Goal: Task Accomplishment & Management: Manage account settings

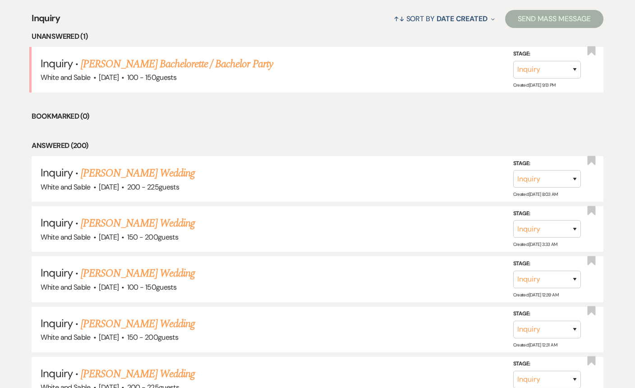
scroll to position [351, 0]
click at [223, 63] on link "[PERSON_NAME] Bachelorette / Bachelor Party" at bounding box center [177, 64] width 192 height 16
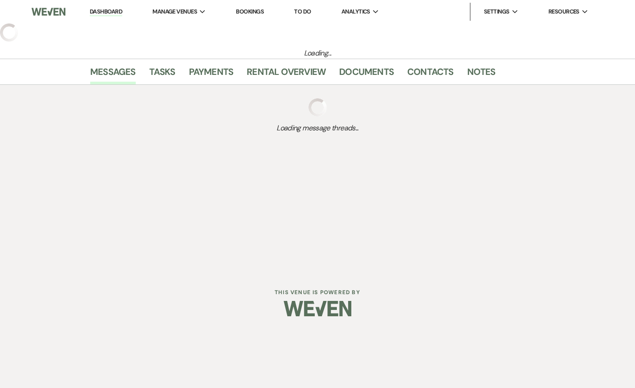
select select "5"
select select "2"
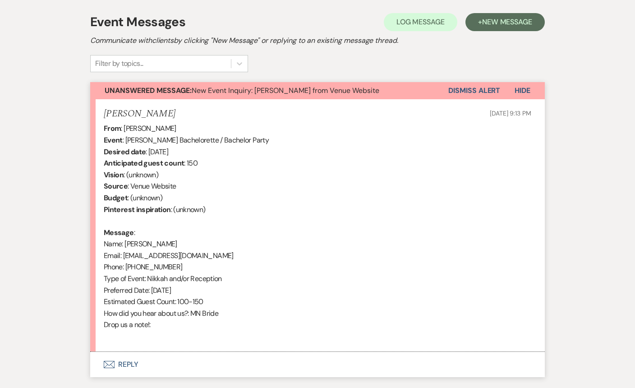
scroll to position [314, 0]
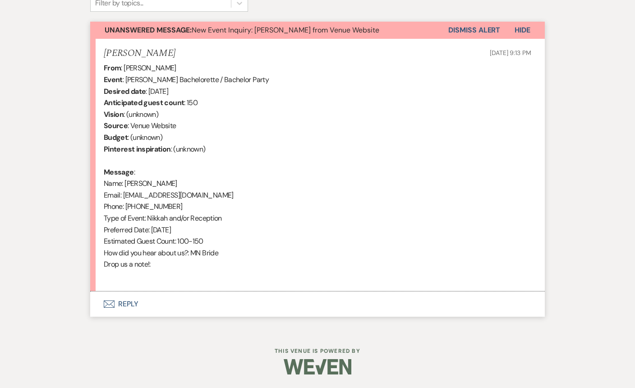
click at [178, 302] on button "Envelope Reply" at bounding box center [317, 304] width 455 height 25
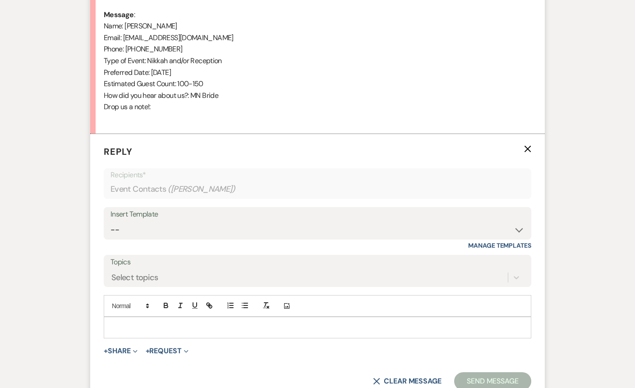
scroll to position [487, 0]
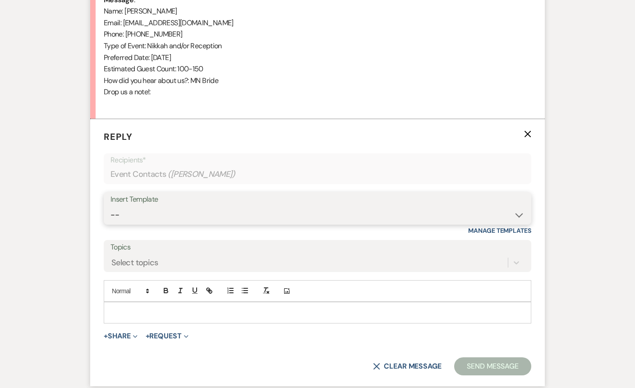
click at [198, 216] on select "-- Inquiry Response (Venue Guide) Schedule - Venue Tour Appt Confirmation Sched…" at bounding box center [318, 215] width 414 height 18
select select "3320"
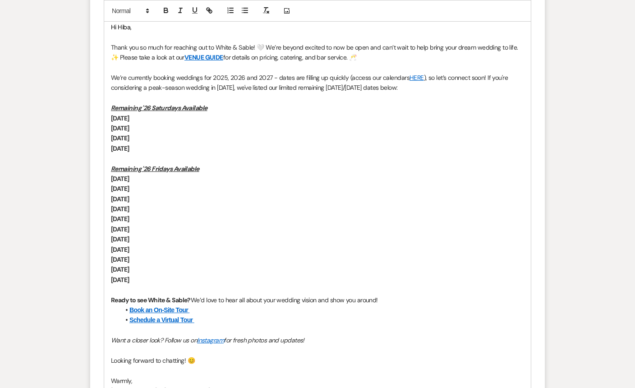
scroll to position [795, 0]
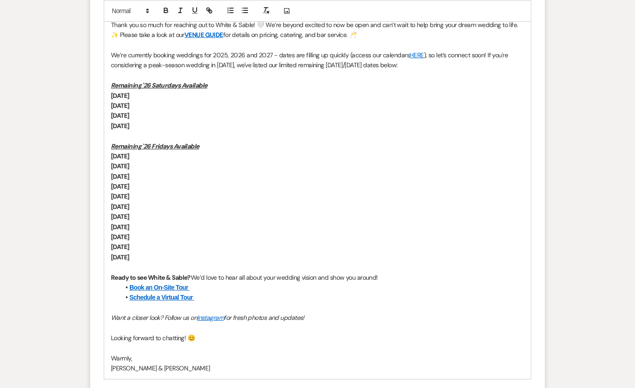
drag, startPoint x: 317, startPoint y: 318, endPoint x: 485, endPoint y: 56, distance: 311.4
click at [485, 56] on div "Hi Hiba, Thank you so much for reaching out to White & Sable! 🤍 We’re beyond ex…" at bounding box center [317, 186] width 427 height 385
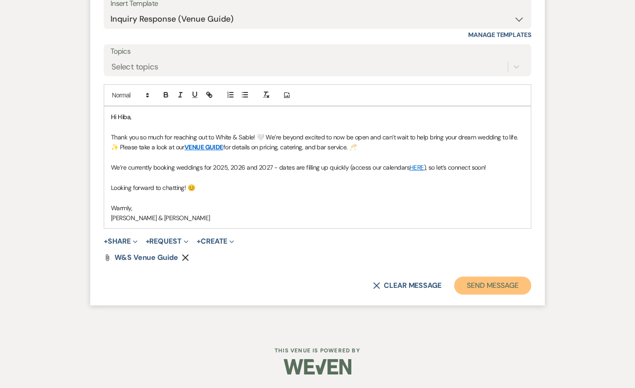
click at [479, 292] on button "Send Message" at bounding box center [492, 286] width 77 height 18
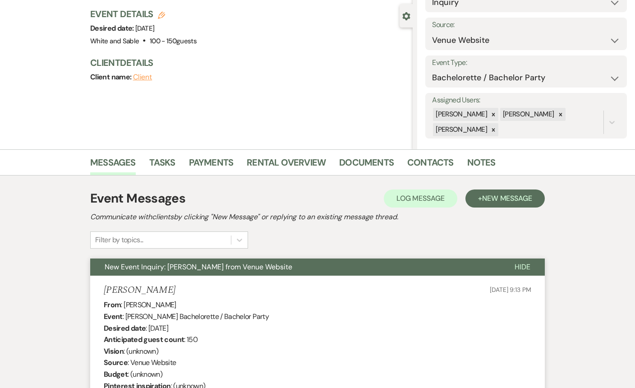
scroll to position [0, 0]
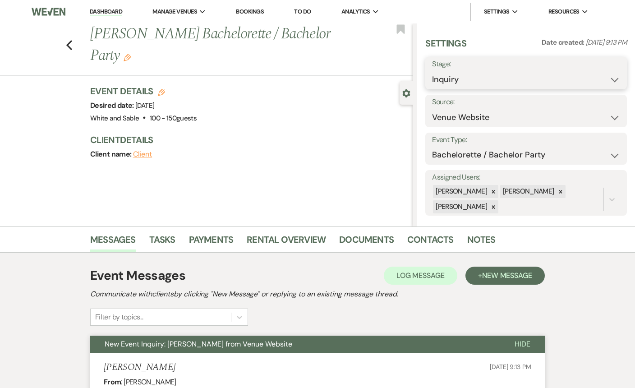
click at [452, 79] on select "Inquiry Follow Up Tour Requested Tour Confirmed Toured Proposal Sent Booked Lost" at bounding box center [526, 80] width 188 height 18
select select "8"
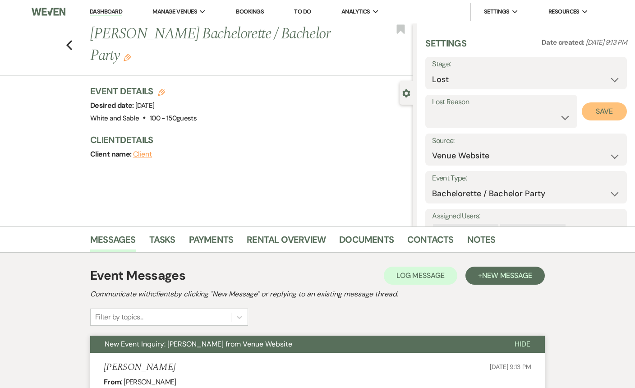
click at [599, 110] on button "Save" at bounding box center [604, 111] width 45 height 18
click at [70, 40] on use "button" at bounding box center [69, 45] width 6 height 10
select select "8"
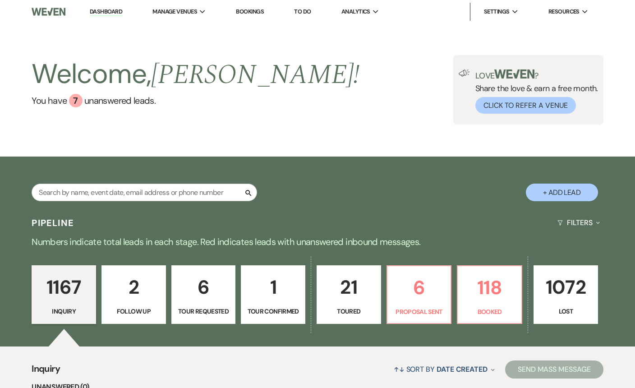
click at [140, 289] on p "2" at bounding box center [133, 287] width 53 height 30
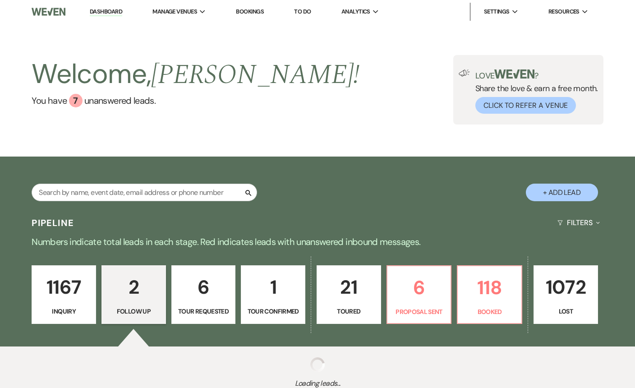
select select "9"
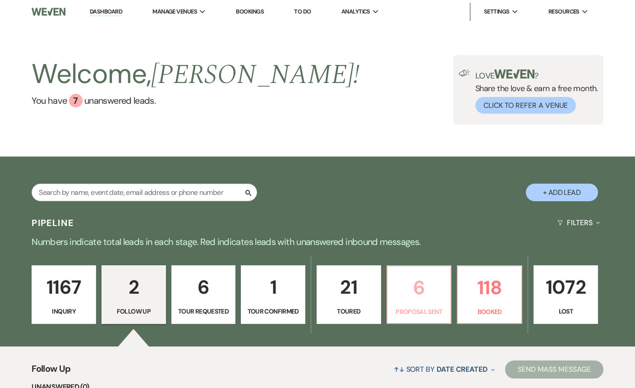
click at [421, 288] on p "6" at bounding box center [419, 288] width 53 height 30
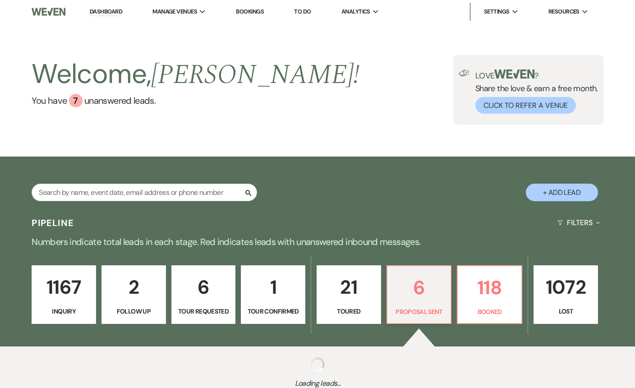
select select "6"
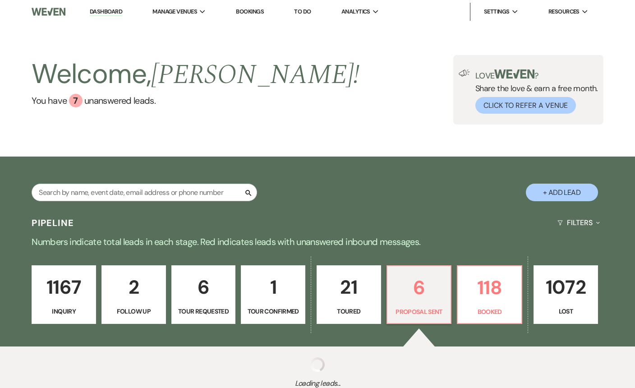
select select "6"
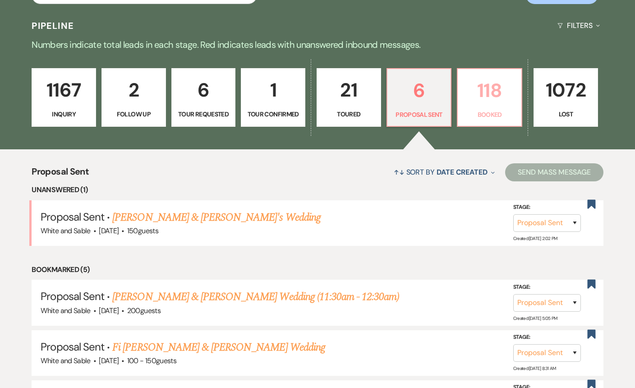
click at [499, 96] on p "118" at bounding box center [490, 90] width 53 height 30
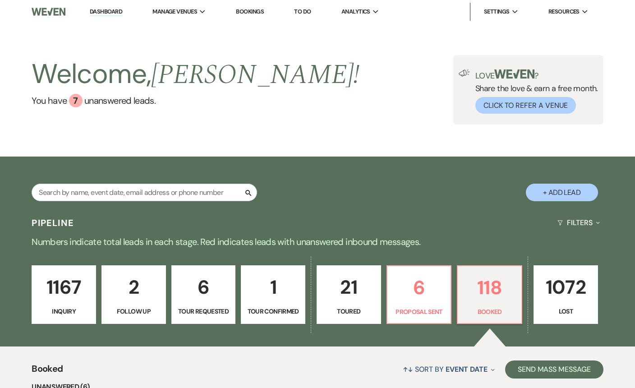
click at [71, 285] on p "1167" at bounding box center [63, 287] width 53 height 30
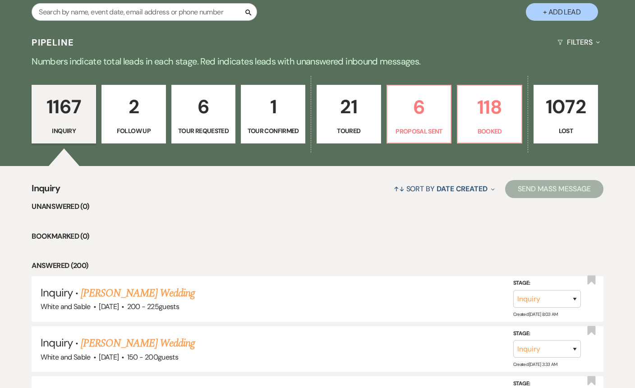
scroll to position [202, 0]
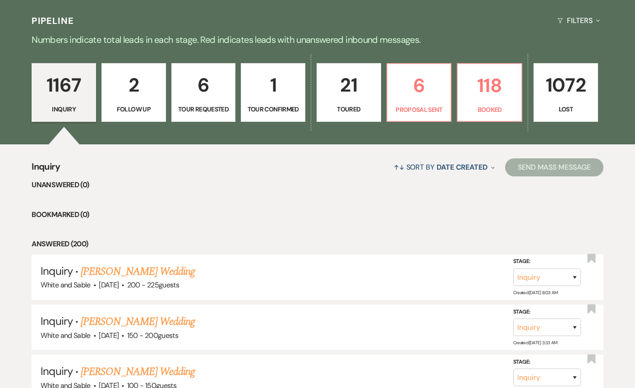
click at [212, 105] on p "Tour Requested" at bounding box center [203, 109] width 53 height 10
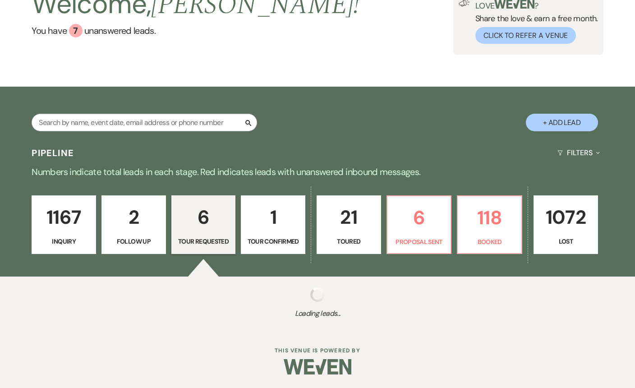
select select "2"
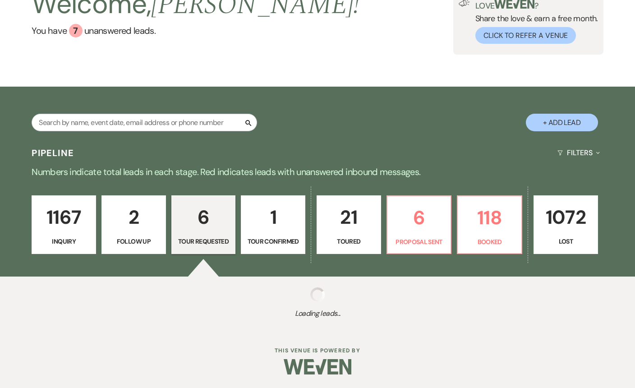
select select "2"
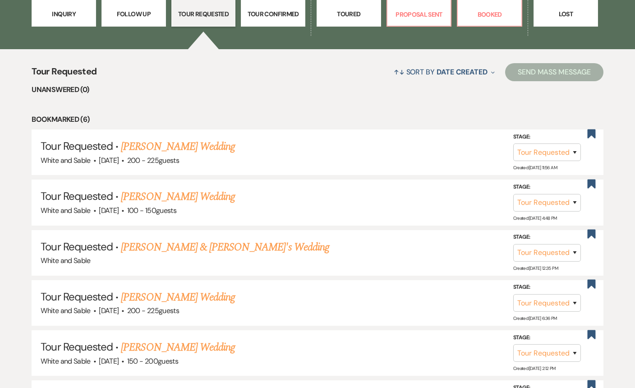
scroll to position [418, 0]
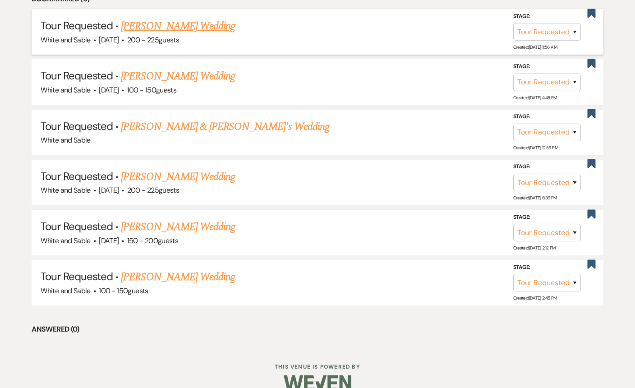
click at [203, 23] on link "[PERSON_NAME] Wedding" at bounding box center [178, 26] width 114 height 16
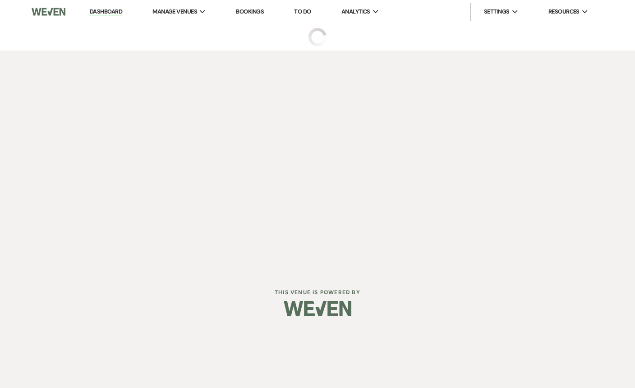
select select "2"
select select "5"
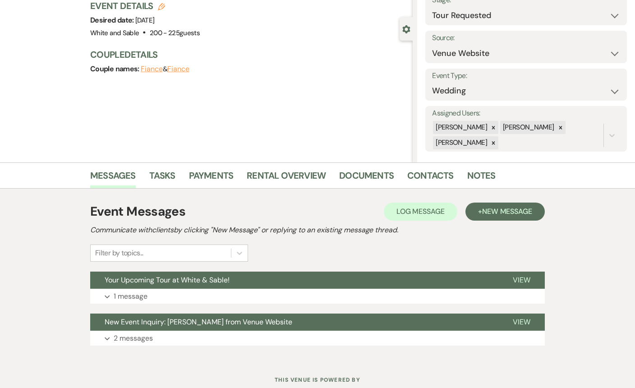
scroll to position [93, 0]
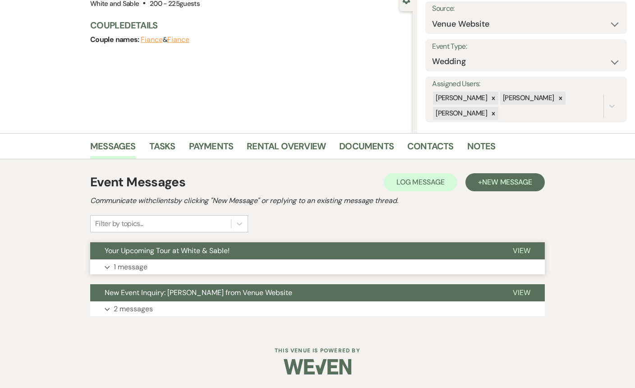
click at [286, 252] on button "Your Upcoming Tour at White & Sable!" at bounding box center [294, 250] width 408 height 17
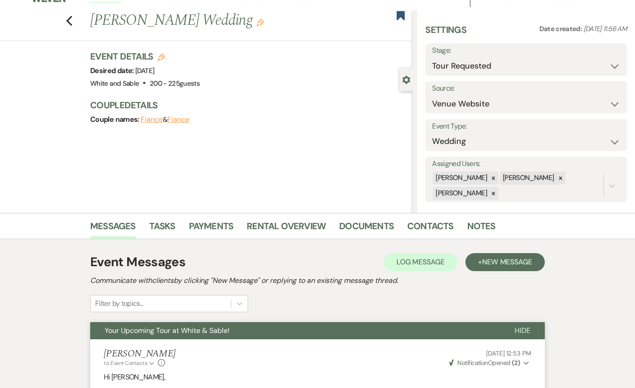
scroll to position [0, 0]
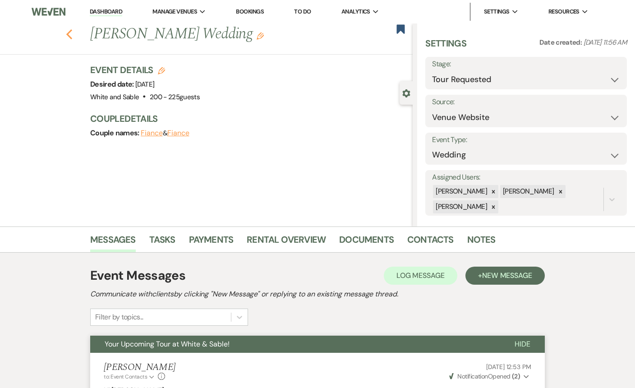
click at [71, 33] on icon "Previous" at bounding box center [69, 34] width 7 height 11
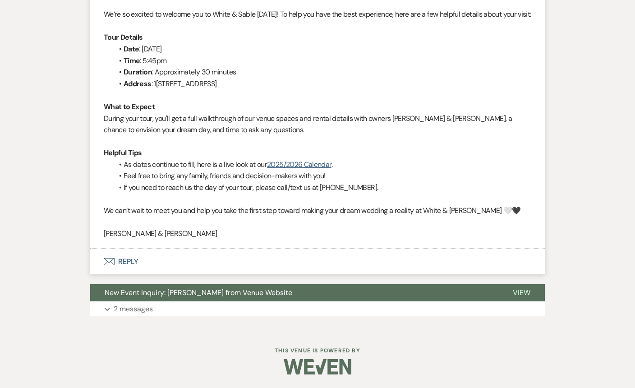
select select "2"
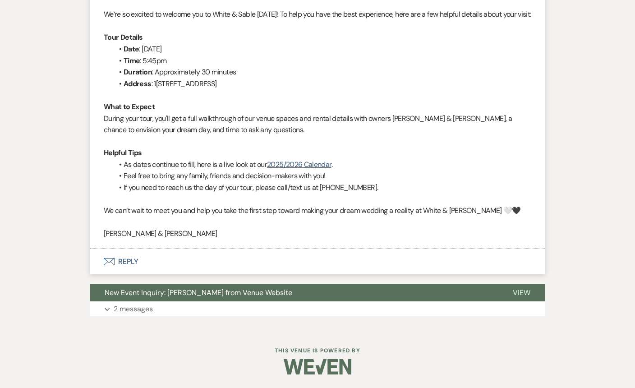
select select "2"
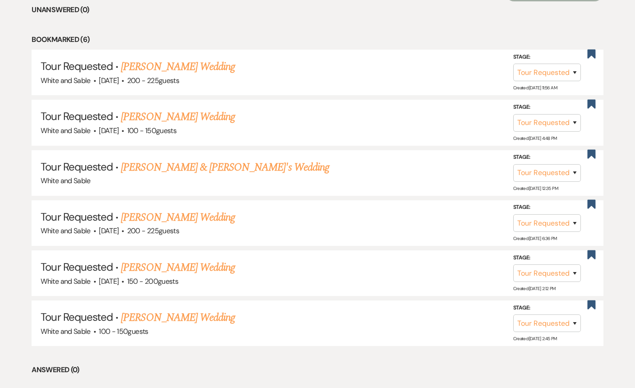
scroll to position [366, 0]
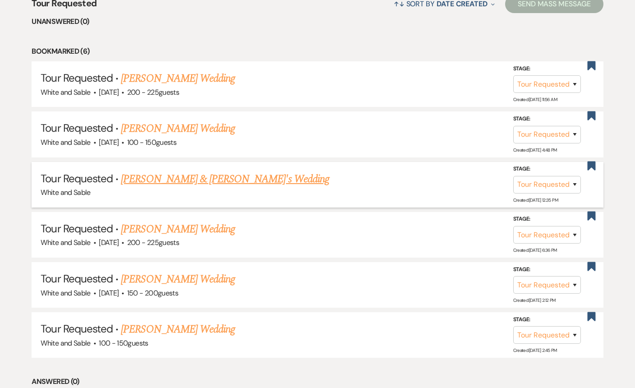
click at [254, 180] on link "[PERSON_NAME] & [PERSON_NAME]'s Wedding" at bounding box center [225, 179] width 209 height 16
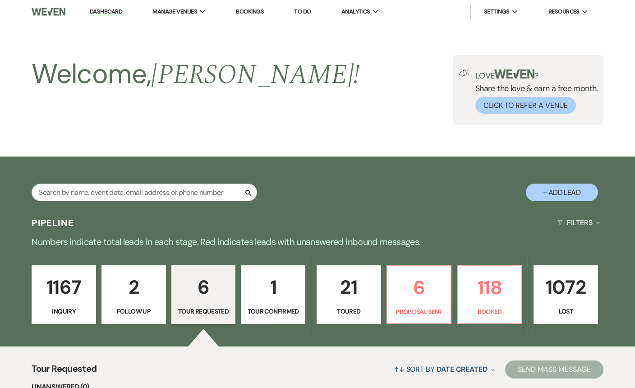
select select "2"
select select "1"
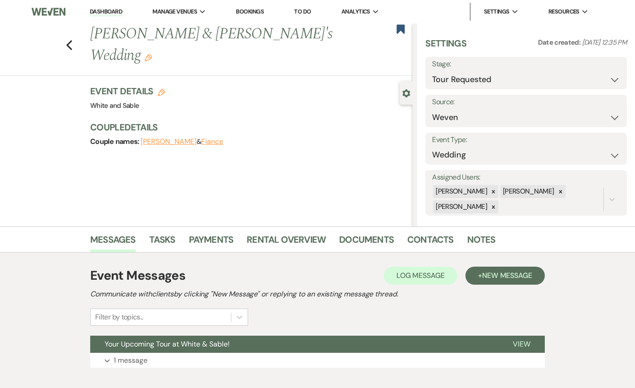
scroll to position [51, 0]
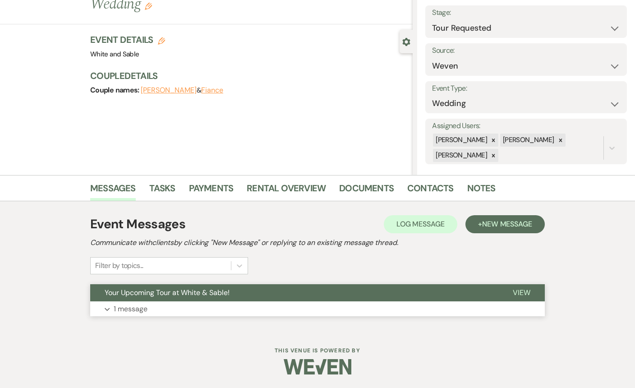
click at [236, 292] on button "Your Upcoming Tour at White & Sable!" at bounding box center [294, 292] width 408 height 17
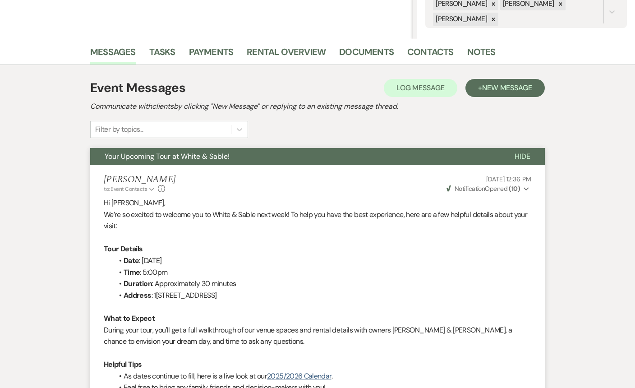
scroll to position [185, 0]
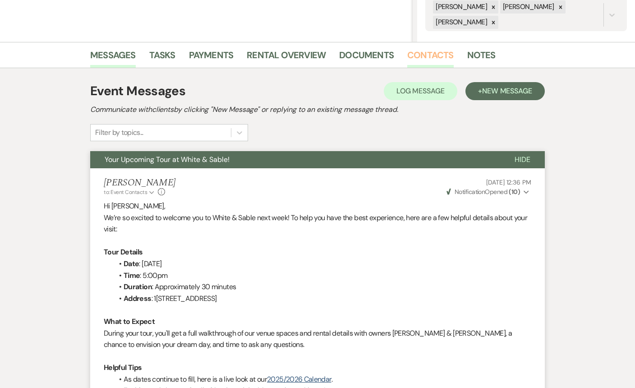
click at [423, 51] on link "Contacts" at bounding box center [431, 58] width 46 height 20
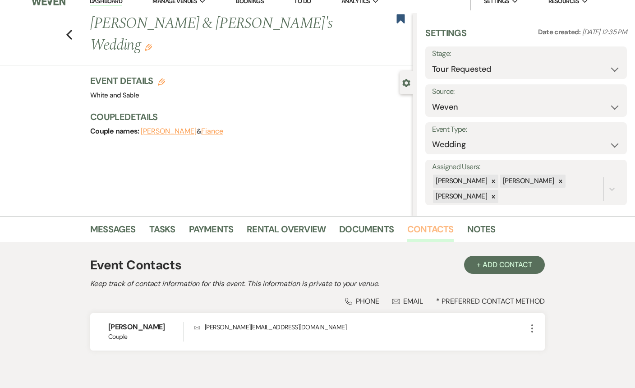
scroll to position [11, 0]
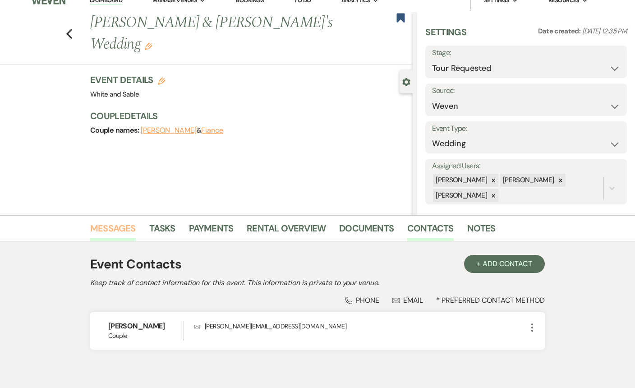
click at [120, 226] on link "Messages" at bounding box center [113, 231] width 46 height 20
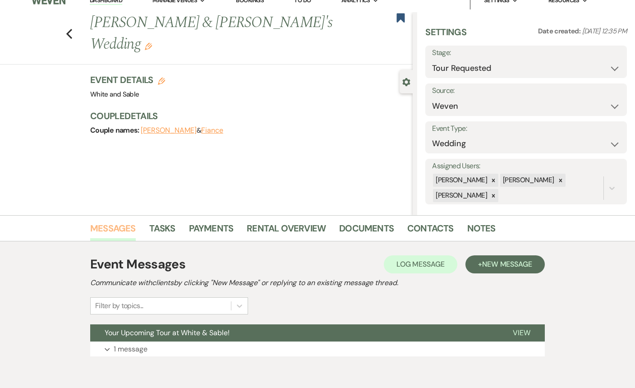
scroll to position [51, 0]
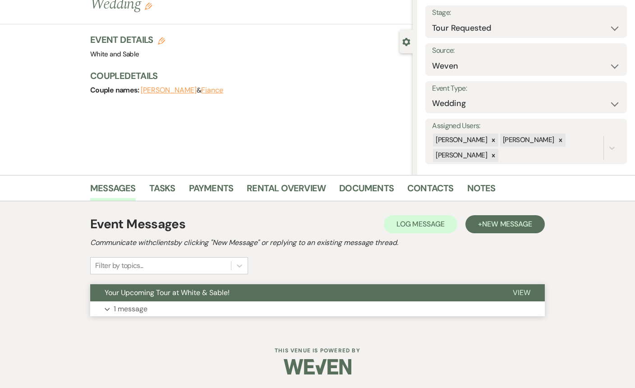
click at [176, 297] on span "Your Upcoming Tour at White & Sable!" at bounding box center [167, 292] width 125 height 9
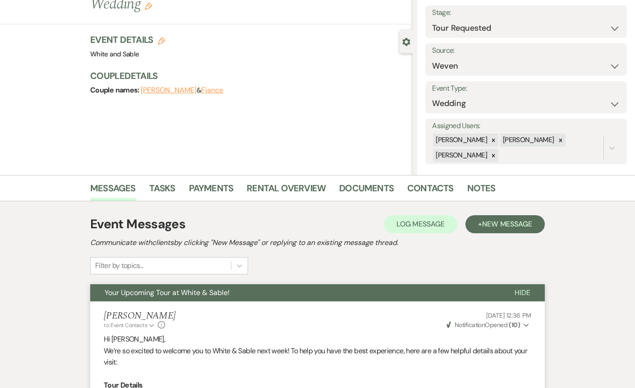
scroll to position [357, 0]
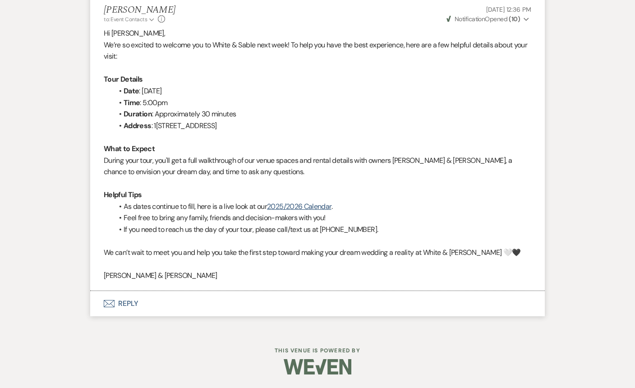
click at [169, 297] on button "Envelope Reply" at bounding box center [317, 303] width 455 height 25
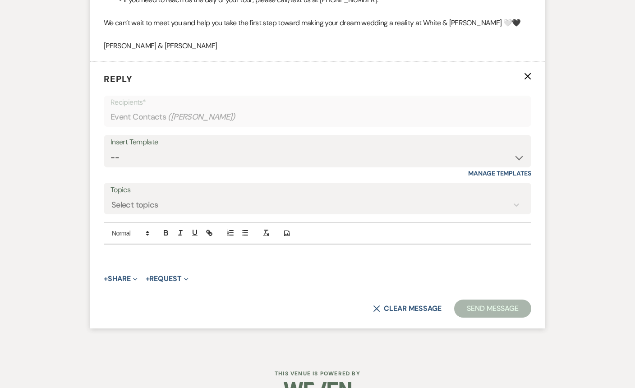
scroll to position [588, 0]
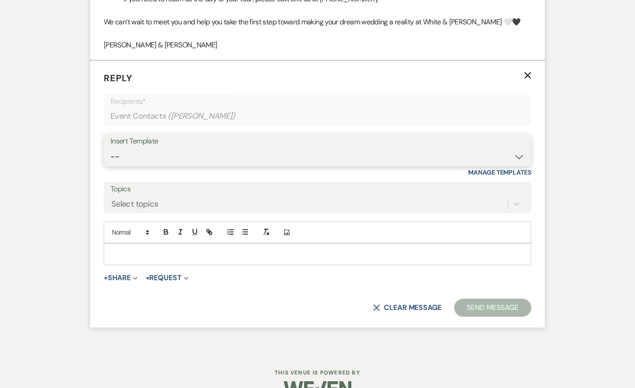
click at [168, 162] on select "-- Inquiry Response (Venue Guide) Schedule - Venue Tour Appt Confirmation Sched…" at bounding box center [318, 157] width 414 height 18
select select "4647"
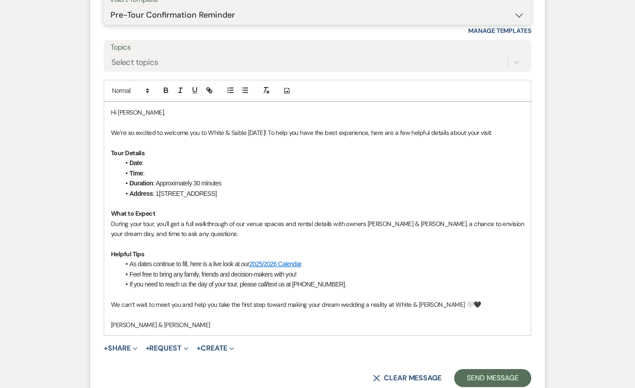
scroll to position [731, 0]
click at [266, 130] on p "We’re so excited to welcome you to White & Sable [DATE]! To help you have the b…" at bounding box center [317, 132] width 413 height 10
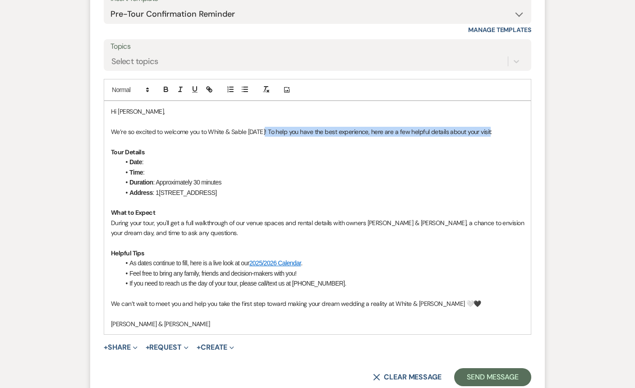
drag, startPoint x: 509, startPoint y: 128, endPoint x: 264, endPoint y: 130, distance: 245.1
click at [264, 130] on p "We’re so excited to welcome you to White & Sable [DATE]! To help you have the b…" at bounding box center [317, 132] width 413 height 10
click at [153, 118] on p at bounding box center [317, 122] width 413 height 10
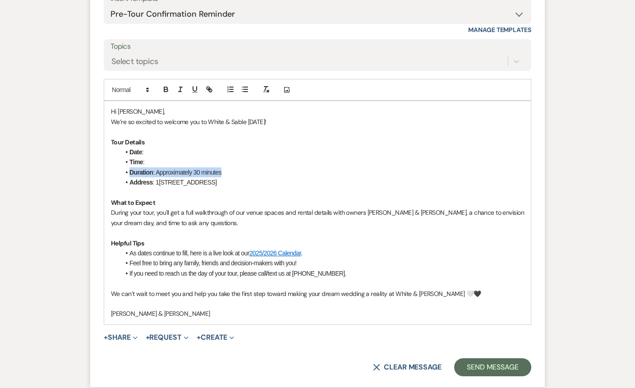
drag, startPoint x: 228, startPoint y: 173, endPoint x: 116, endPoint y: 173, distance: 111.9
click at [116, 173] on div "Hi [PERSON_NAME], We’re so excited to welcome you to White & Sable [DATE]! Tour…" at bounding box center [317, 212] width 427 height 223
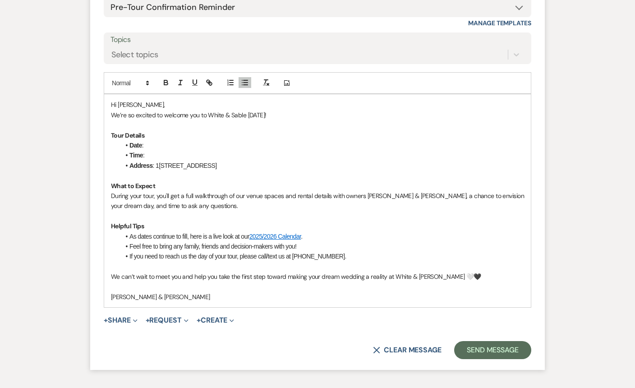
scroll to position [739, 0]
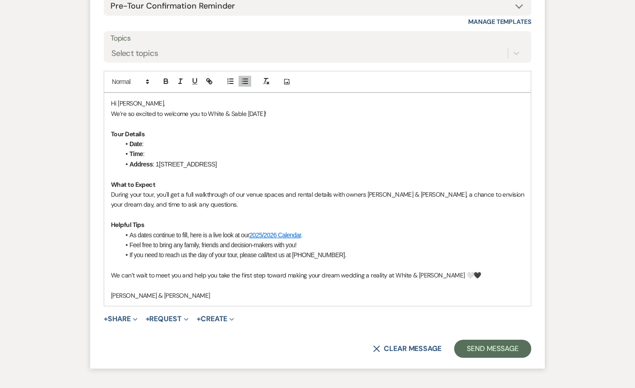
click at [180, 141] on li "Date :" at bounding box center [322, 144] width 404 height 10
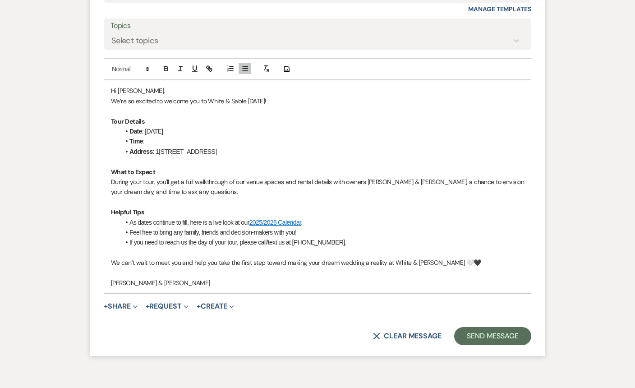
scroll to position [775, 0]
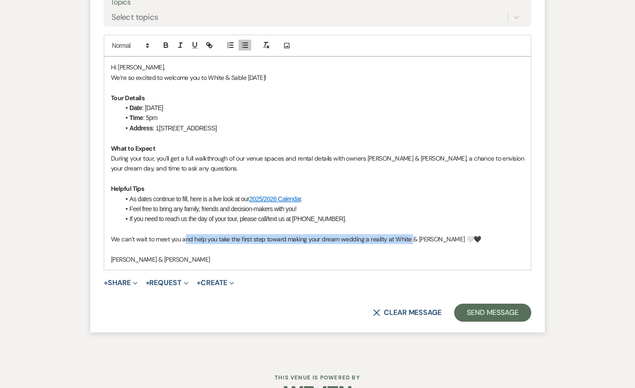
drag, startPoint x: 382, startPoint y: 234, endPoint x: 185, endPoint y: 235, distance: 196.8
click at [185, 235] on p "We can’t wait to meet you and help you take the first step toward making your d…" at bounding box center [317, 239] width 413 height 10
drag, startPoint x: 478, startPoint y: 233, endPoint x: 215, endPoint y: 245, distance: 263.4
click at [215, 245] on div "Hi [PERSON_NAME], We’re so excited to welcome you to White & Sable [DATE]! Tour…" at bounding box center [317, 163] width 427 height 213
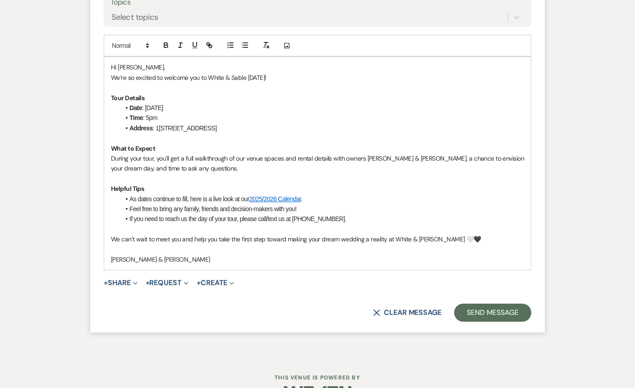
click at [221, 248] on p at bounding box center [317, 250] width 413 height 10
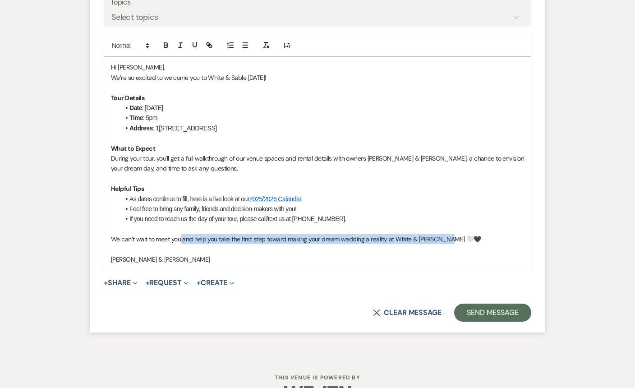
drag, startPoint x: 460, startPoint y: 242, endPoint x: 181, endPoint y: 237, distance: 278.5
click at [181, 237] on p "We can’t wait to meet you and help you take the first step toward making your d…" at bounding box center [317, 239] width 413 height 10
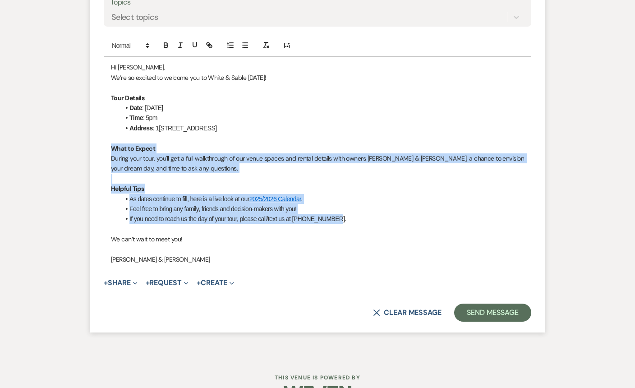
drag, startPoint x: 340, startPoint y: 221, endPoint x: 91, endPoint y: 149, distance: 259.1
click at [91, 149] on form "Reply X Saving draft... Recipients* Event Contacts ( [PERSON_NAME] ) Insert Tem…" at bounding box center [317, 103] width 455 height 459
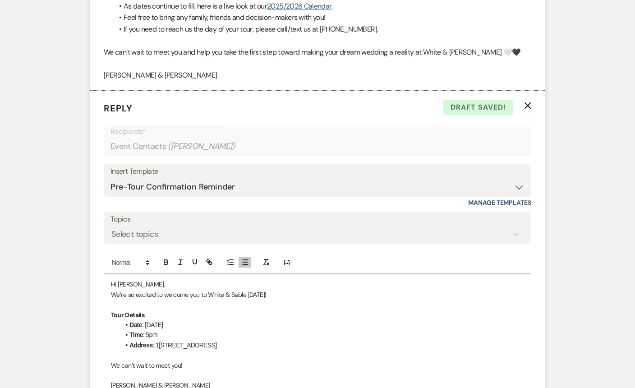
scroll to position [711, 0]
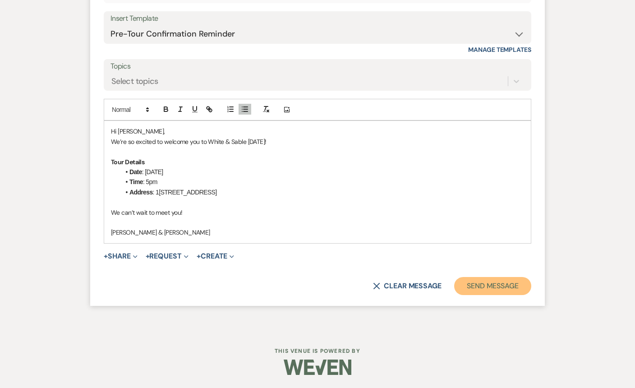
click at [479, 283] on button "Send Message" at bounding box center [492, 286] width 77 height 18
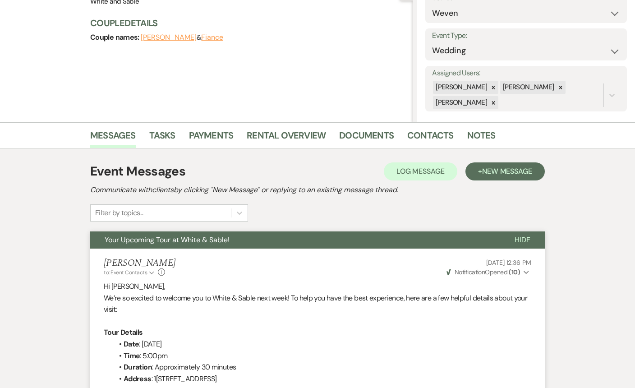
scroll to position [0, 0]
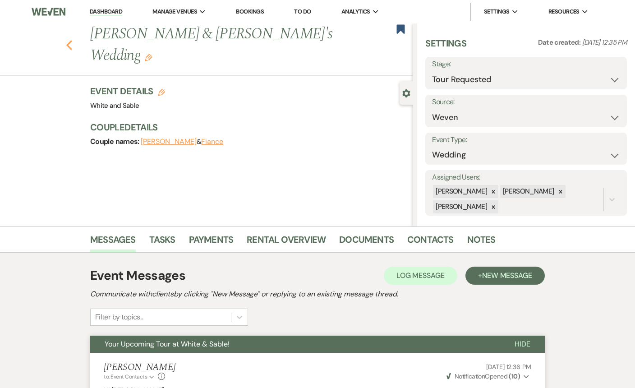
click at [67, 33] on div "Previous [PERSON_NAME] & [PERSON_NAME]'s Wedding Edit Bookmark" at bounding box center [203, 49] width 417 height 52
click at [67, 40] on use "button" at bounding box center [69, 45] width 6 height 10
select select "2"
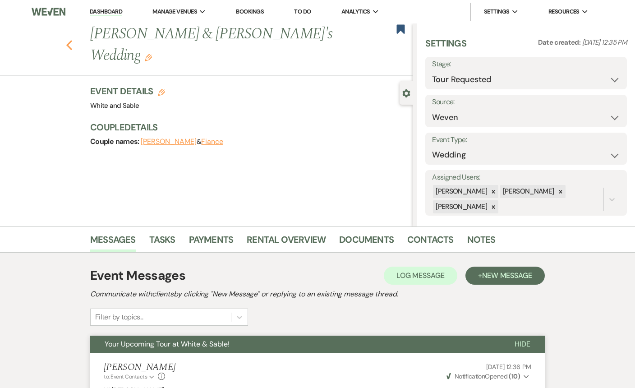
select select "2"
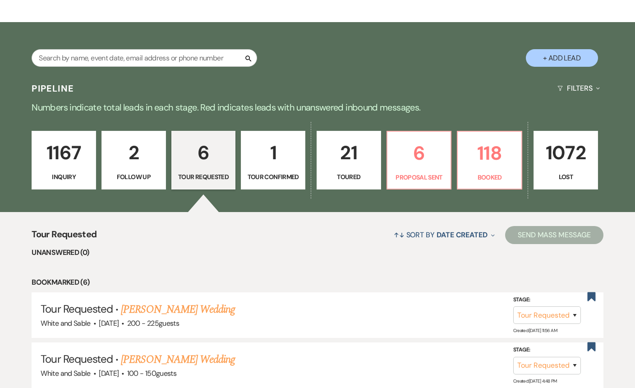
scroll to position [107, 0]
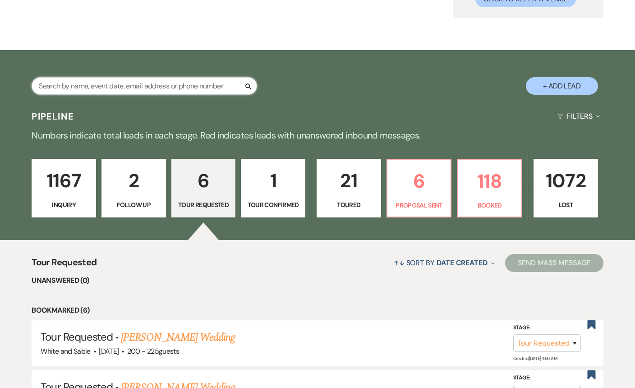
click at [120, 88] on input "text" at bounding box center [145, 86] width 226 height 18
type input "[PERSON_NAME]"
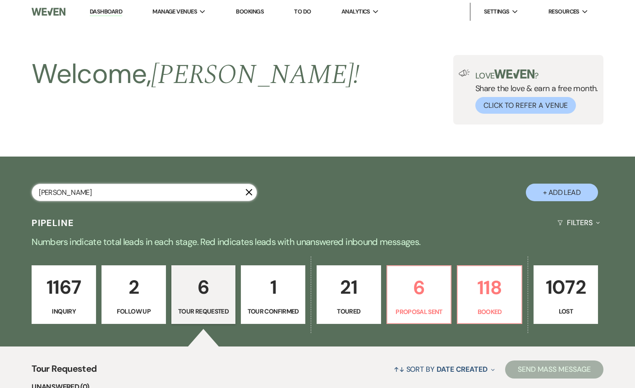
select select "8"
select select "1"
select select "8"
select select "5"
select select "8"
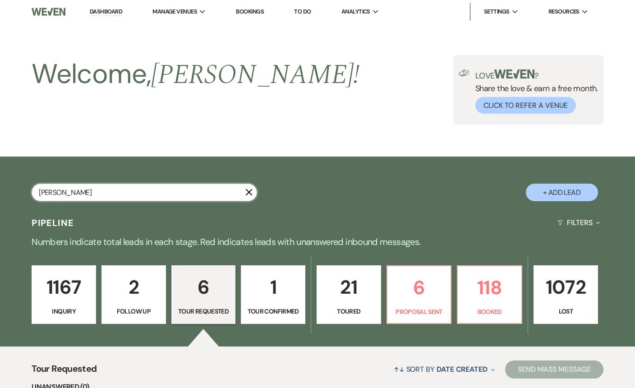
select select "5"
select select "8"
select select "2"
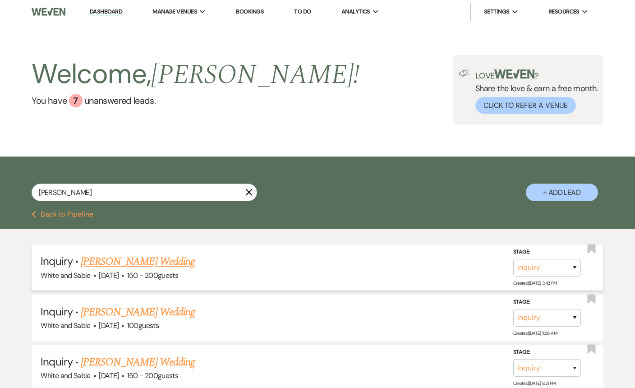
click at [127, 261] on link "[PERSON_NAME] Wedding" at bounding box center [138, 262] width 114 height 16
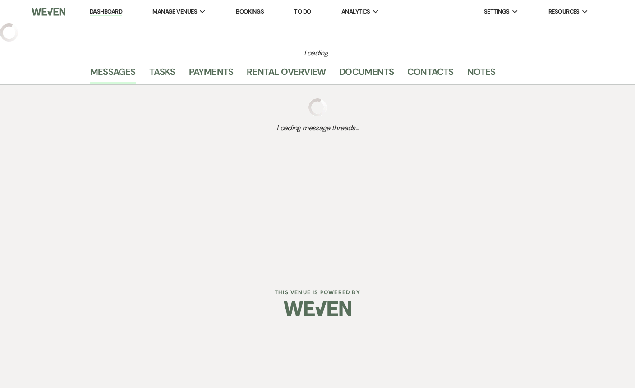
select select "5"
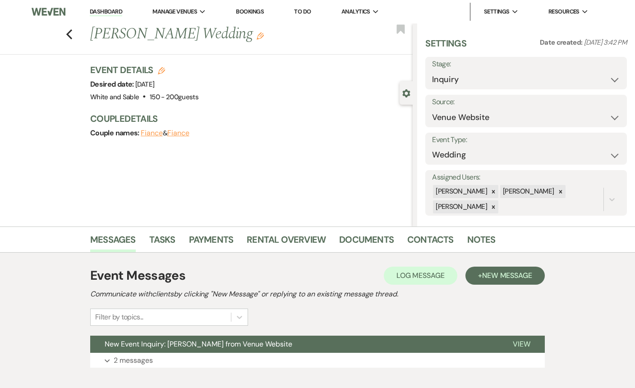
scroll to position [28, 0]
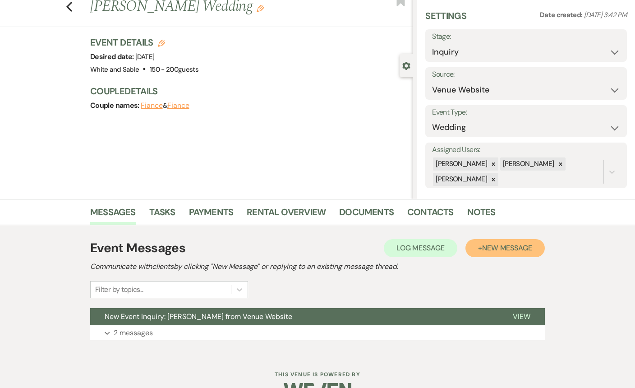
click at [476, 250] on button "+ New Message" at bounding box center [505, 248] width 79 height 18
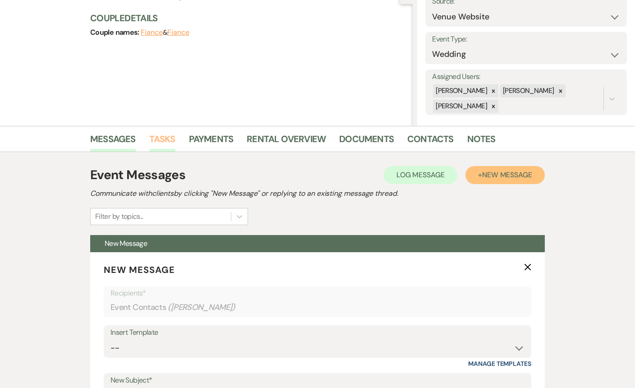
scroll to position [155, 0]
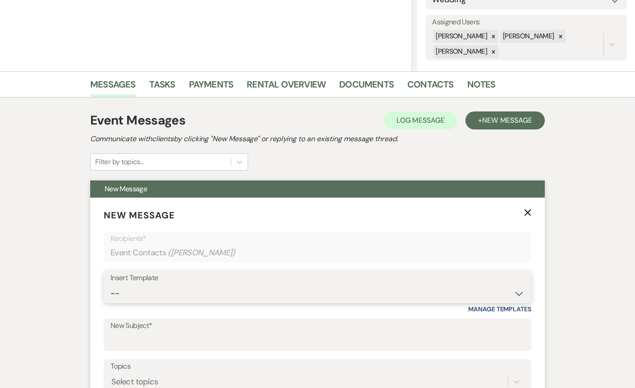
click at [173, 299] on select "-- Inquiry Response (Venue Guide) Schedule - Venue Tour Appt Confirmation Sched…" at bounding box center [318, 294] width 414 height 18
select select "4647"
type input "Your Upcoming Tour at White & Sable!"
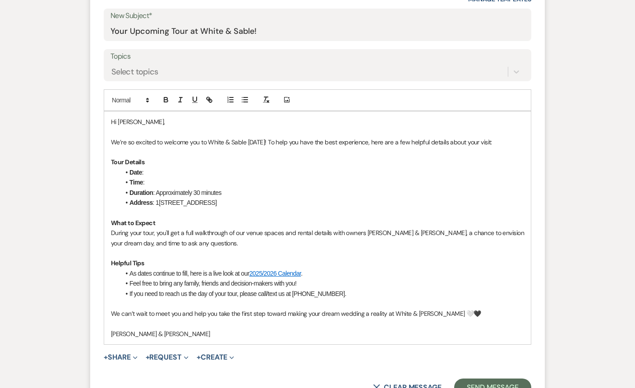
scroll to position [466, 0]
click at [222, 130] on p at bounding box center [317, 131] width 413 height 10
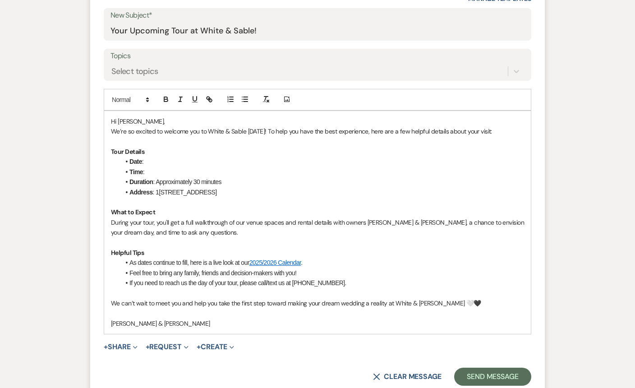
click at [260, 133] on p "We’re so excited to welcome you to White & Sable [DATE]! To help you have the b…" at bounding box center [317, 131] width 413 height 10
click at [159, 160] on li "Date :" at bounding box center [322, 162] width 404 height 10
click at [157, 172] on li "Time :" at bounding box center [322, 172] width 404 height 10
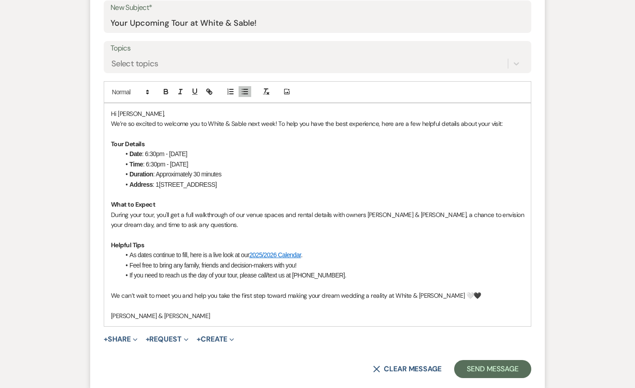
scroll to position [589, 0]
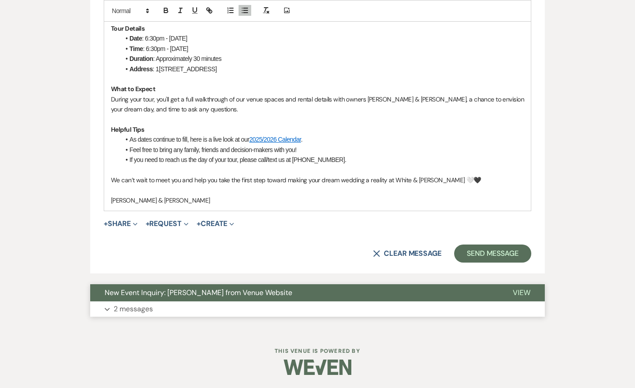
click at [210, 290] on span "New Event Inquiry: [PERSON_NAME] from Venue Website" at bounding box center [199, 292] width 188 height 9
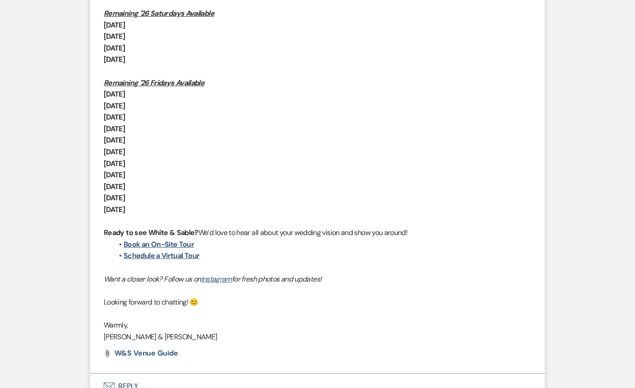
scroll to position [1286, 0]
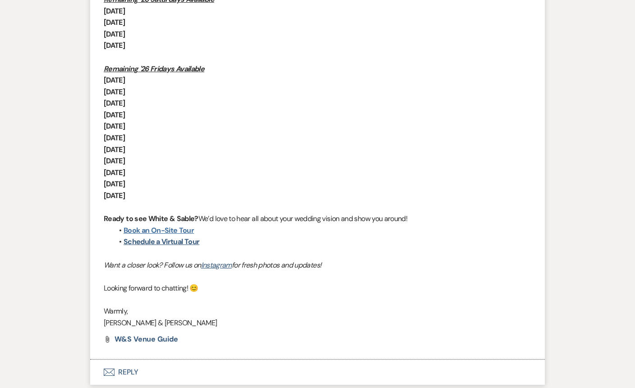
click at [178, 230] on link "Book an On-Site Tour" at bounding box center [159, 230] width 70 height 9
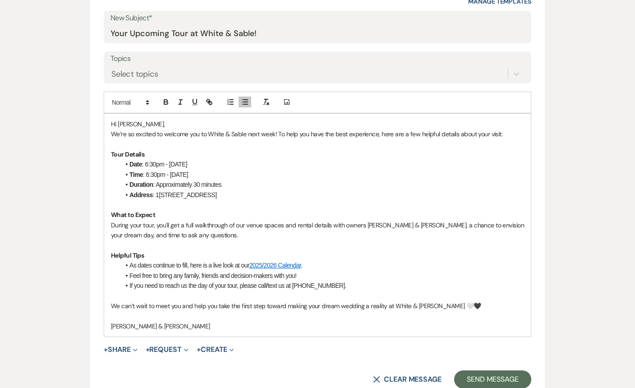
scroll to position [471, 0]
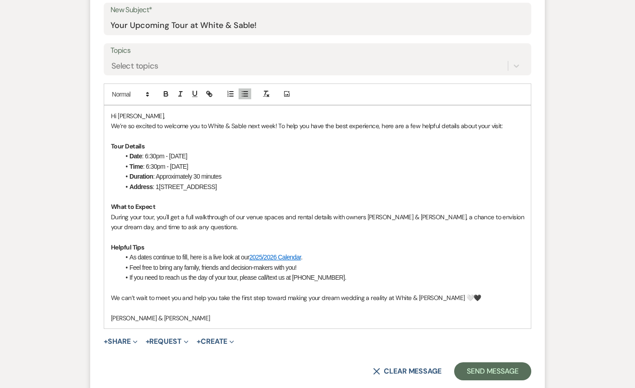
drag, startPoint x: 258, startPoint y: 165, endPoint x: 167, endPoint y: 166, distance: 91.2
click at [167, 166] on li "Time : 6:30pm - [DATE]" at bounding box center [322, 167] width 404 height 10
drag, startPoint x: 170, startPoint y: 158, endPoint x: 146, endPoint y: 157, distance: 23.5
click at [146, 157] on li "Date : 6:30pm - [DATE]" at bounding box center [322, 156] width 404 height 10
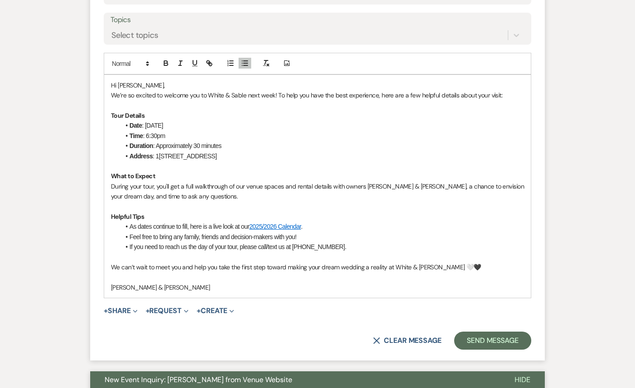
scroll to position [502, 0]
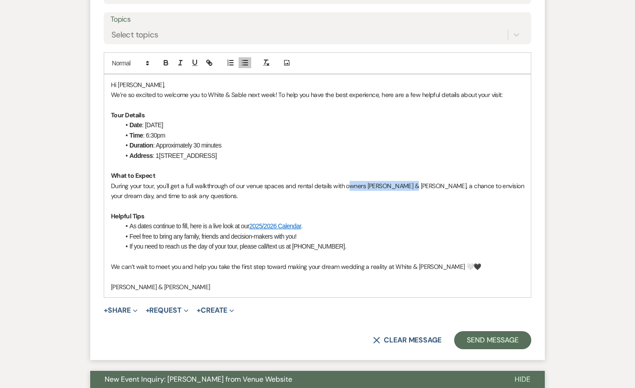
drag, startPoint x: 412, startPoint y: 185, endPoint x: 350, endPoint y: 184, distance: 61.4
click at [350, 184] on p "During your tour, you'll get a full walkthrough of our venue spaces and rental …" at bounding box center [317, 191] width 413 height 20
click at [412, 234] on li "Feel free to bring any family, friends and decision-makers with you!" at bounding box center [322, 237] width 404 height 10
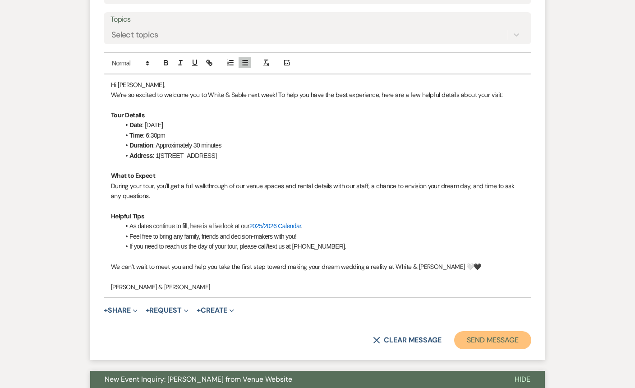
click at [472, 345] on button "Send Message" at bounding box center [492, 340] width 77 height 18
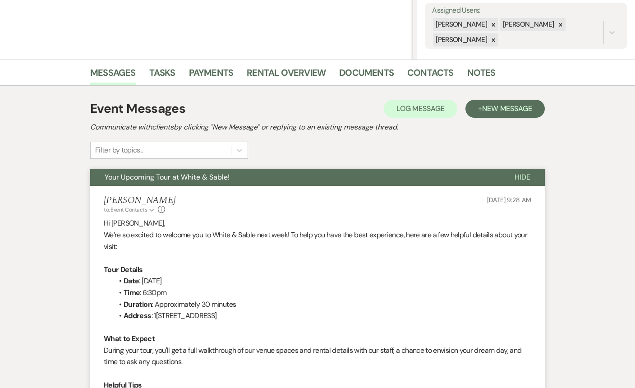
scroll to position [178, 0]
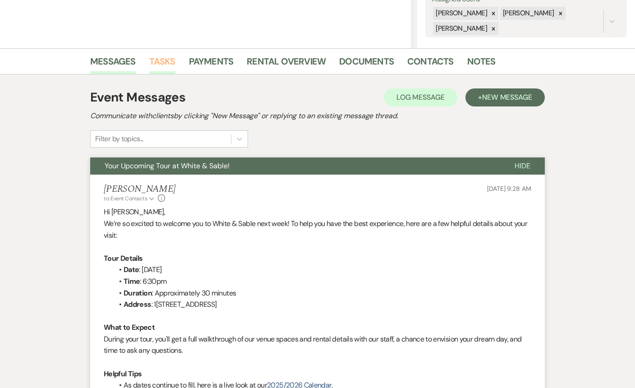
click at [157, 59] on link "Tasks" at bounding box center [162, 64] width 26 height 20
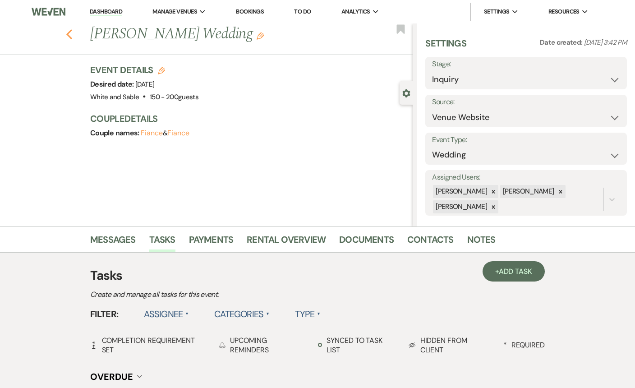
click at [72, 34] on icon "Previous" at bounding box center [69, 34] width 7 height 11
select select "8"
select select "1"
select select "8"
select select "5"
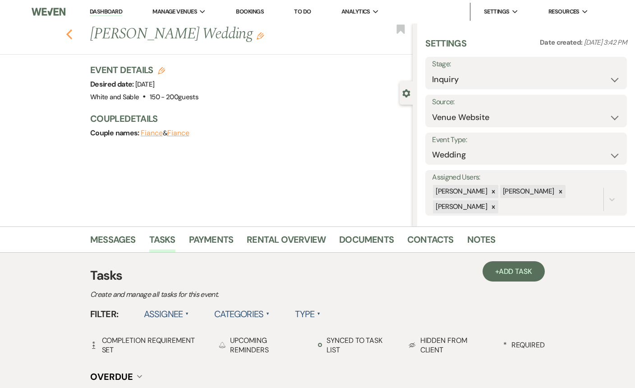
select select "8"
select select "5"
select select "8"
select select "2"
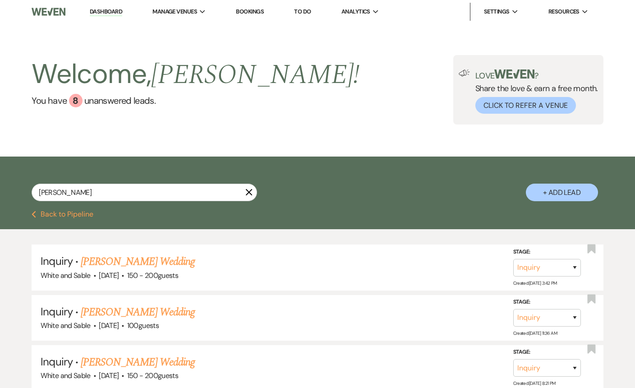
click at [110, 9] on link "Dashboard" at bounding box center [106, 12] width 32 height 9
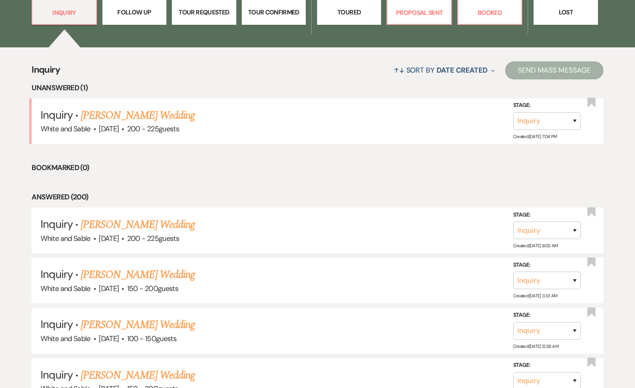
scroll to position [300, 0]
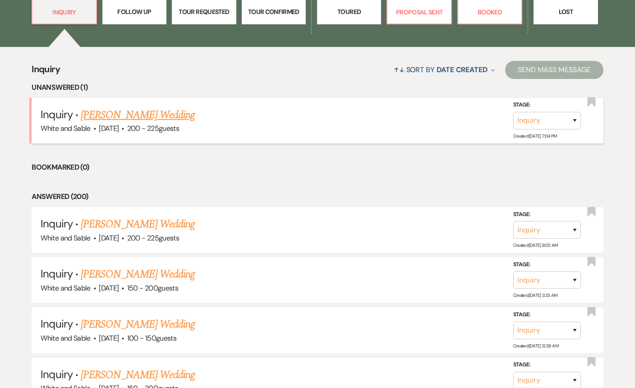
click at [154, 115] on link "[PERSON_NAME] Wedding" at bounding box center [138, 115] width 114 height 16
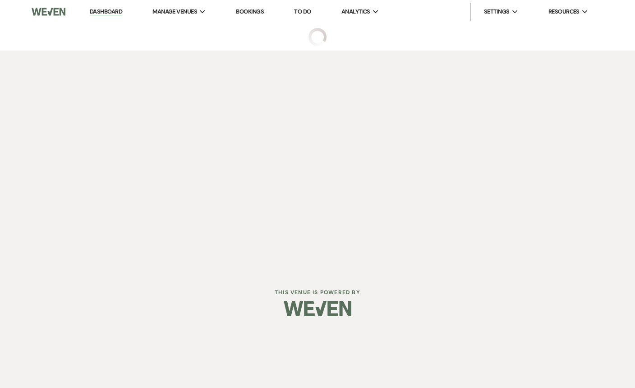
select select "5"
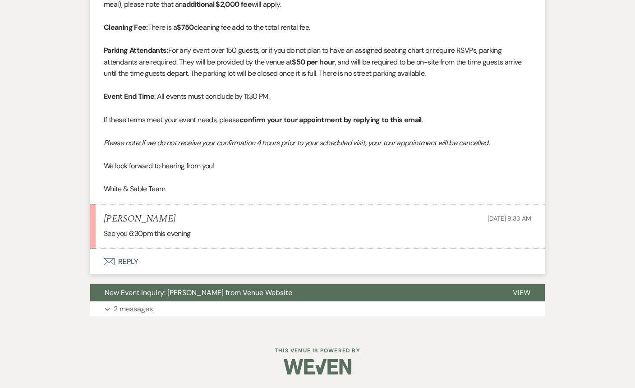
click at [181, 262] on button "Envelope Reply" at bounding box center [317, 261] width 455 height 25
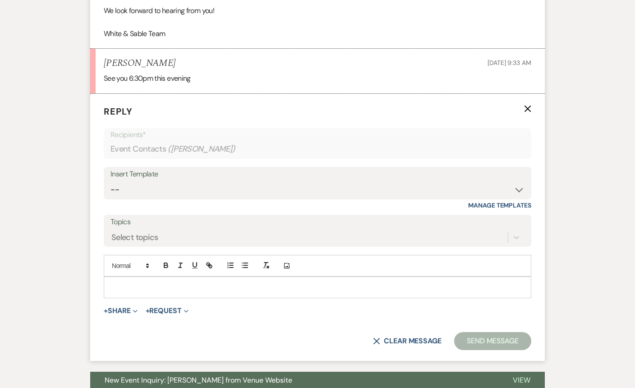
scroll to position [853, 0]
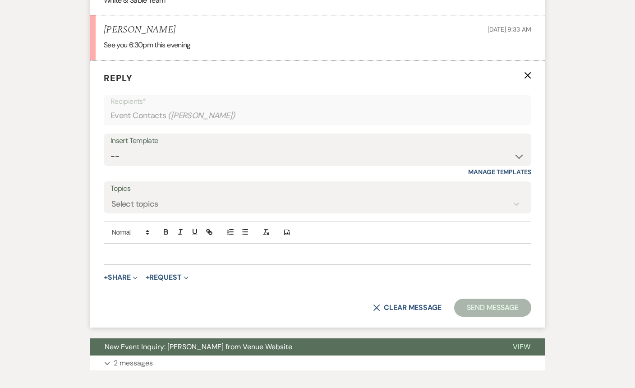
click at [174, 265] on form "Reply X Recipients* Event Contacts ( [PERSON_NAME] ) Insert Template -- Inquiry…" at bounding box center [317, 193] width 455 height 267
click at [170, 255] on p at bounding box center [317, 254] width 413 height 10
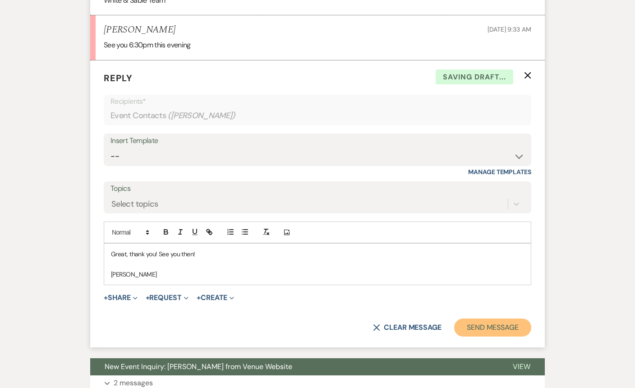
click at [479, 329] on button "Send Message" at bounding box center [492, 328] width 77 height 18
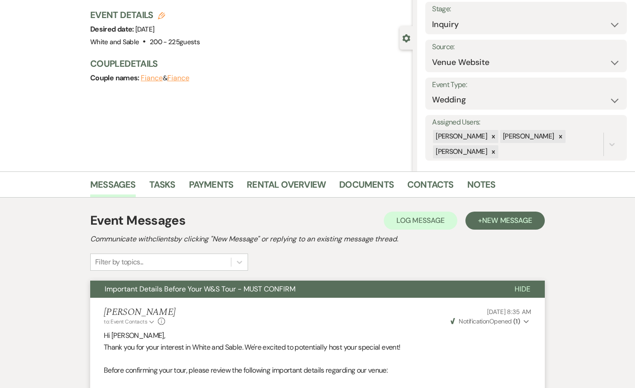
scroll to position [0, 0]
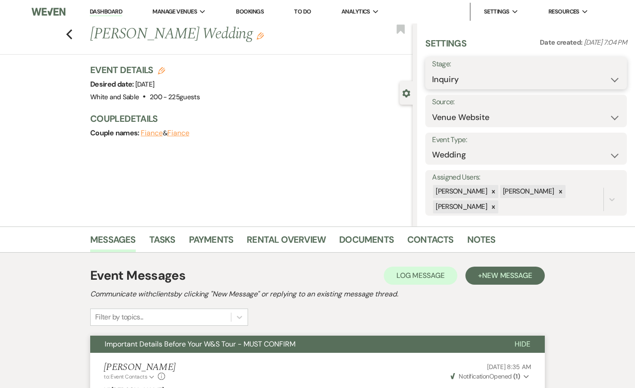
click at [445, 80] on select "Inquiry Follow Up Tour Requested Tour Confirmed Toured Proposal Sent Booked Lost" at bounding box center [526, 80] width 188 height 18
select select "2"
click at [401, 29] on use "button" at bounding box center [401, 28] width 8 height 9
click at [593, 78] on button "Save" at bounding box center [606, 73] width 42 height 18
click at [70, 37] on icon "Previous" at bounding box center [69, 34] width 7 height 11
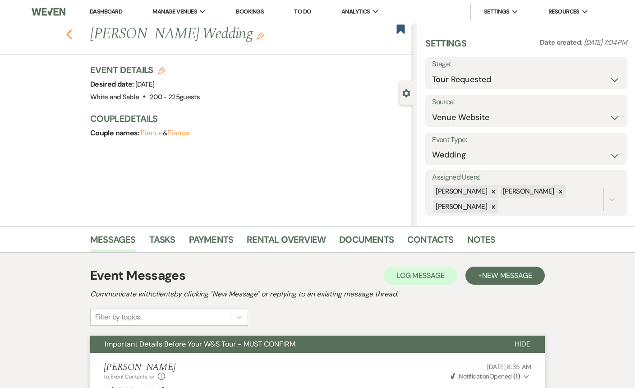
select select "2"
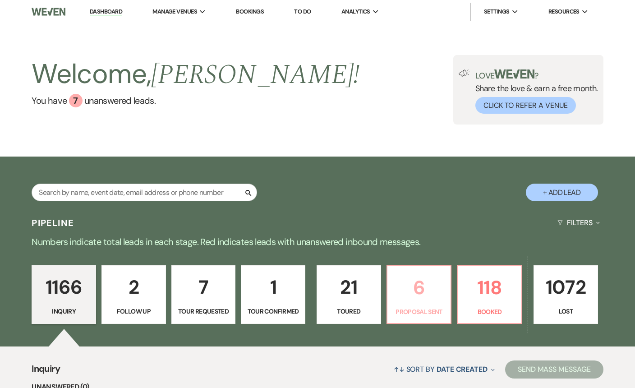
click at [412, 296] on p "6" at bounding box center [419, 288] width 53 height 30
select select "6"
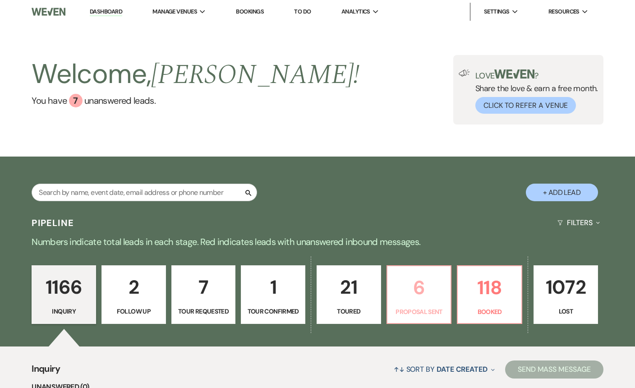
select select "6"
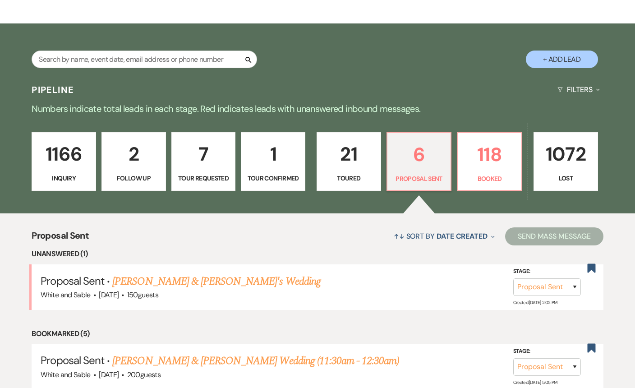
scroll to position [134, 0]
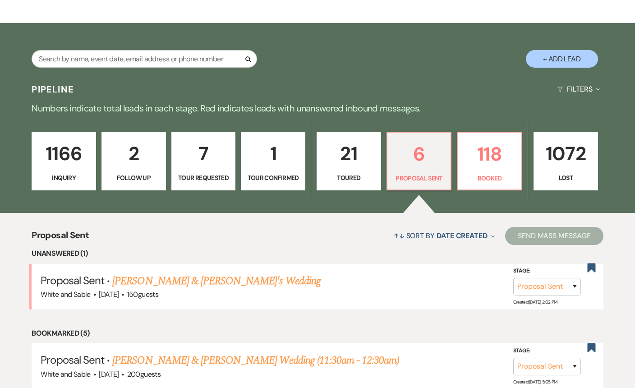
click at [208, 149] on p "7" at bounding box center [203, 154] width 53 height 30
select select "2"
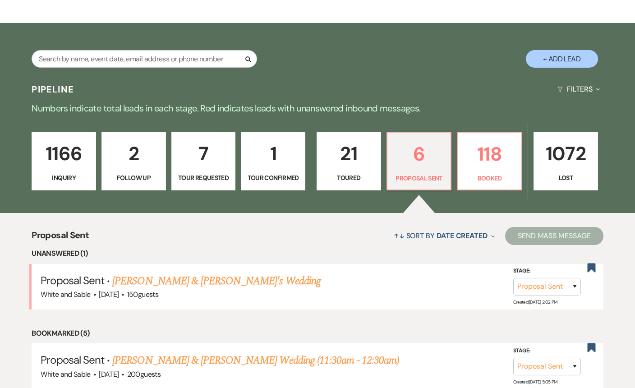
select select "2"
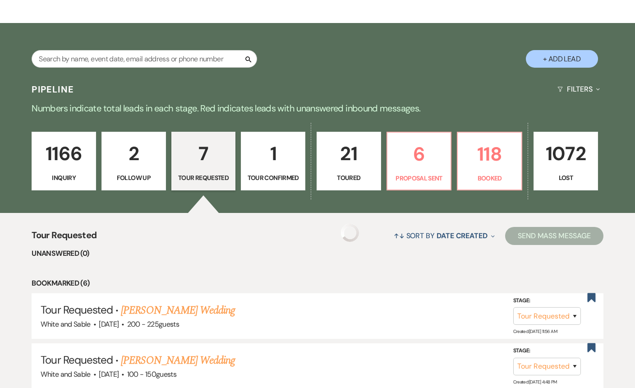
select select "2"
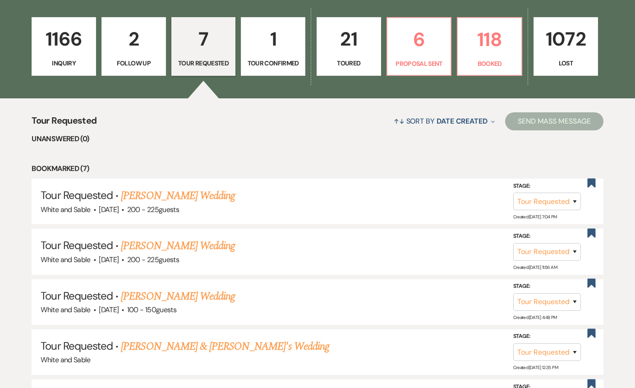
scroll to position [236, 0]
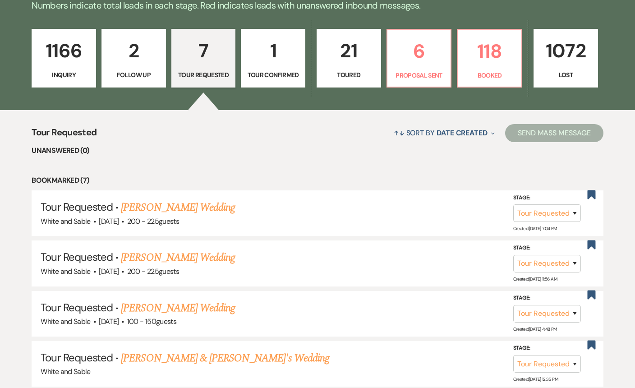
click at [81, 78] on p "Inquiry" at bounding box center [63, 75] width 53 height 10
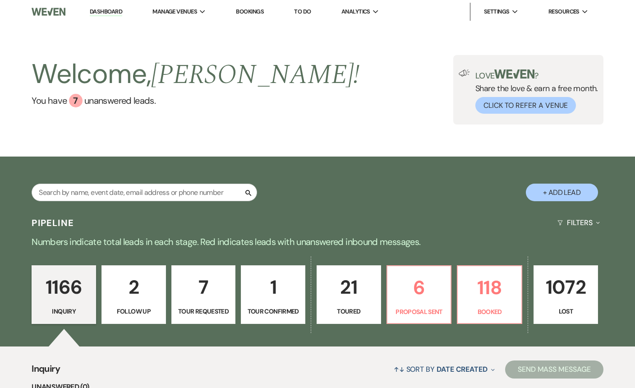
click at [199, 297] on p "7" at bounding box center [203, 287] width 53 height 30
select select "2"
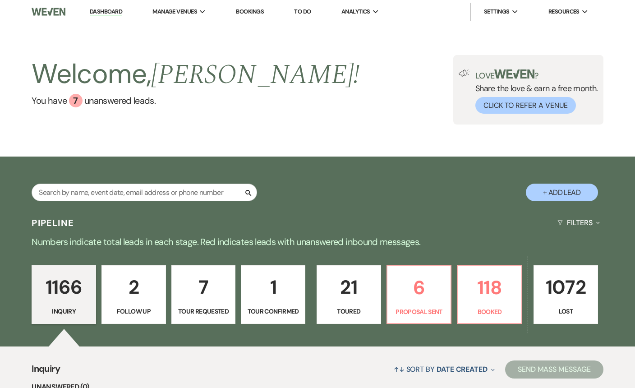
select select "2"
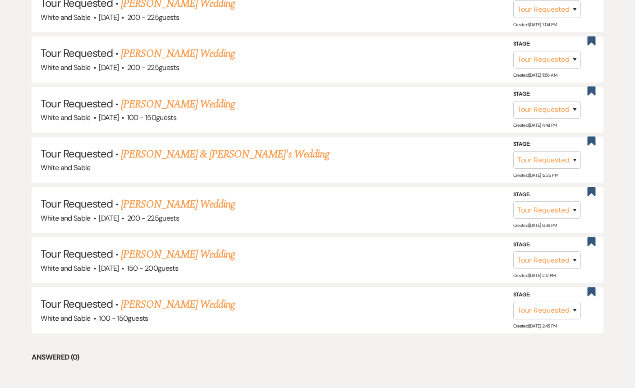
scroll to position [430, 0]
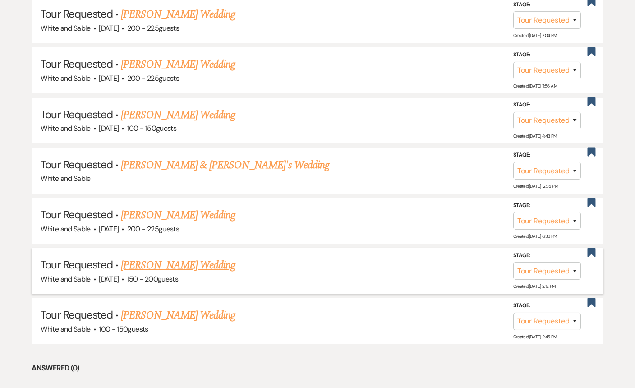
click at [193, 266] on link "[PERSON_NAME] Wedding" at bounding box center [178, 265] width 114 height 16
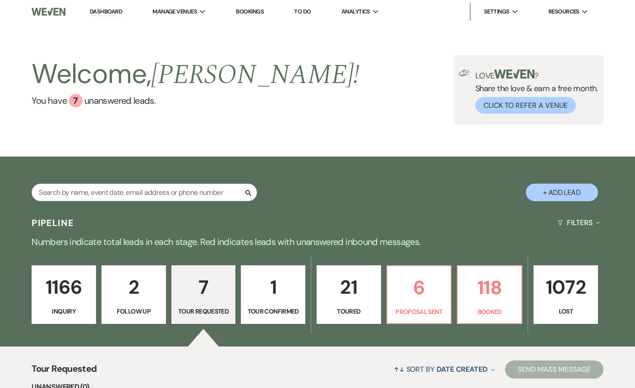
select select "2"
select select "5"
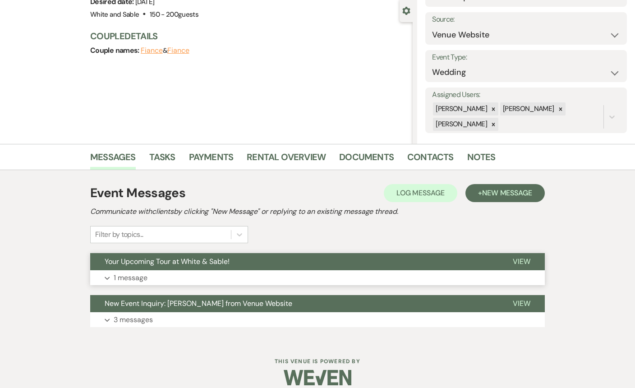
click at [190, 266] on button "Your Upcoming Tour at White & Sable!" at bounding box center [294, 261] width 408 height 17
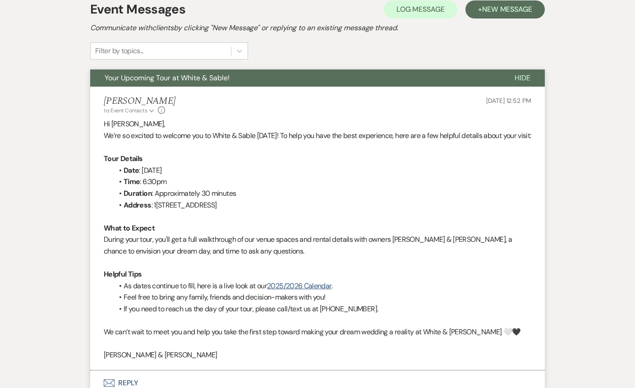
scroll to position [267, 0]
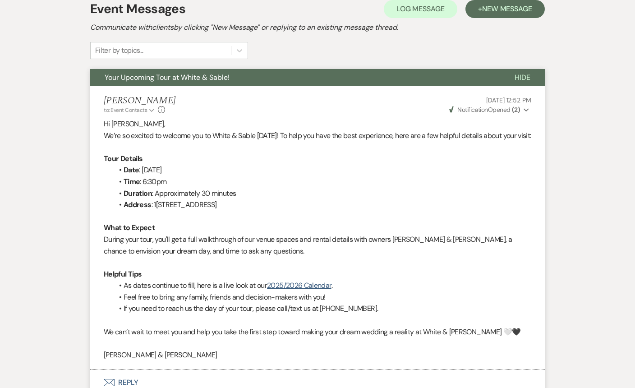
click at [240, 81] on button "Your Upcoming Tour at White & Sable!" at bounding box center [295, 77] width 410 height 17
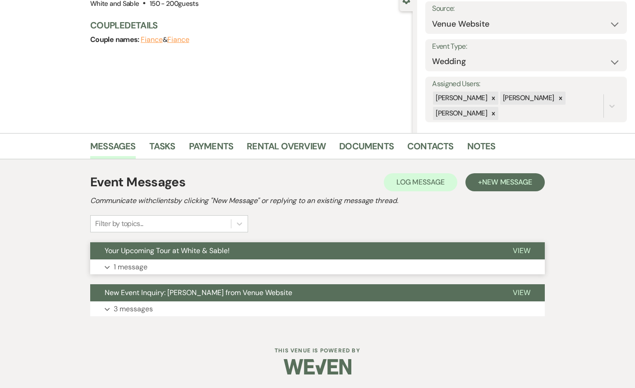
scroll to position [93, 0]
click at [512, 186] on span "New Message" at bounding box center [507, 181] width 50 height 9
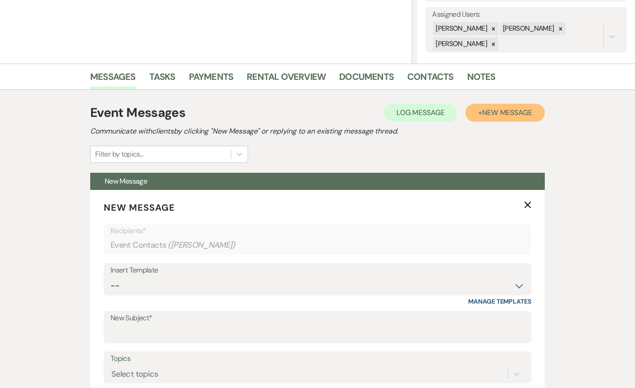
scroll to position [204, 0]
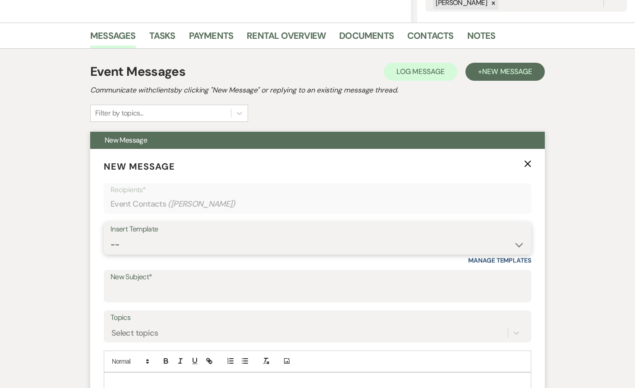
click at [253, 250] on select "-- Inquiry Response (Venue Guide) Schedule - Venue Tour Appt Confirmation Sched…" at bounding box center [318, 245] width 414 height 18
select select "3329"
type input "White & Sable - Great meeting you!"
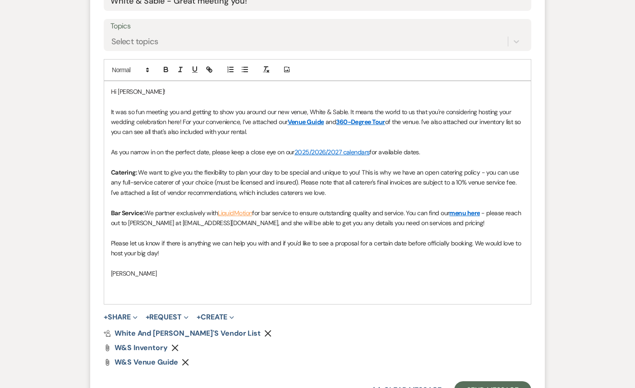
scroll to position [507, 0]
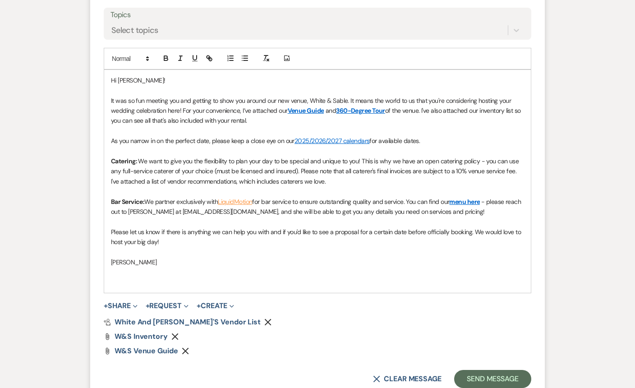
click at [423, 142] on p "As you narrow in on the perfect date, please keep a close eye on our 2025/2026/…" at bounding box center [317, 141] width 413 height 10
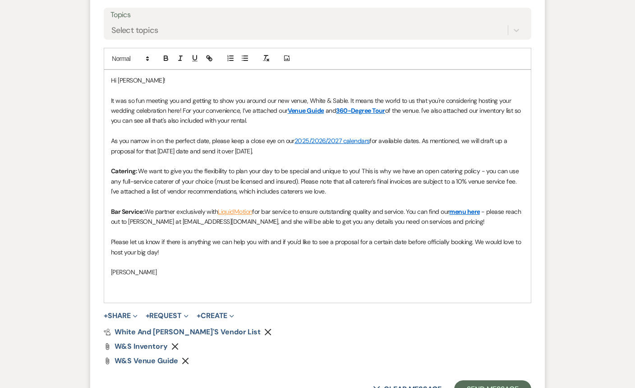
click at [222, 90] on p at bounding box center [317, 90] width 413 height 10
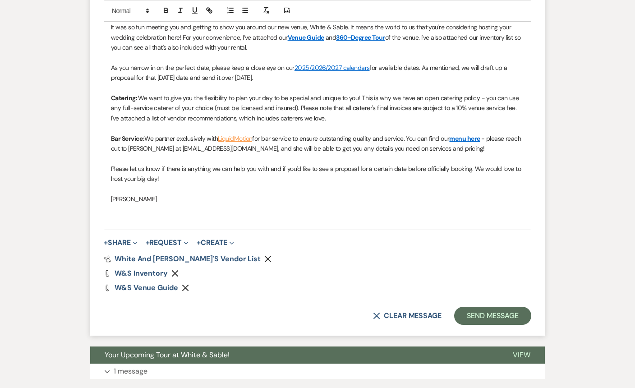
scroll to position [572, 0]
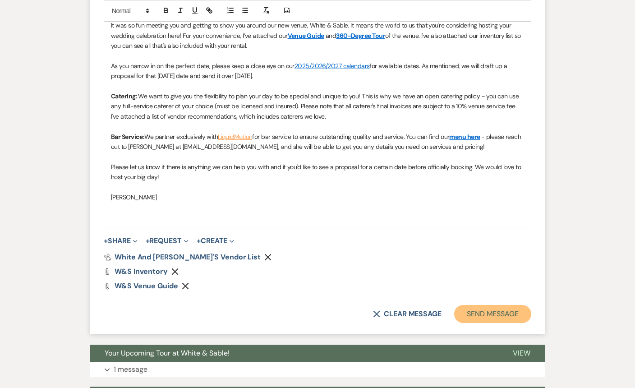
click at [490, 315] on button "Send Message" at bounding box center [492, 314] width 77 height 18
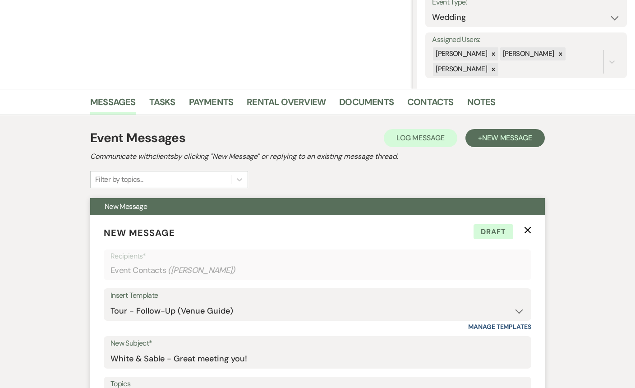
scroll to position [0, 0]
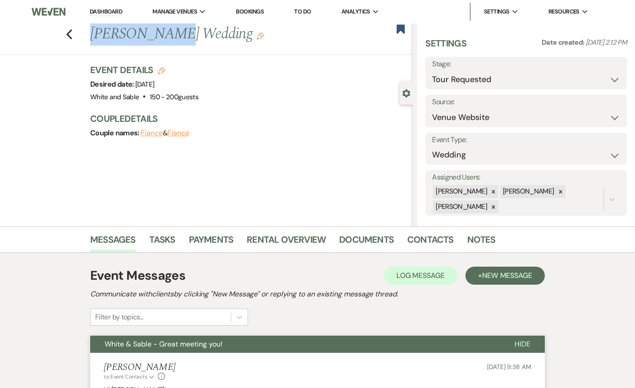
drag, startPoint x: 87, startPoint y: 38, endPoint x: 157, endPoint y: 41, distance: 69.5
click at [157, 41] on div "Previous [PERSON_NAME] Wedding Edit" at bounding box center [249, 34] width 327 height 22
copy h1 "[PERSON_NAME]"
click at [498, 82] on select "Inquiry Follow Up Tour Requested Tour Confirmed Toured Proposal Sent Booked Lost" at bounding box center [526, 80] width 188 height 18
select select "5"
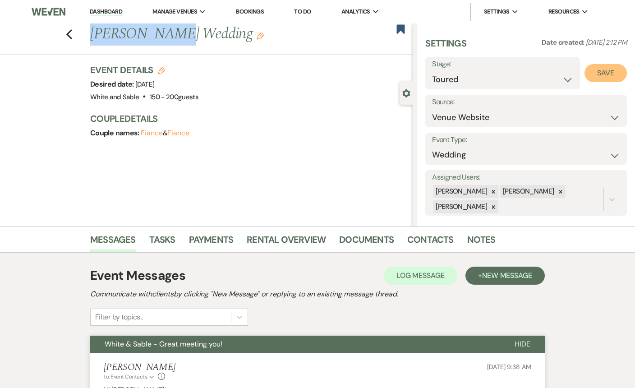
click at [607, 79] on button "Save" at bounding box center [606, 73] width 42 height 18
click at [69, 30] on icon "Previous" at bounding box center [69, 34] width 7 height 11
select select "2"
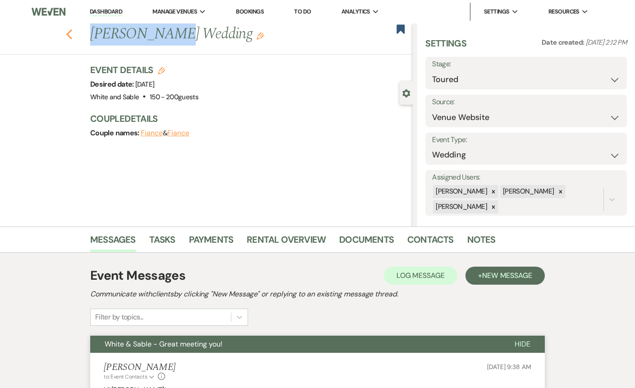
select select "2"
select select "5"
select select "2"
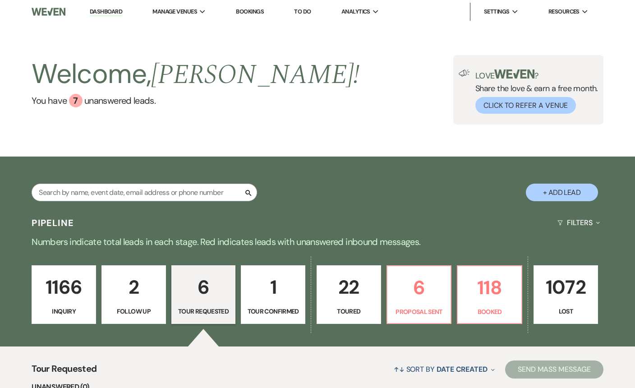
click at [79, 279] on p "1166" at bounding box center [63, 287] width 53 height 30
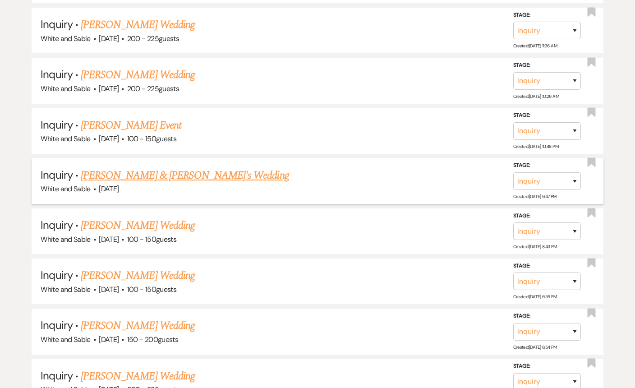
scroll to position [3521, 0]
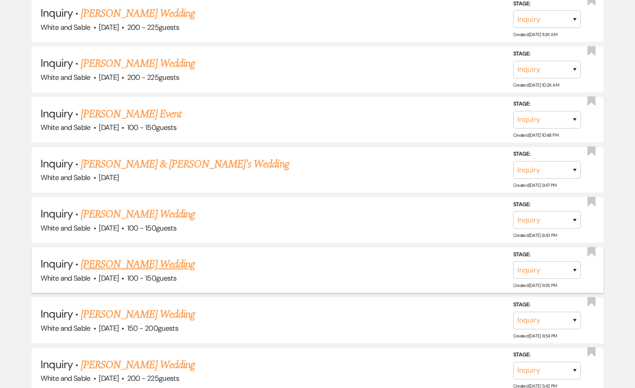
click at [129, 256] on link "[PERSON_NAME] Wedding" at bounding box center [138, 264] width 114 height 16
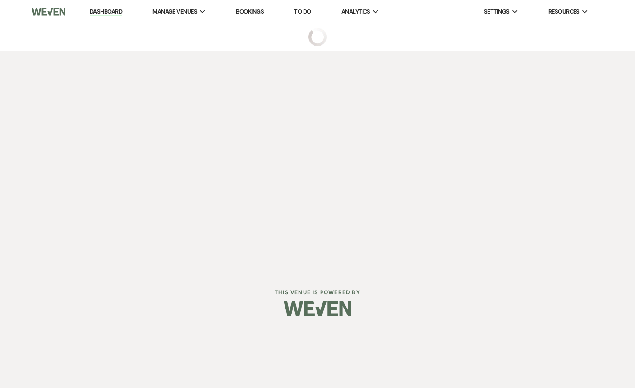
select select "5"
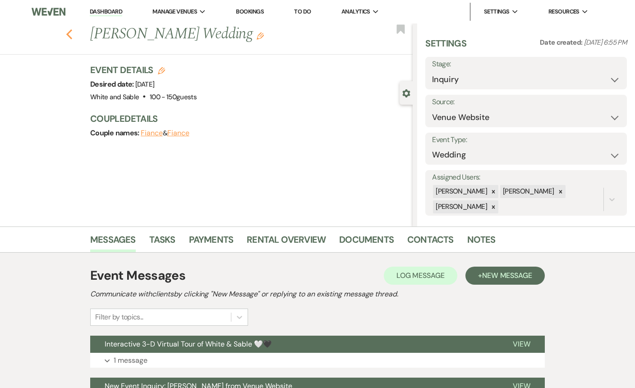
click at [68, 38] on icon "Previous" at bounding box center [69, 34] width 7 height 11
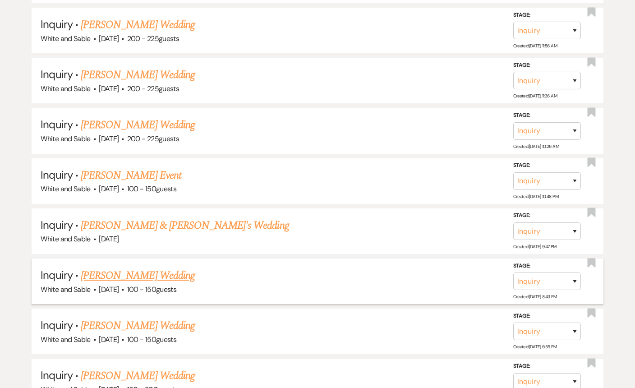
scroll to position [3459, 0]
click at [145, 117] on link "[PERSON_NAME] Wedding" at bounding box center [138, 125] width 114 height 16
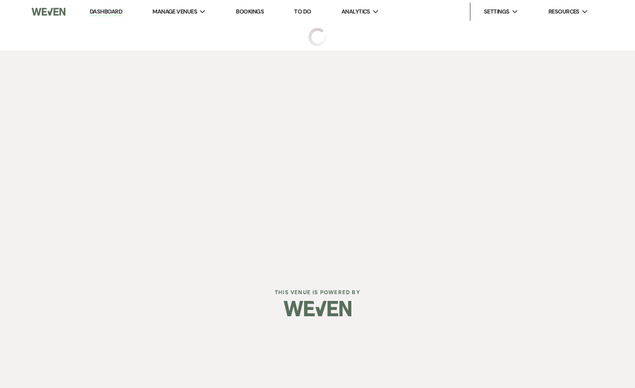
select select "5"
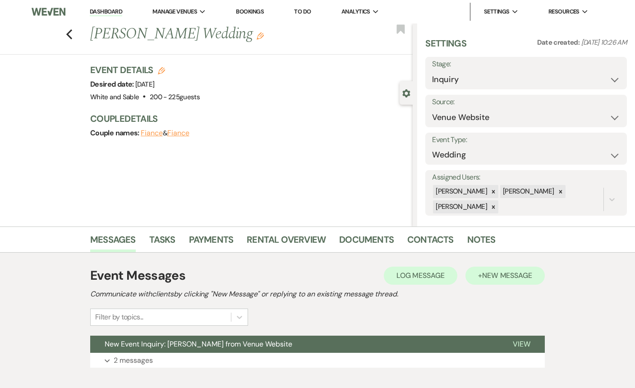
click at [495, 267] on div "Event Messages Log Log Message + New Message Communicate with clients by clicki…" at bounding box center [317, 317] width 515 height 129
click at [495, 272] on span "New Message" at bounding box center [507, 275] width 50 height 9
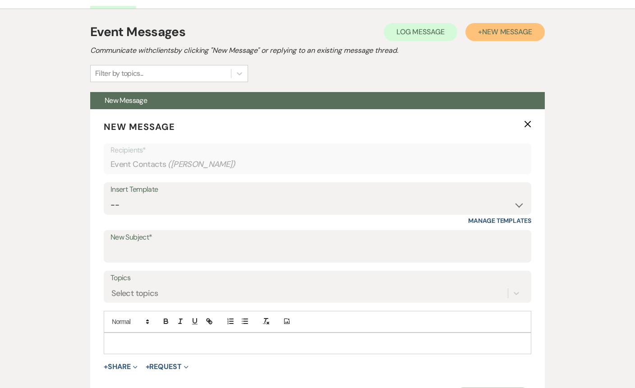
scroll to position [282, 0]
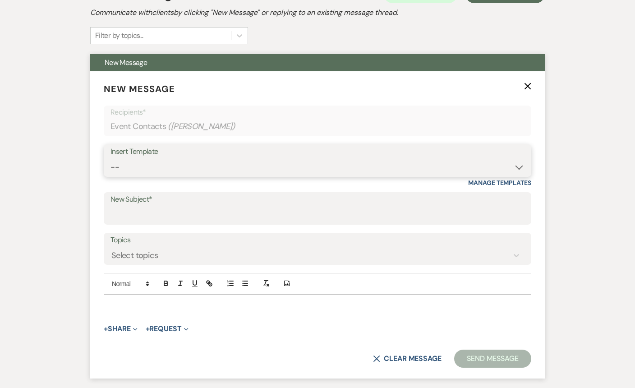
click at [196, 170] on select "-- Inquiry Response (Venue Guide) Schedule - Venue Tour Appt Confirmation Sched…" at bounding box center [318, 167] width 414 height 18
select select "5948"
type input "Interactive 3-D Virtual Tour of White & Sable 🤍🖤"
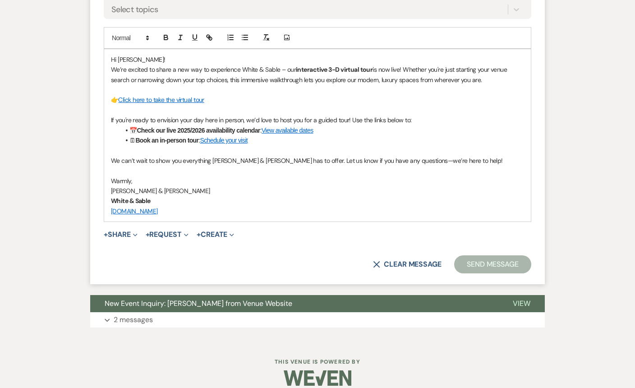
click at [490, 262] on button "Send Message" at bounding box center [492, 264] width 77 height 18
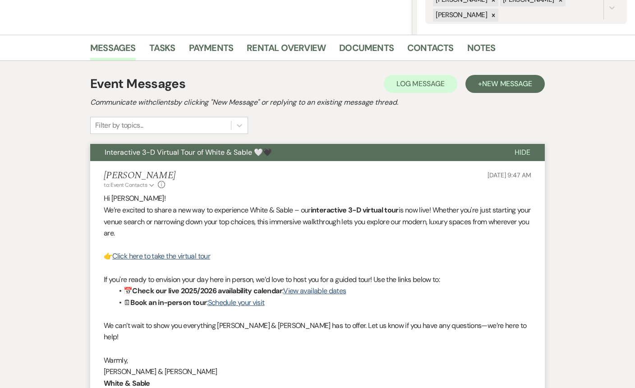
scroll to position [0, 0]
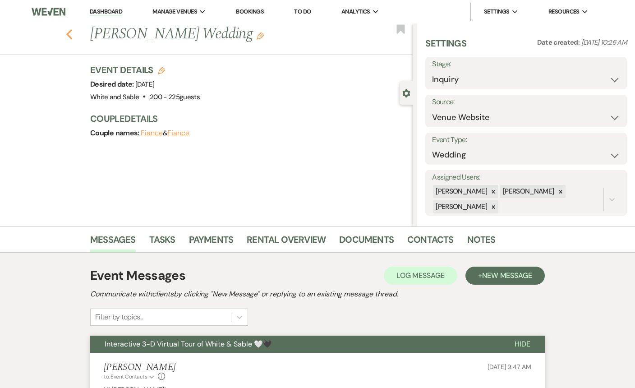
click at [70, 28] on button "Previous" at bounding box center [69, 33] width 7 height 13
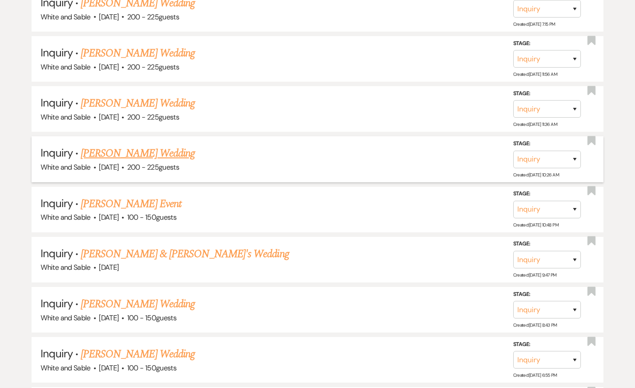
scroll to position [3424, 0]
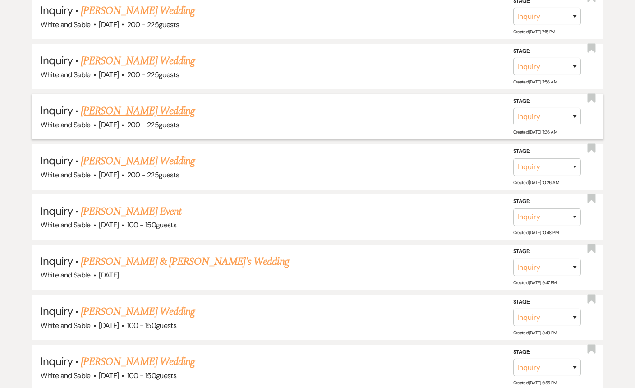
click at [139, 103] on link "[PERSON_NAME] Wedding" at bounding box center [138, 111] width 114 height 16
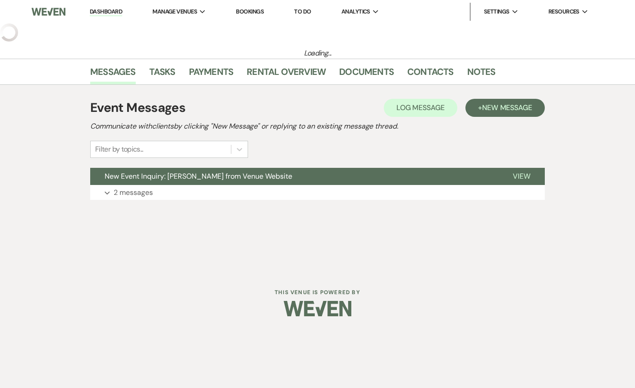
select select "5"
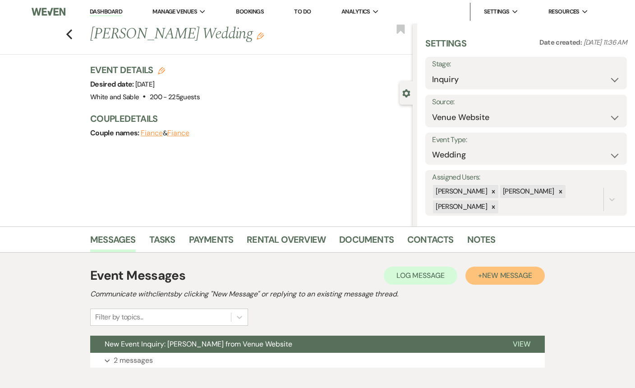
click at [505, 278] on span "New Message" at bounding box center [507, 275] width 50 height 9
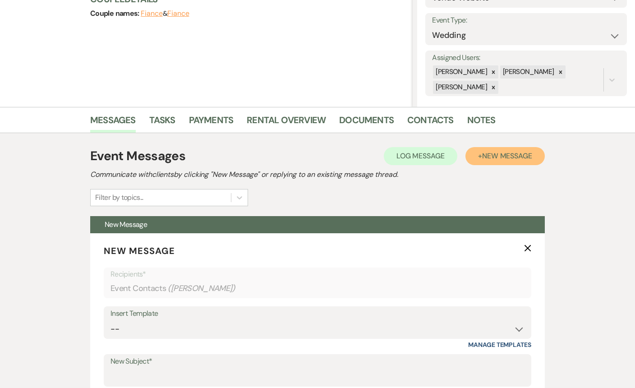
scroll to position [153, 0]
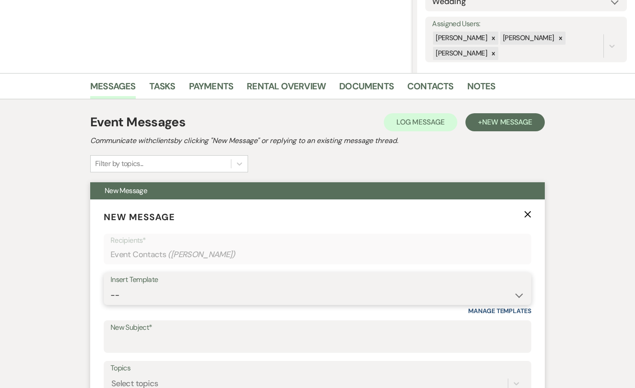
click at [179, 296] on select "-- Inquiry Response (Venue Guide) Schedule - Venue Tour Appt Confirmation Sched…" at bounding box center [318, 296] width 414 height 18
select select "5948"
type input "Interactive 3-D Virtual Tour of White & Sable 🤍🖤"
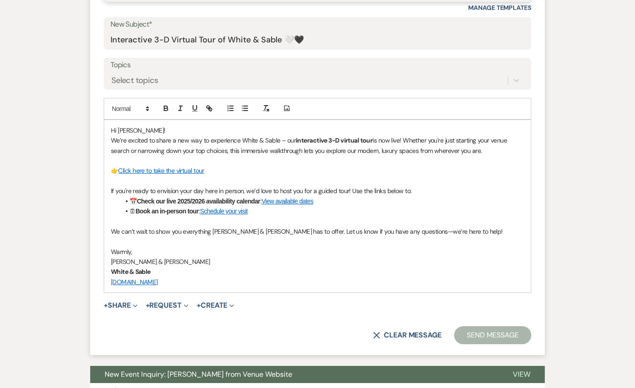
scroll to position [466, 0]
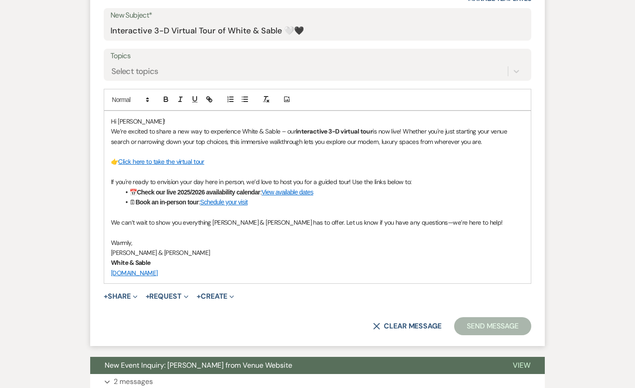
click at [477, 325] on button "Send Message" at bounding box center [492, 326] width 77 height 18
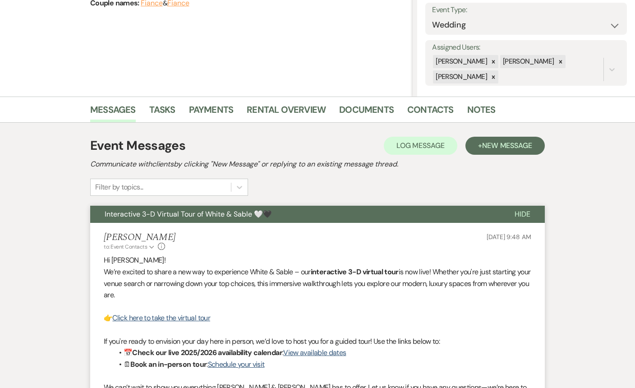
scroll to position [0, 0]
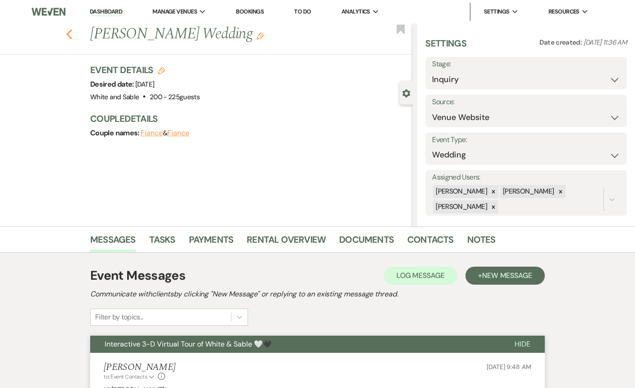
click at [70, 33] on icon "Previous" at bounding box center [69, 34] width 7 height 11
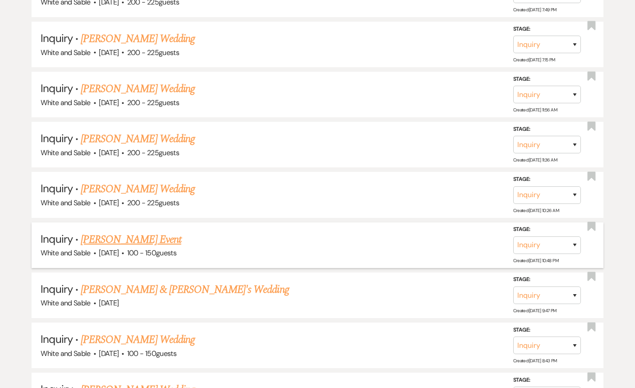
scroll to position [3386, 0]
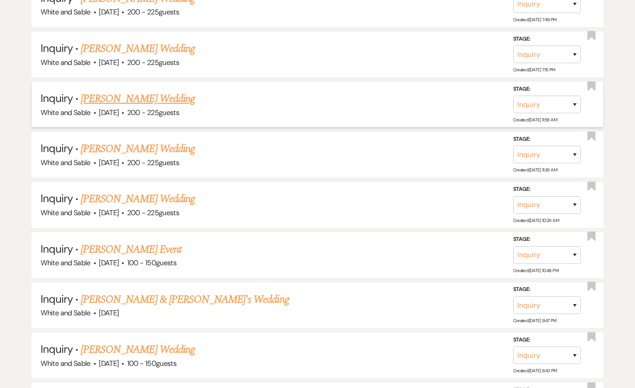
click at [149, 91] on link "[PERSON_NAME] Wedding" at bounding box center [138, 99] width 114 height 16
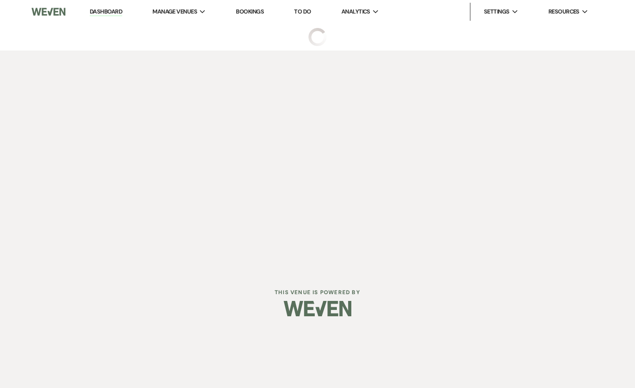
select select "5"
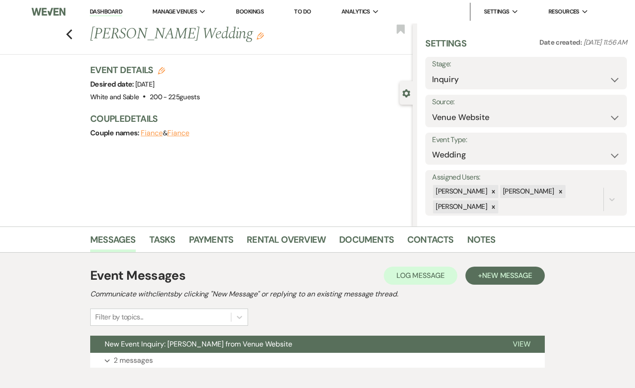
scroll to position [51, 0]
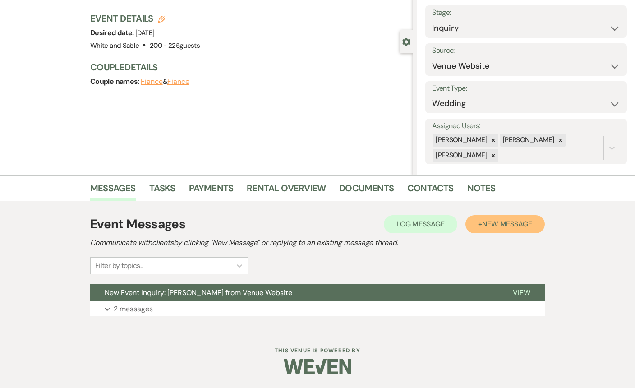
click at [511, 223] on span "New Message" at bounding box center [507, 223] width 50 height 9
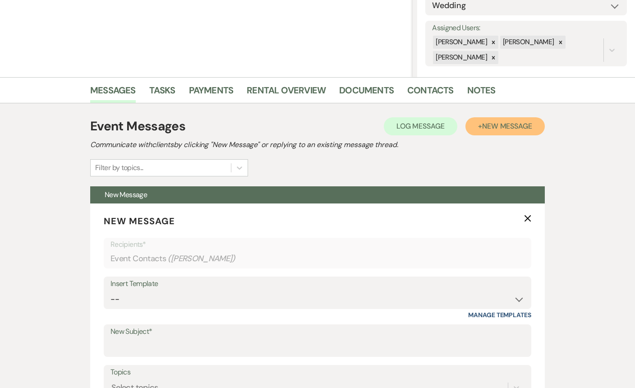
scroll to position [166, 0]
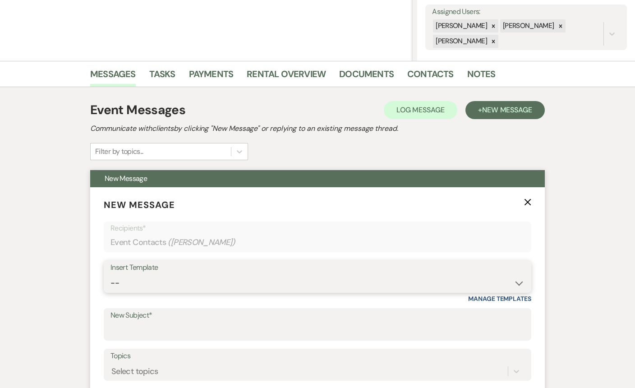
click at [223, 278] on select "-- Inquiry Response (Venue Guide) Schedule - Venue Tour Appt Confirmation Sched…" at bounding box center [318, 283] width 414 height 18
select select "5948"
type input "Interactive 3-D Virtual Tour of White & Sable 🤍🖤"
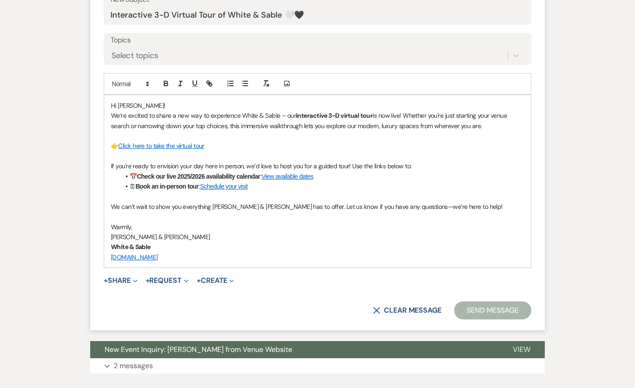
scroll to position [538, 0]
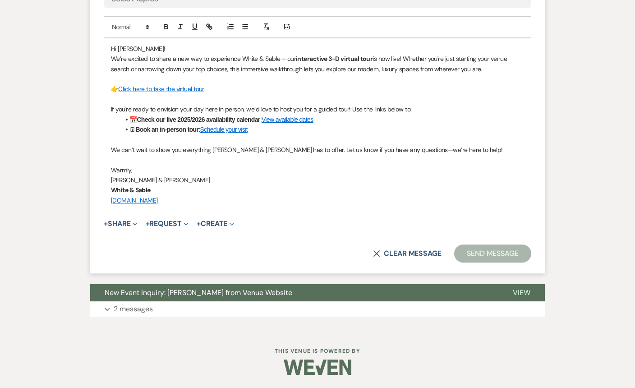
click at [507, 258] on button "Send Message" at bounding box center [492, 254] width 77 height 18
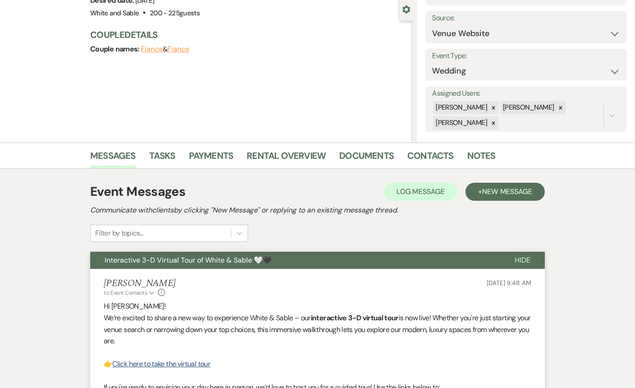
scroll to position [0, 0]
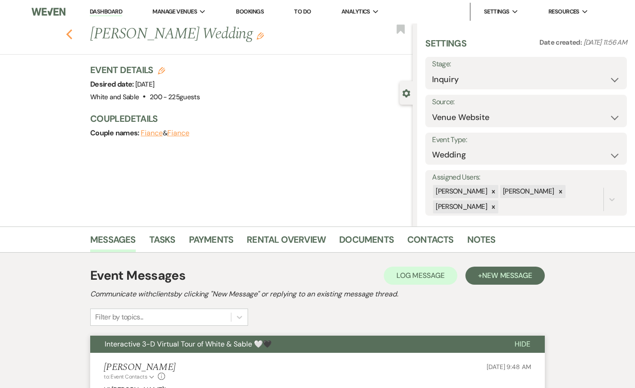
click at [70, 33] on icon "Previous" at bounding box center [69, 34] width 7 height 11
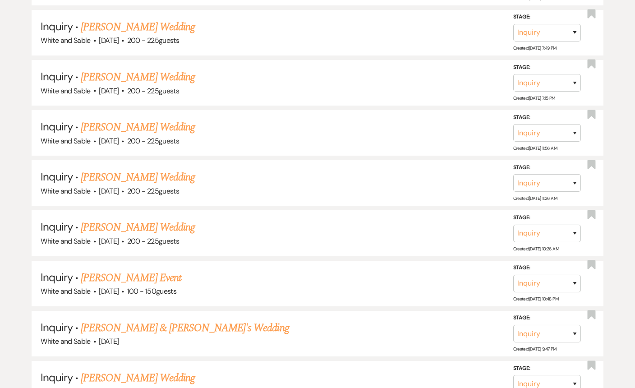
scroll to position [3350, 0]
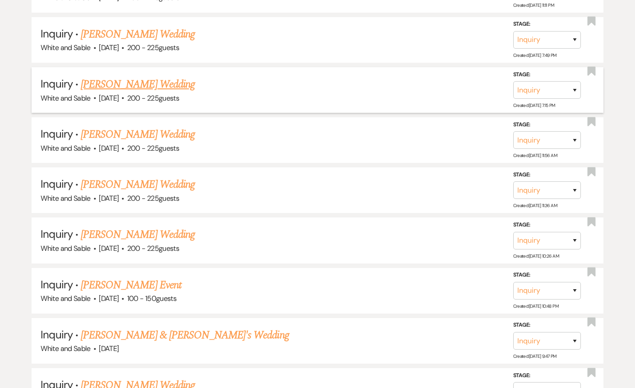
click at [156, 76] on link "[PERSON_NAME] Wedding" at bounding box center [138, 84] width 114 height 16
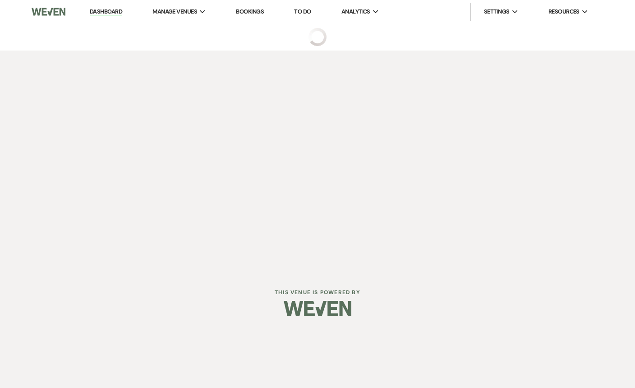
select select "5"
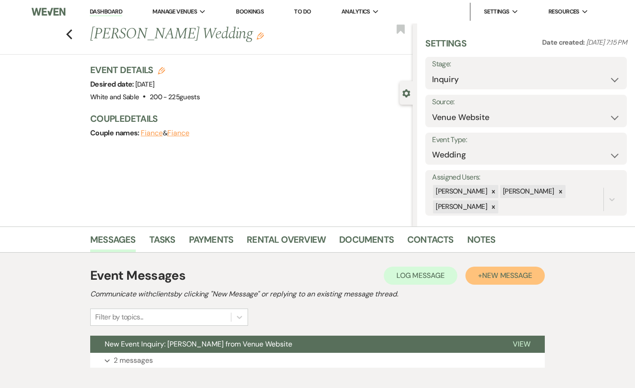
click at [481, 276] on button "+ New Message" at bounding box center [505, 276] width 79 height 18
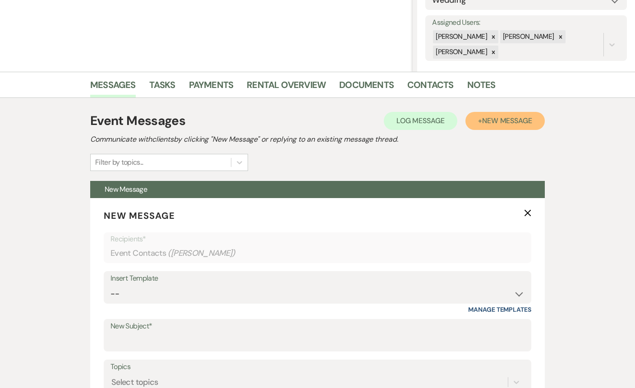
scroll to position [192, 0]
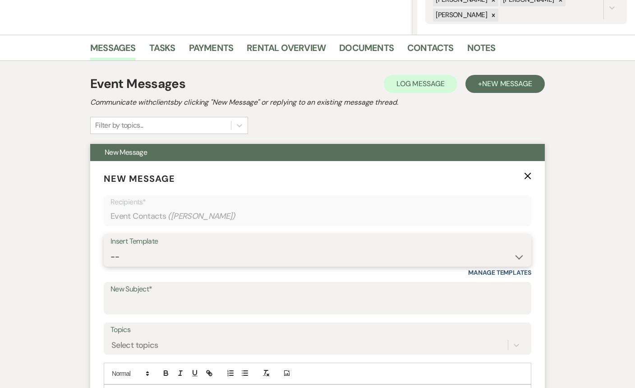
click at [142, 264] on select "-- Inquiry Response (Venue Guide) Schedule - Venue Tour Appt Confirmation Sched…" at bounding box center [318, 257] width 414 height 18
select select "5948"
type input "Interactive 3-D Virtual Tour of White & Sable 🤍🖤"
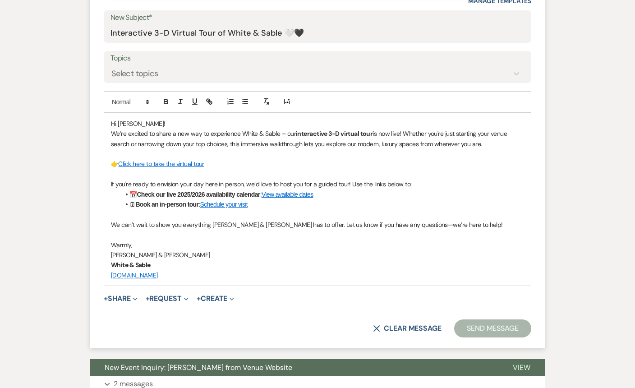
scroll to position [538, 0]
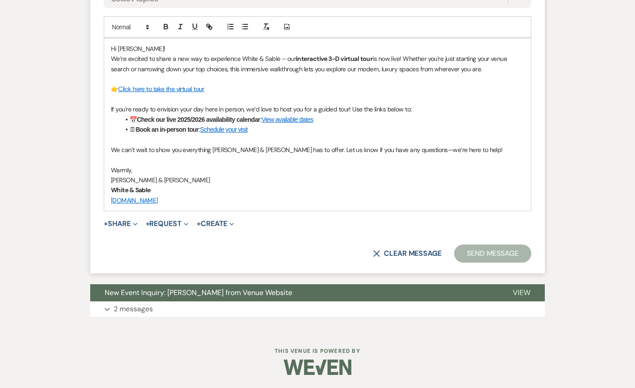
click at [470, 250] on button "Send Message" at bounding box center [492, 254] width 77 height 18
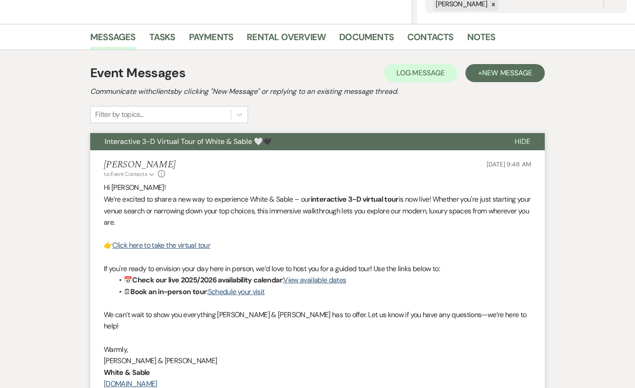
scroll to position [0, 0]
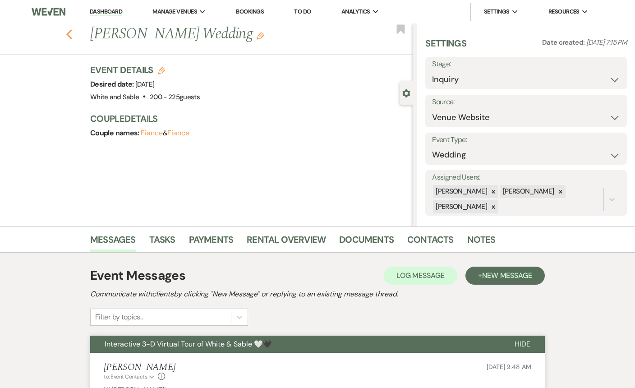
click at [69, 36] on use "button" at bounding box center [69, 34] width 6 height 10
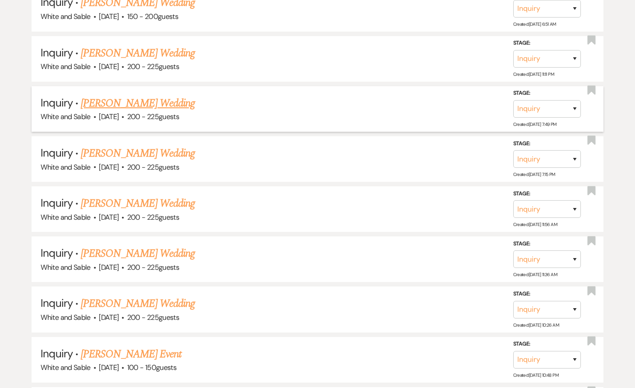
scroll to position [3280, 0]
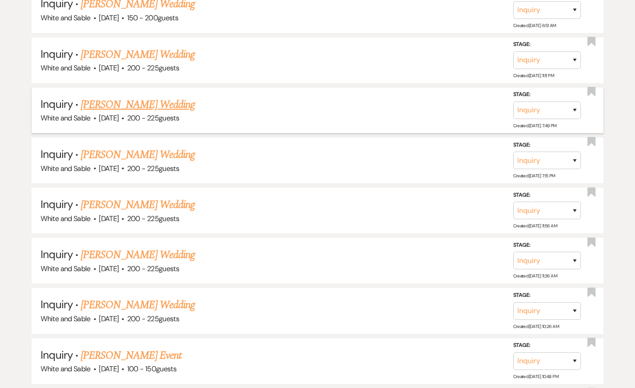
click at [134, 97] on link "[PERSON_NAME] Wedding" at bounding box center [138, 105] width 114 height 16
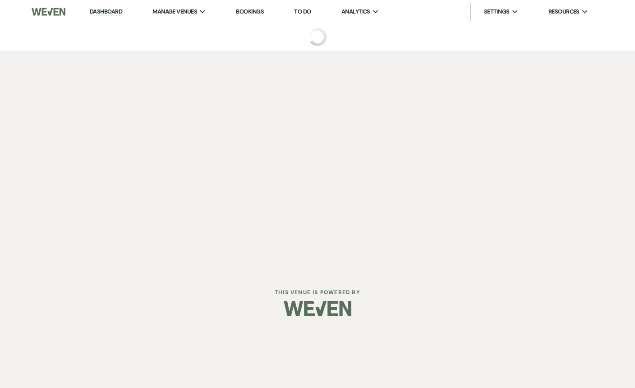
select select "5"
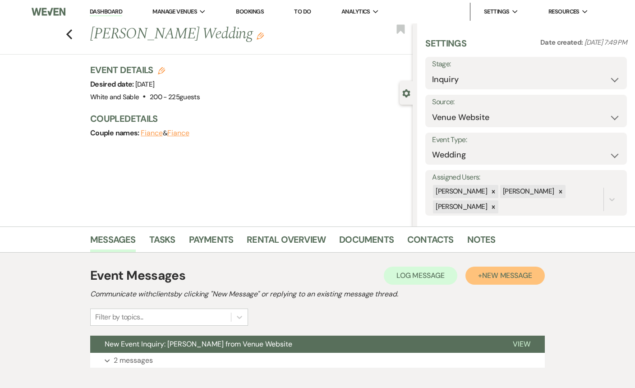
click at [483, 275] on span "New Message" at bounding box center [507, 275] width 50 height 9
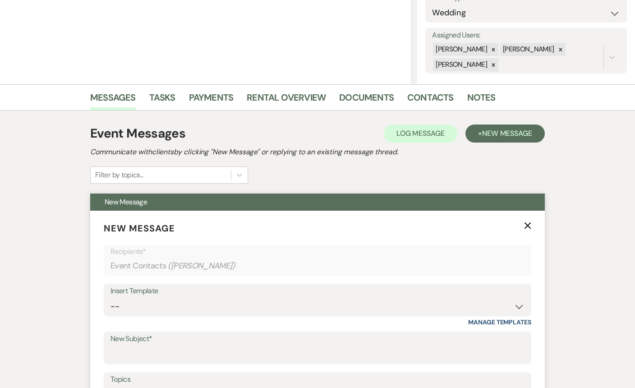
click at [147, 316] on div "Insert Template -- Inquiry Response (Venue Guide) Schedule - Venue Tour Appt Co…" at bounding box center [318, 300] width 428 height 32
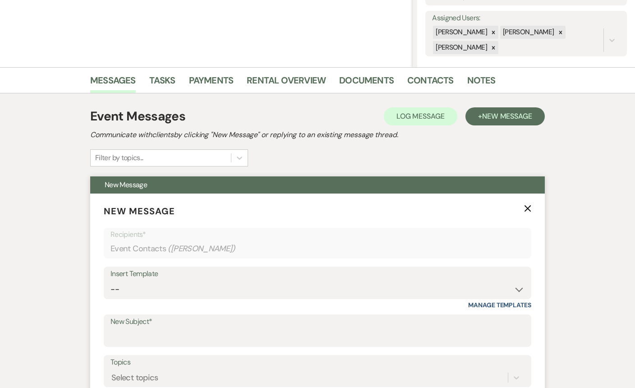
scroll to position [159, 0]
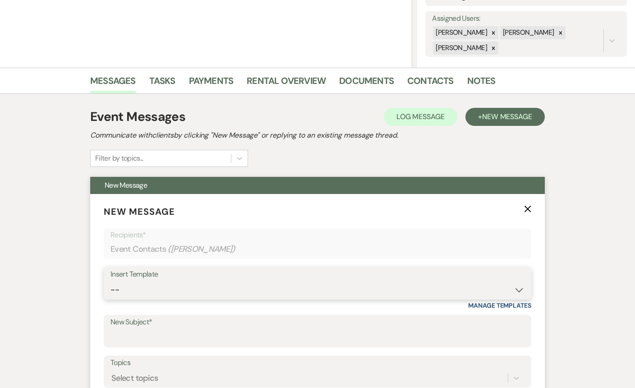
click at [148, 292] on select "-- Inquiry Response (Venue Guide) Schedule - Venue Tour Appt Confirmation Sched…" at bounding box center [318, 290] width 414 height 18
select select "5948"
type input "Interactive 3-D Virtual Tour of White & Sable 🤍🖤"
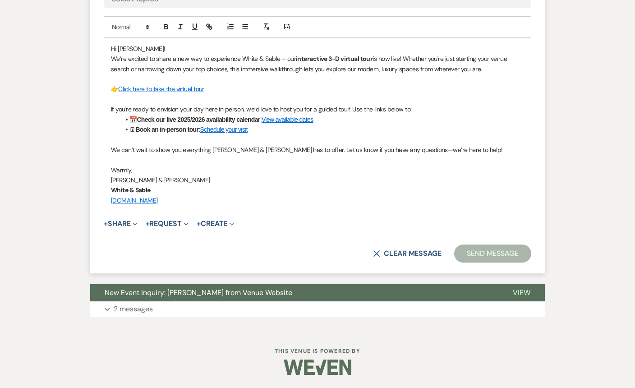
click at [478, 250] on button "Send Message" at bounding box center [492, 254] width 77 height 18
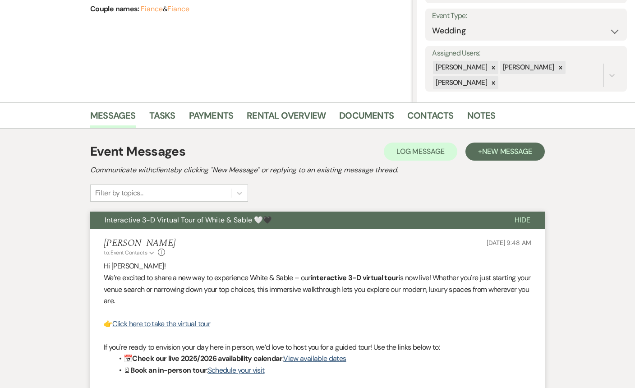
scroll to position [0, 0]
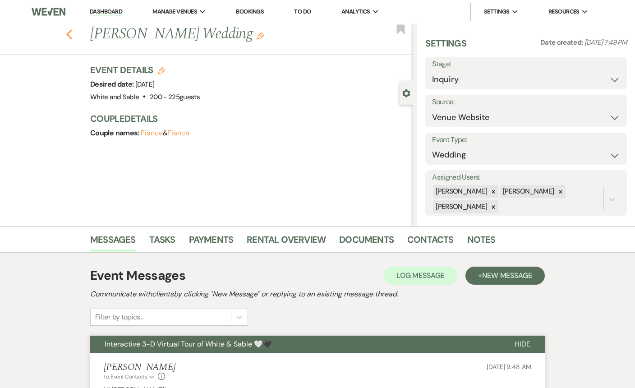
click at [69, 32] on use "button" at bounding box center [69, 34] width 6 height 10
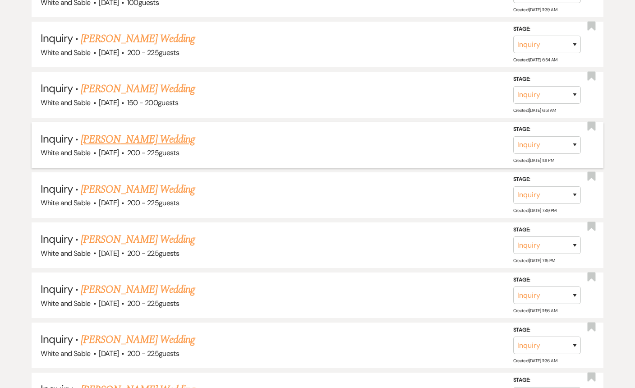
scroll to position [3180, 0]
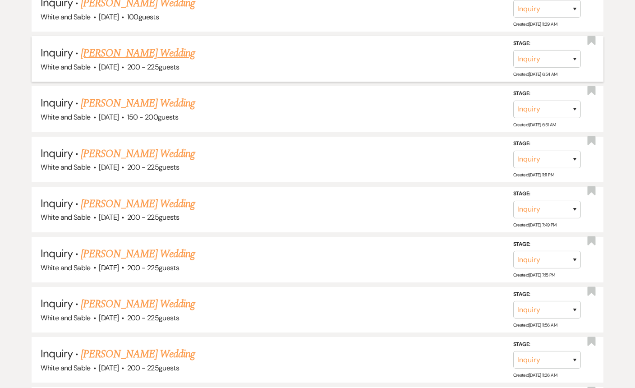
click at [146, 45] on link "[PERSON_NAME] Wedding" at bounding box center [138, 53] width 114 height 16
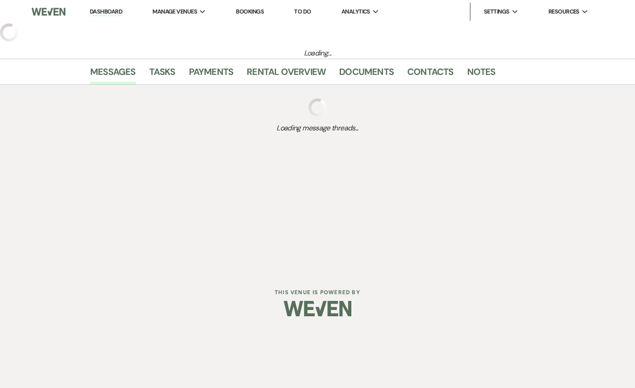
select select "5"
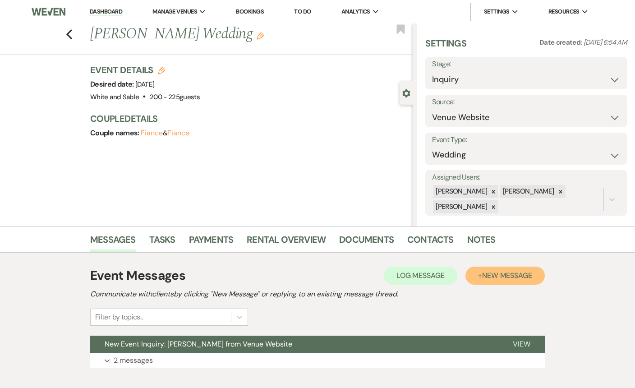
click at [508, 282] on button "+ New Message" at bounding box center [505, 276] width 79 height 18
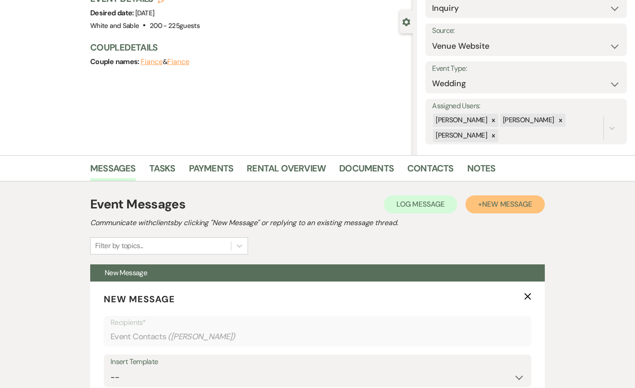
scroll to position [146, 0]
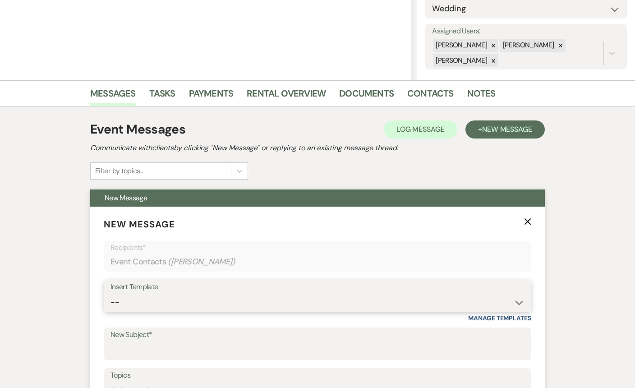
click at [252, 296] on select "-- Inquiry Response (Venue Guide) Schedule - Venue Tour Appt Confirmation Sched…" at bounding box center [318, 303] width 414 height 18
select select "5948"
type input "Interactive 3-D Virtual Tour of White & Sable 🤍🖤"
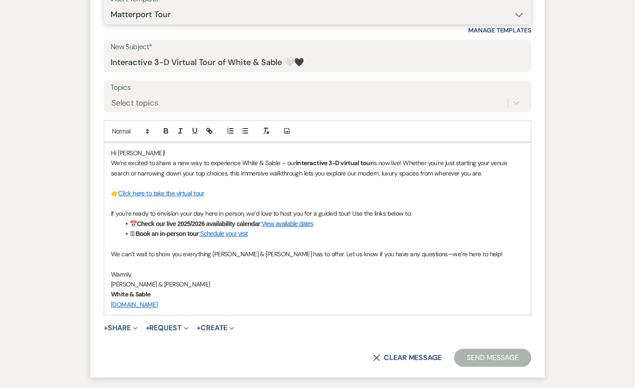
scroll to position [440, 0]
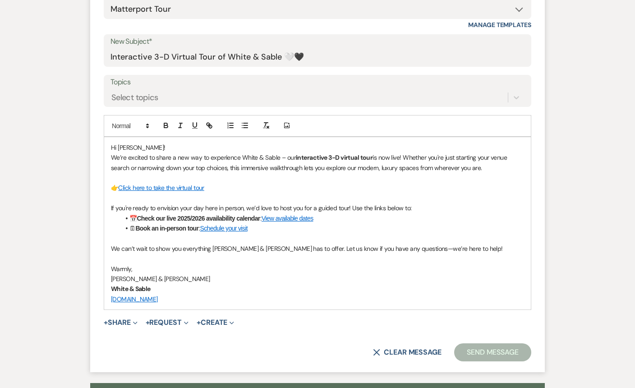
click at [485, 352] on button "Send Message" at bounding box center [492, 352] width 77 height 18
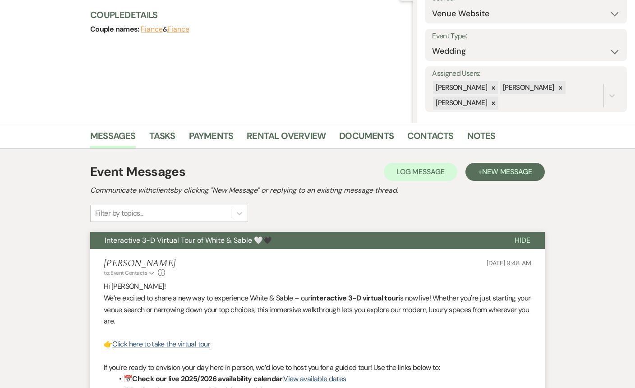
scroll to position [0, 0]
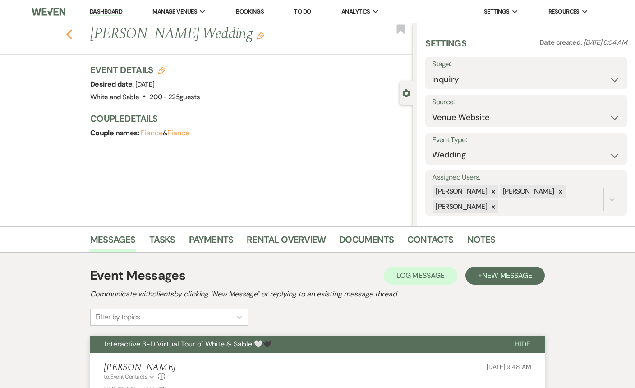
click at [70, 34] on icon "Previous" at bounding box center [69, 34] width 7 height 11
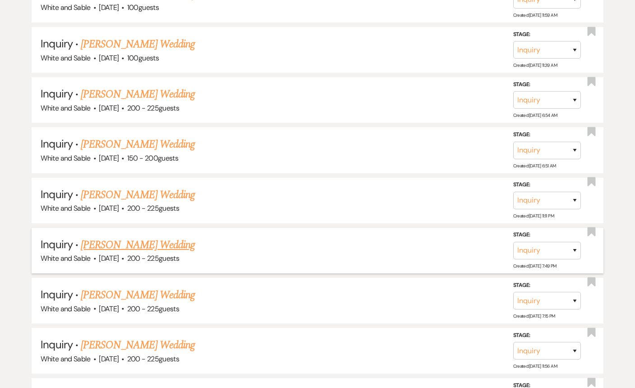
scroll to position [3111, 0]
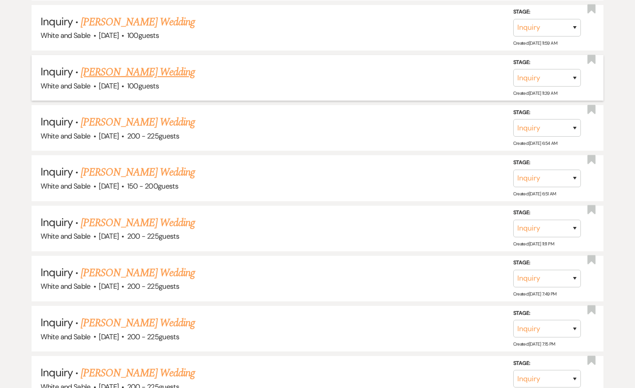
click at [138, 64] on link "[PERSON_NAME] Wedding" at bounding box center [138, 72] width 114 height 16
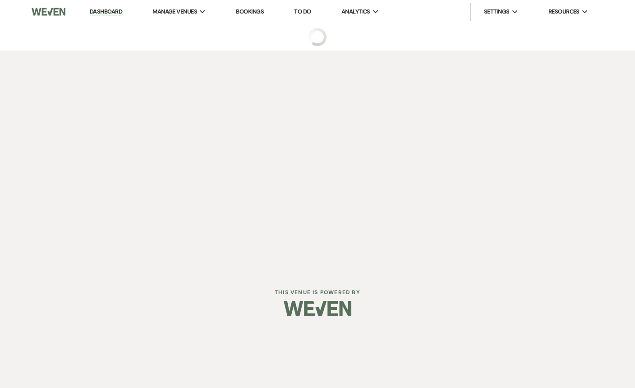
select select "5"
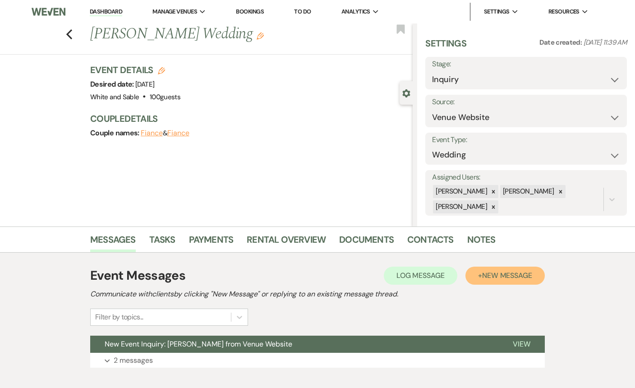
click at [485, 277] on span "New Message" at bounding box center [507, 275] width 50 height 9
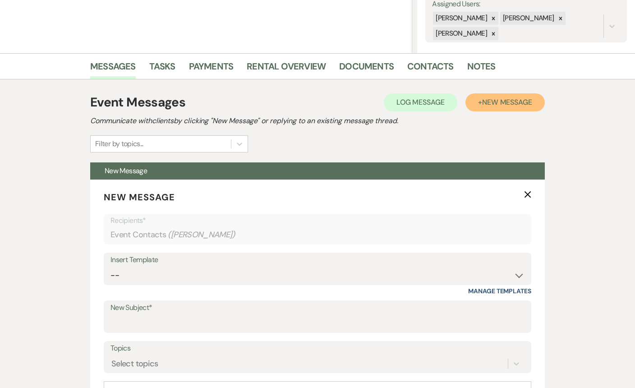
scroll to position [204, 0]
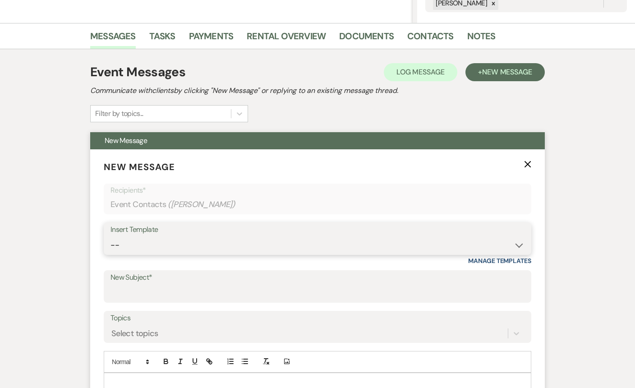
click at [250, 251] on select "-- Inquiry Response (Venue Guide) Schedule - Venue Tour Appt Confirmation Sched…" at bounding box center [318, 245] width 414 height 18
select select "5948"
type input "Interactive 3-D Virtual Tour of White & Sable 🤍🖤"
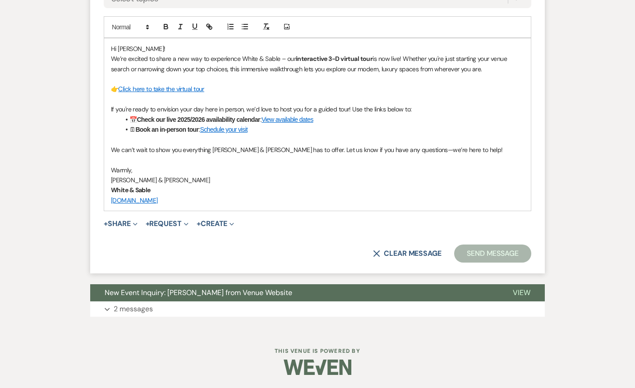
click at [487, 250] on button "Send Message" at bounding box center [492, 254] width 77 height 18
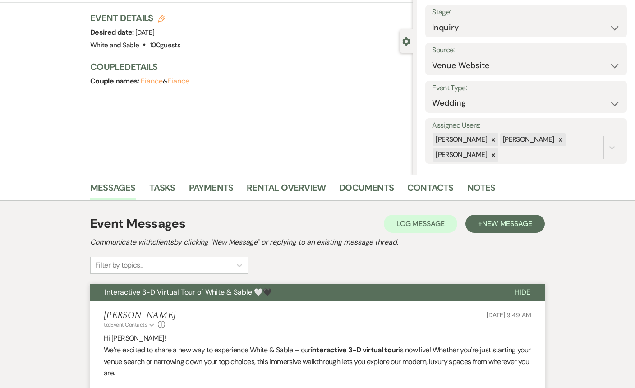
scroll to position [0, 0]
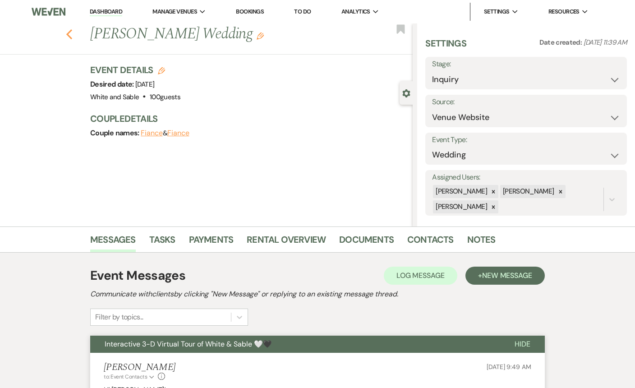
click at [69, 37] on icon "Previous" at bounding box center [69, 34] width 7 height 11
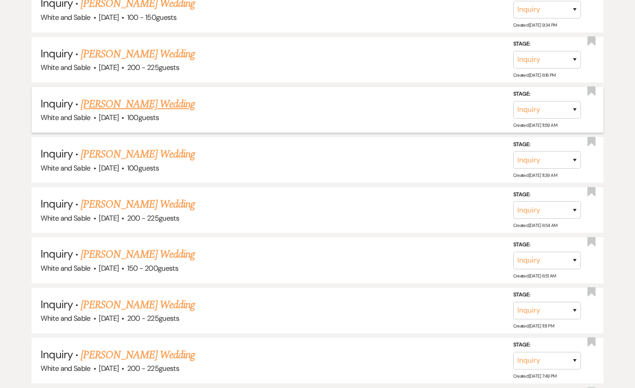
scroll to position [3004, 0]
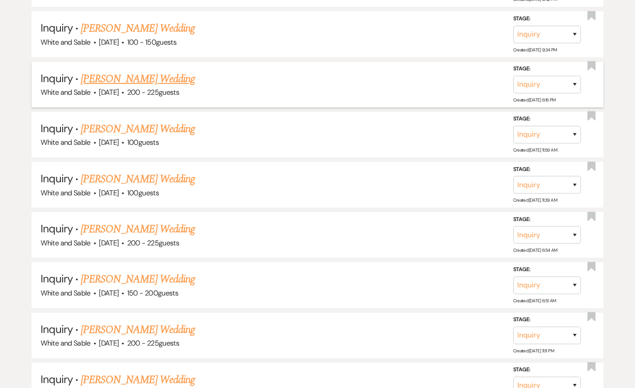
click at [147, 71] on link "[PERSON_NAME] Wedding" at bounding box center [138, 79] width 114 height 16
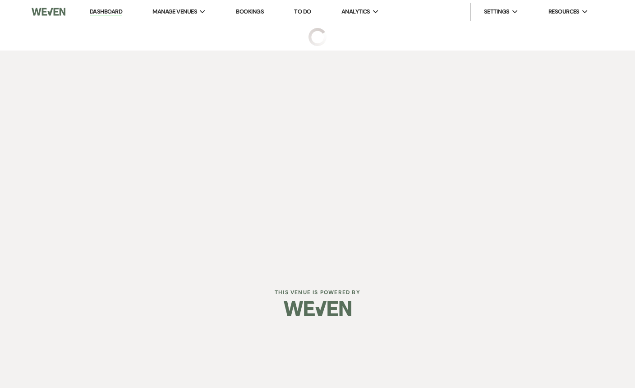
select select "5"
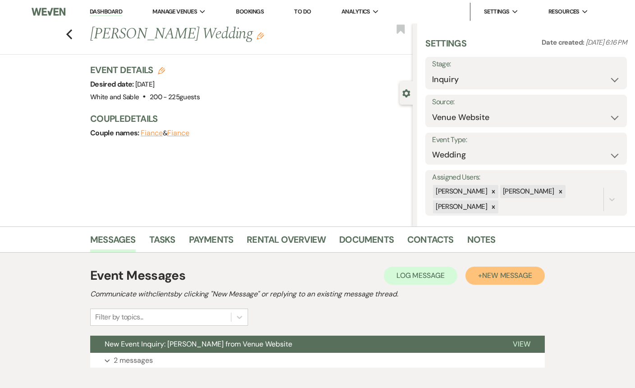
click at [474, 277] on button "+ New Message" at bounding box center [505, 276] width 79 height 18
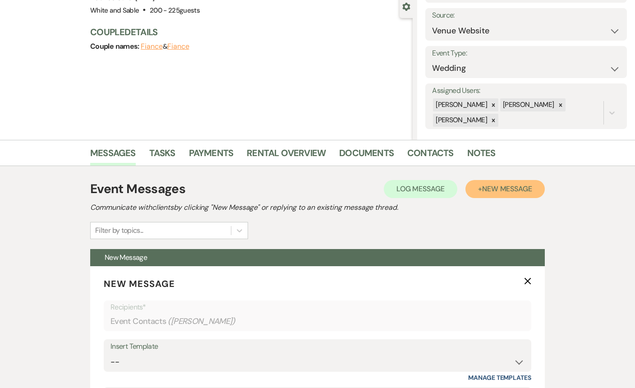
scroll to position [139, 0]
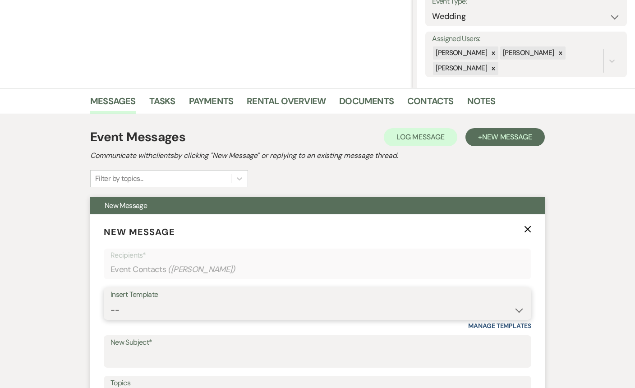
click at [214, 308] on select "-- Inquiry Response (Venue Guide) Schedule - Venue Tour Appt Confirmation Sched…" at bounding box center [318, 310] width 414 height 18
select select "5948"
type input "Interactive 3-D Virtual Tour of White & Sable 🤍🖤"
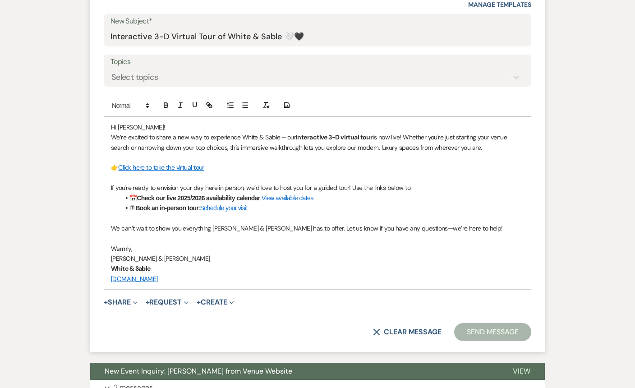
click at [514, 336] on button "Send Message" at bounding box center [492, 332] width 77 height 18
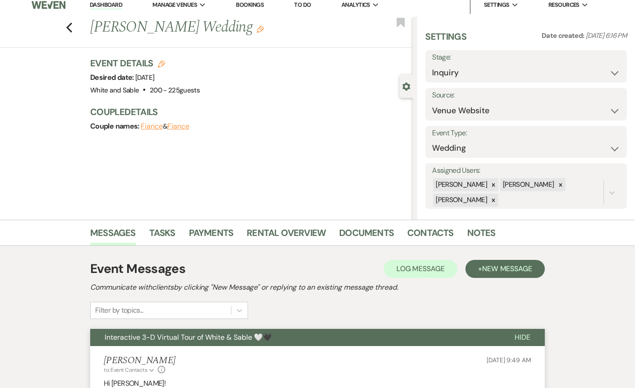
scroll to position [0, 0]
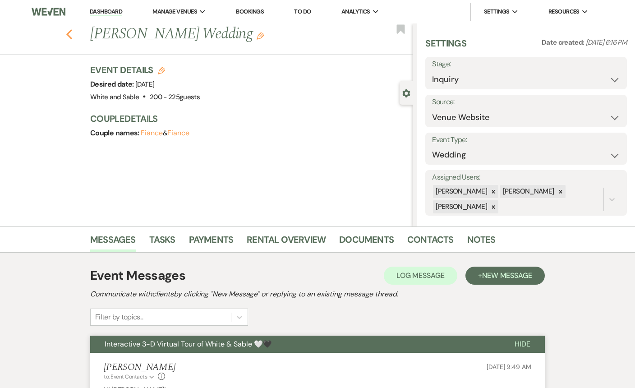
click at [68, 32] on icon "Previous" at bounding box center [69, 34] width 7 height 11
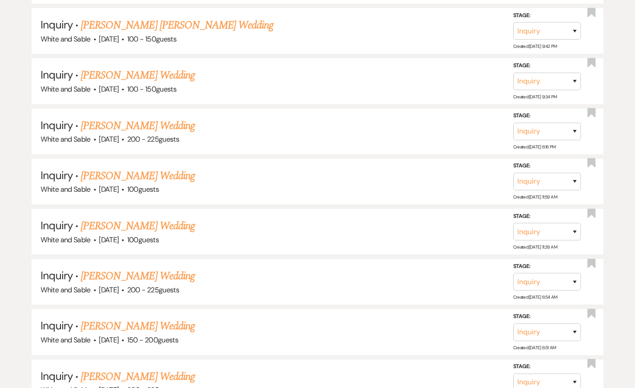
scroll to position [2955, 0]
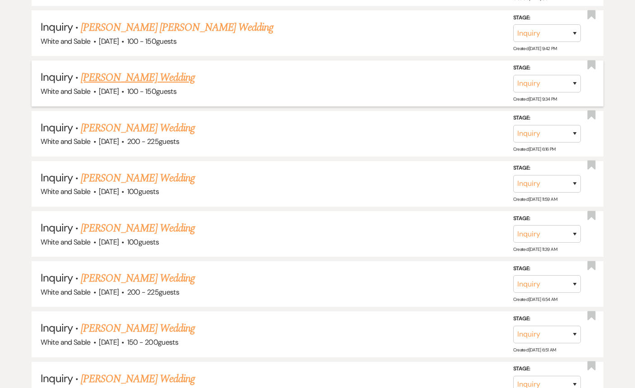
click at [141, 70] on link "[PERSON_NAME] Wedding" at bounding box center [138, 78] width 114 height 16
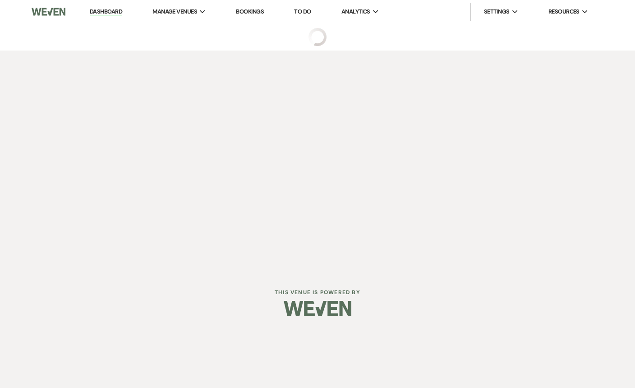
select select "5"
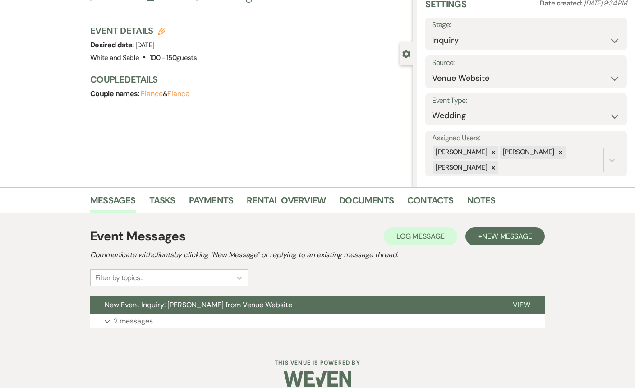
scroll to position [51, 0]
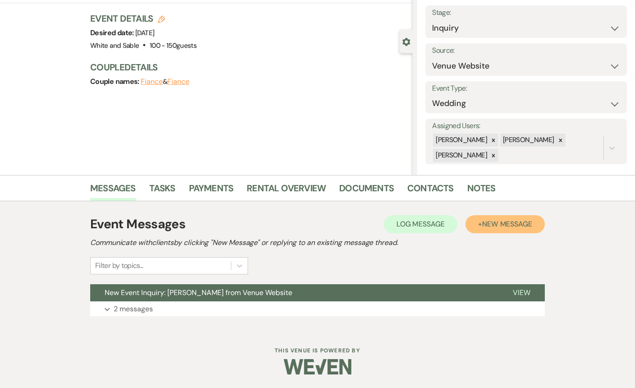
click at [525, 218] on button "+ New Message" at bounding box center [505, 224] width 79 height 18
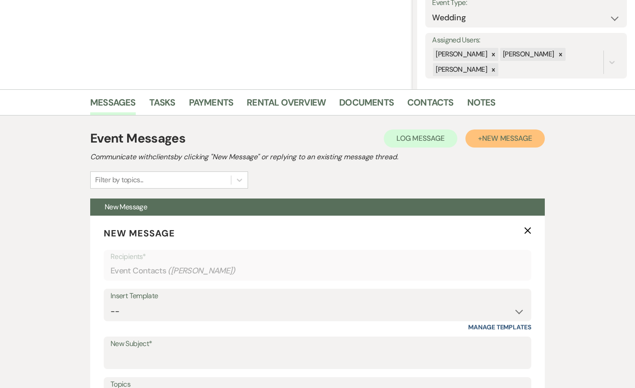
scroll to position [204, 0]
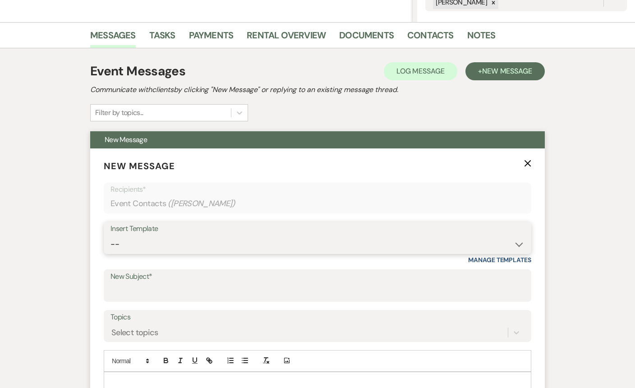
click at [223, 246] on select "-- Inquiry Response (Venue Guide) Schedule - Venue Tour Appt Confirmation Sched…" at bounding box center [318, 245] width 414 height 18
select select "5948"
type input "Interactive 3-D Virtual Tour of White & Sable 🤍🖤"
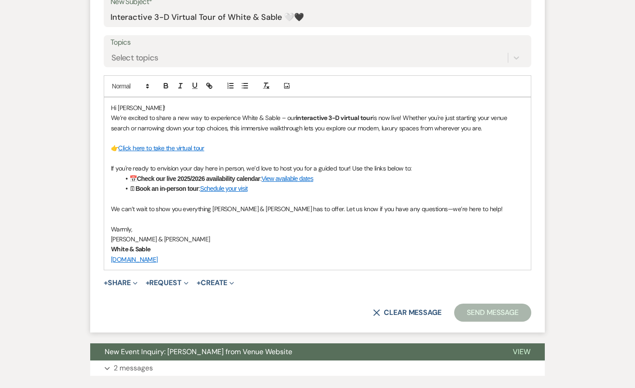
scroll to position [485, 0]
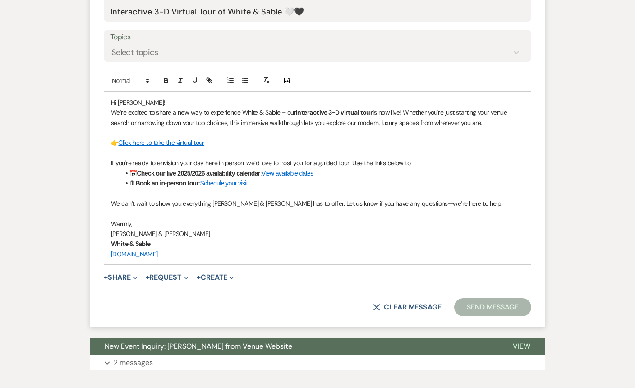
click at [487, 299] on button "Send Message" at bounding box center [492, 307] width 77 height 18
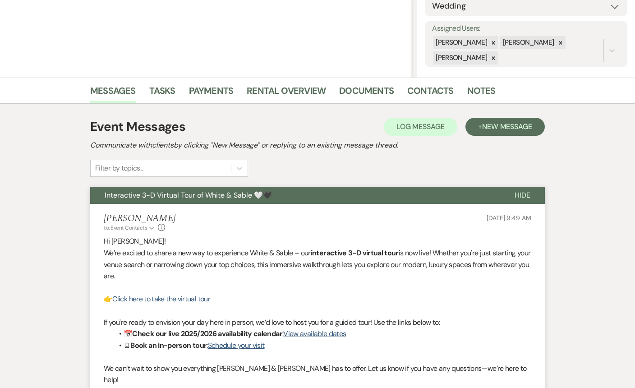
scroll to position [0, 0]
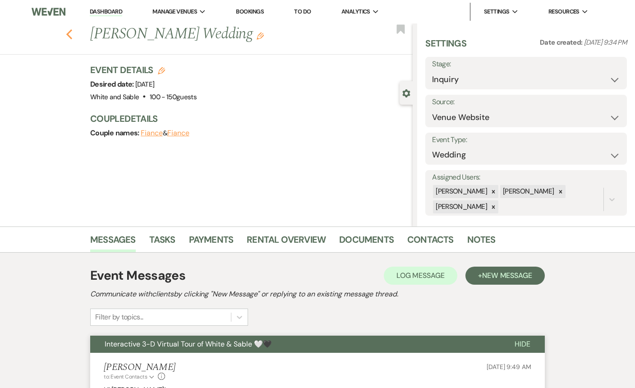
click at [69, 36] on use "button" at bounding box center [69, 34] width 6 height 10
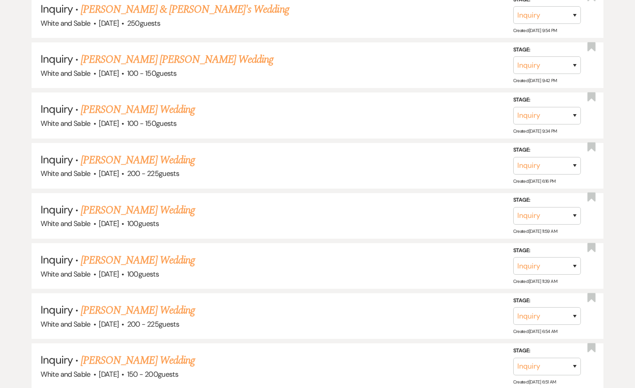
scroll to position [2917, 0]
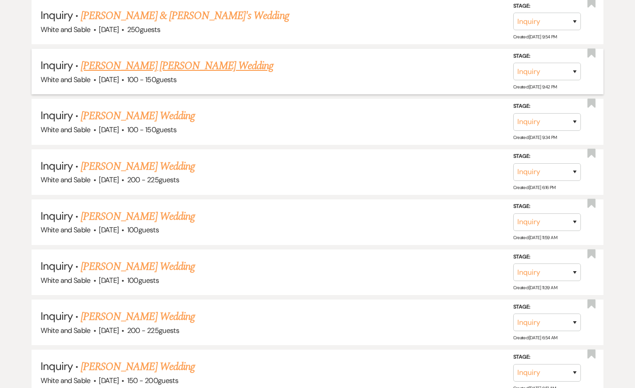
click at [139, 58] on link "[PERSON_NAME] [PERSON_NAME] Wedding" at bounding box center [177, 66] width 193 height 16
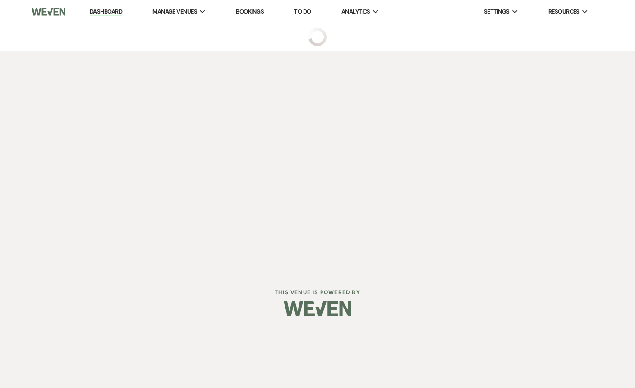
select select "5"
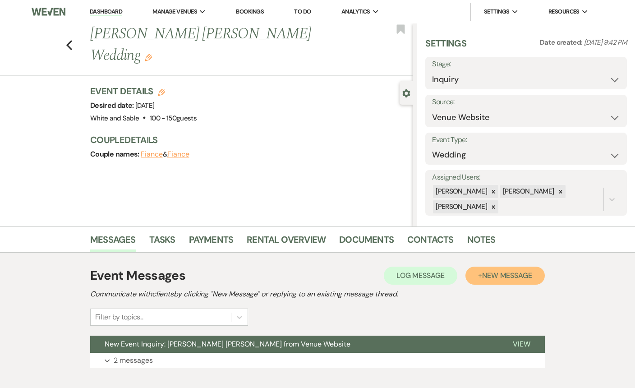
click at [521, 277] on span "New Message" at bounding box center [507, 275] width 50 height 9
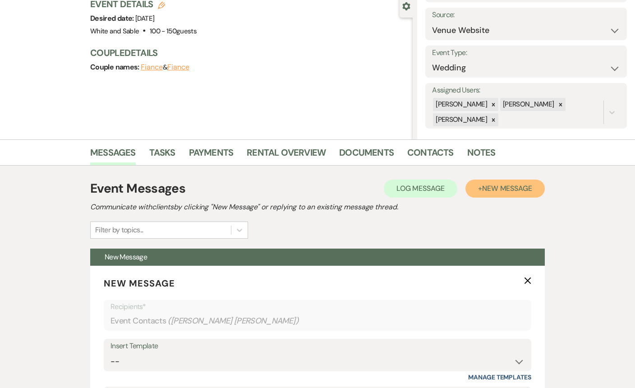
scroll to position [128, 0]
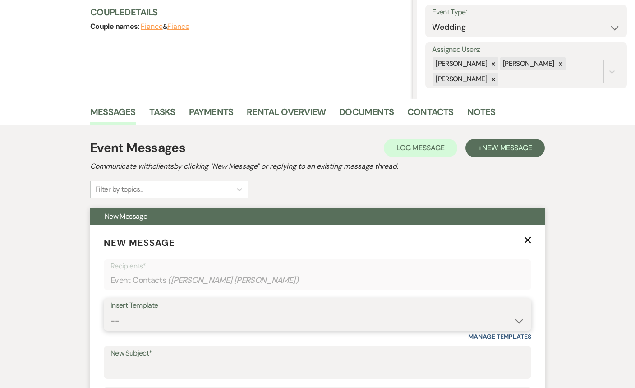
click at [245, 323] on select "-- Inquiry Response (Venue Guide) Schedule - Venue Tour Appt Confirmation Sched…" at bounding box center [318, 321] width 414 height 18
select select "5948"
type input "Interactive 3-D Virtual Tour of White & Sable 🤍🖤"
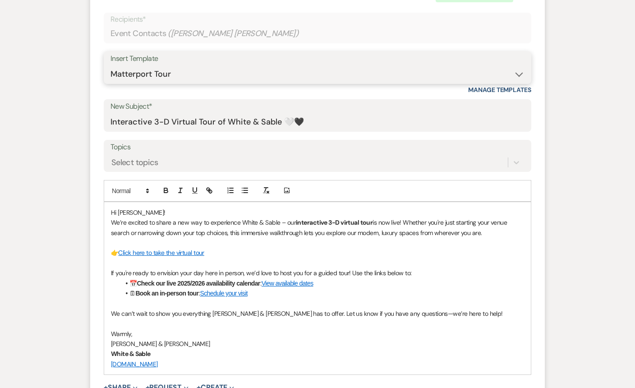
scroll to position [510, 0]
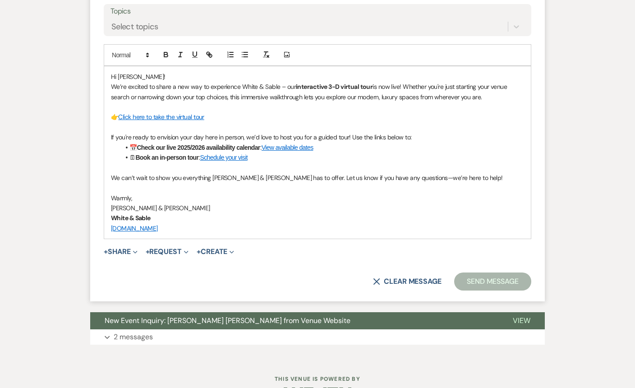
click at [482, 277] on button "Send Message" at bounding box center [492, 282] width 77 height 18
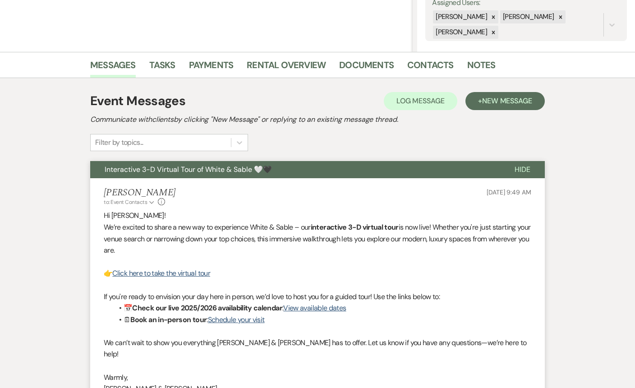
scroll to position [0, 0]
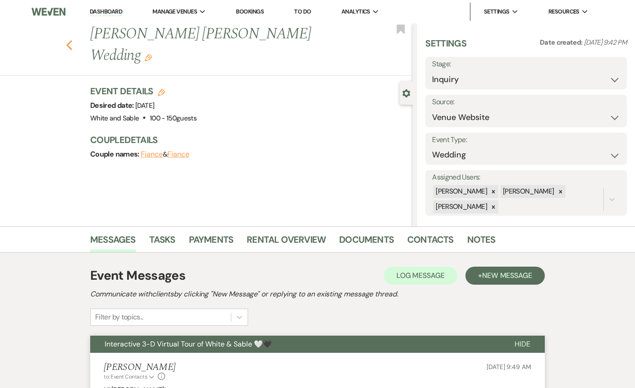
click at [68, 40] on icon "Previous" at bounding box center [69, 45] width 7 height 11
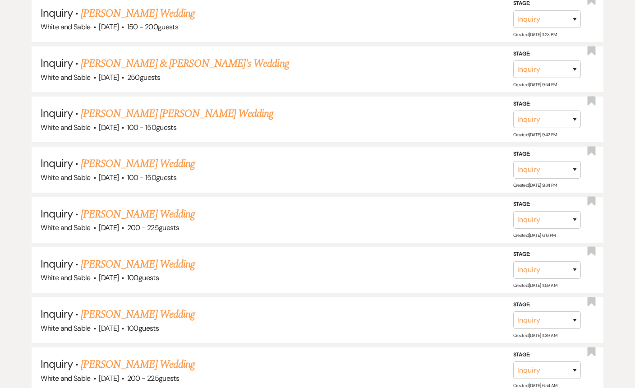
scroll to position [2869, 0]
click at [159, 56] on link "[PERSON_NAME] & [PERSON_NAME]'s Wedding" at bounding box center [185, 64] width 209 height 16
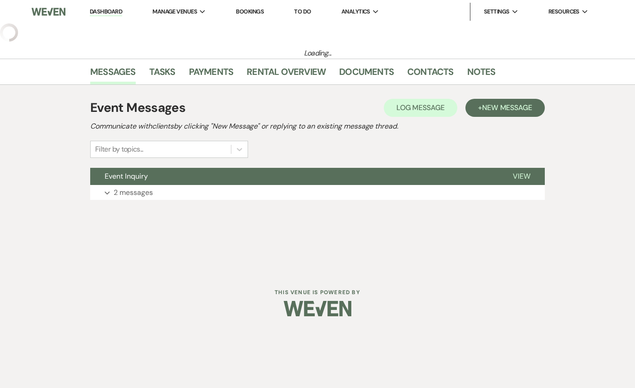
select select "7"
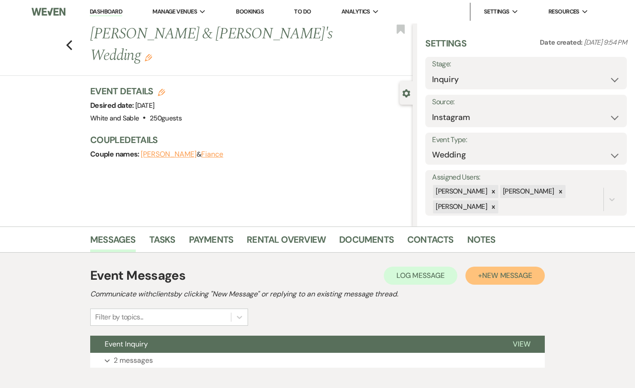
click at [499, 276] on span "New Message" at bounding box center [507, 275] width 50 height 9
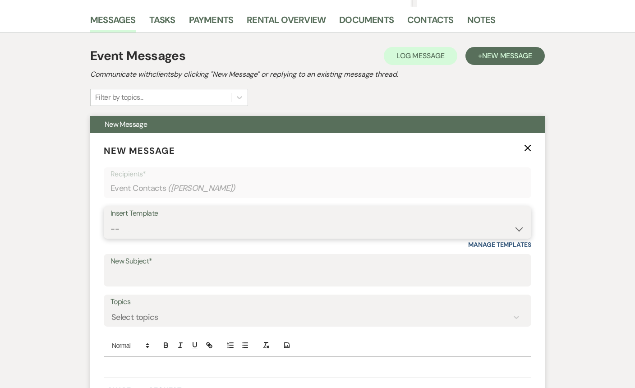
click at [206, 232] on select "-- Inquiry Response (Venue Guide) Schedule - Venue Tour Appt Confirmation Sched…" at bounding box center [318, 229] width 414 height 18
select select "5948"
type input "Interactive 3-D Virtual Tour of White & Sable 🤍🖤"
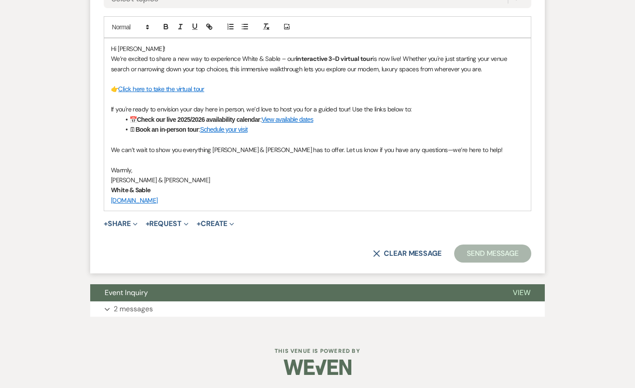
click at [464, 255] on button "Send Message" at bounding box center [492, 254] width 77 height 18
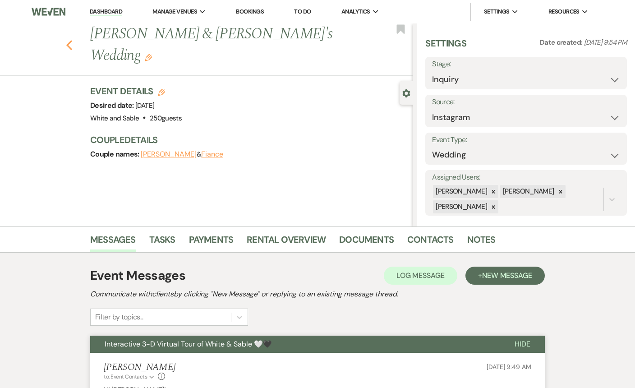
click at [67, 40] on icon "Previous" at bounding box center [69, 45] width 7 height 11
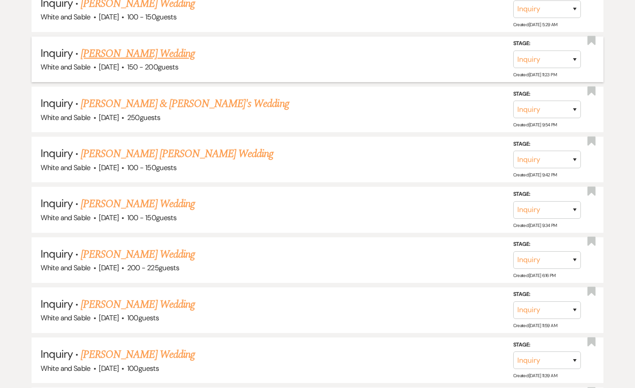
click at [132, 46] on link "[PERSON_NAME] Wedding" at bounding box center [138, 54] width 114 height 16
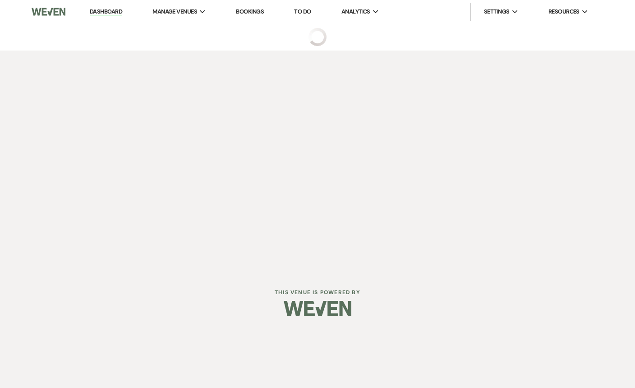
select select "5"
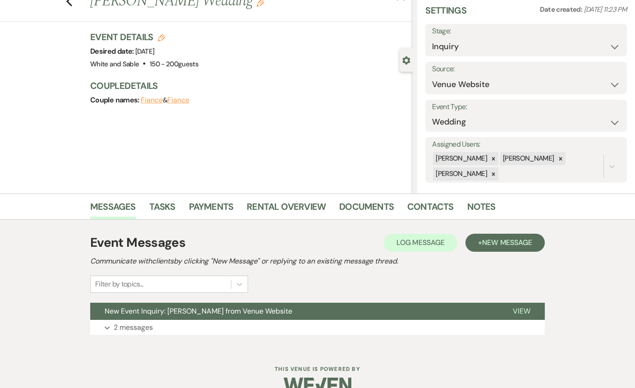
scroll to position [51, 0]
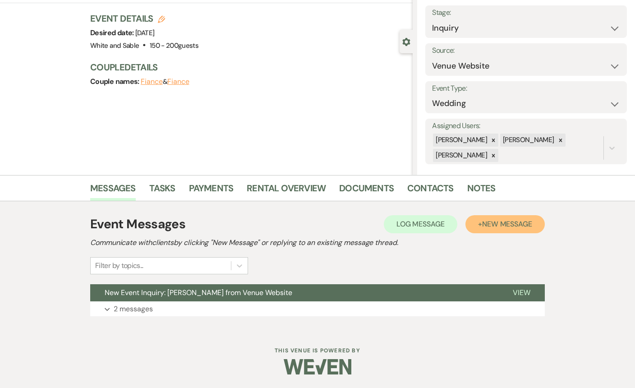
click at [511, 229] on span "New Message" at bounding box center [507, 223] width 50 height 9
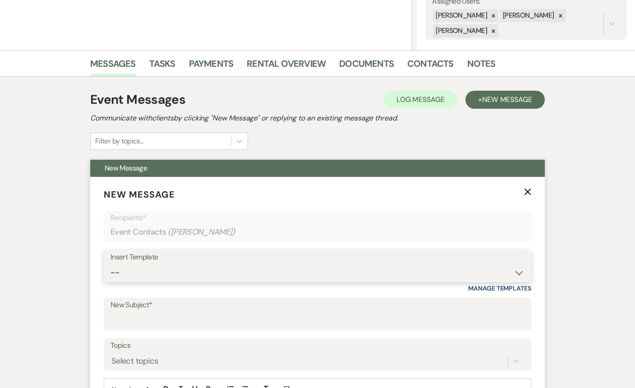
click at [186, 269] on select "-- Inquiry Response (Venue Guide) Schedule - Venue Tour Appt Confirmation Sched…" at bounding box center [318, 273] width 414 height 18
select select "5948"
type input "Interactive 3-D Virtual Tour of White & Sable 🤍🖤"
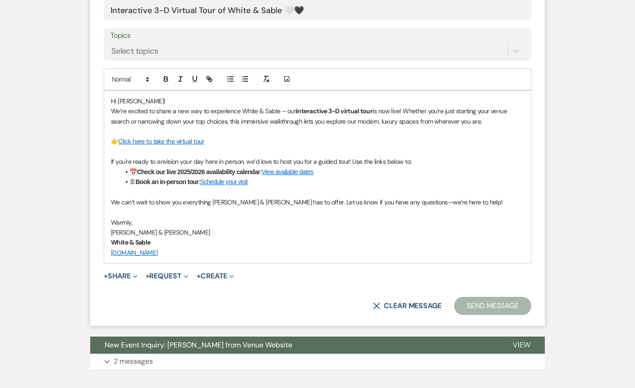
click at [505, 306] on button "Send Message" at bounding box center [492, 306] width 77 height 18
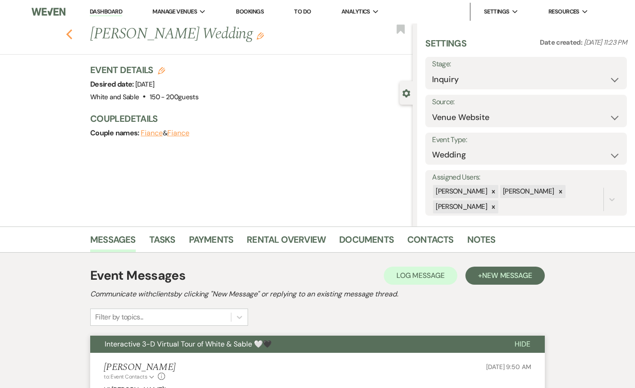
click at [68, 28] on button "Previous" at bounding box center [69, 33] width 7 height 13
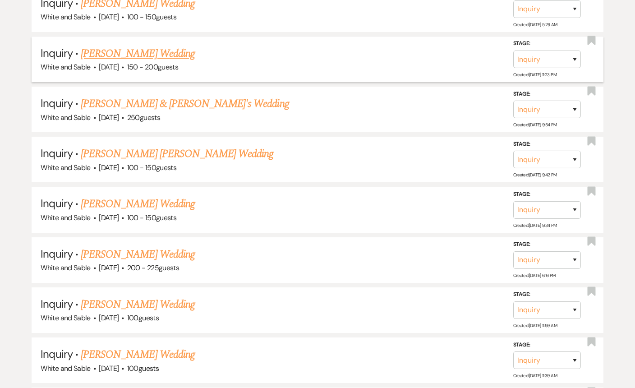
click at [69, 46] on span "Inquiry" at bounding box center [57, 53] width 32 height 14
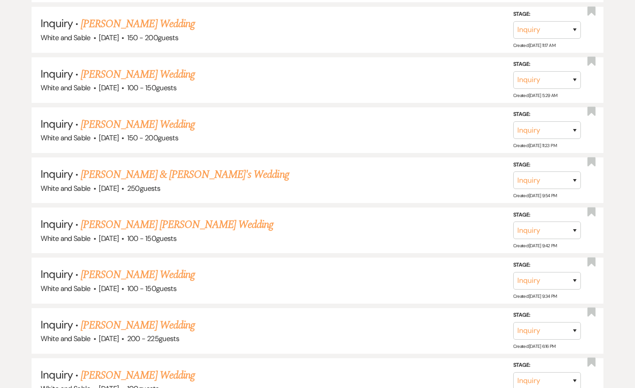
drag, startPoint x: 99, startPoint y: 48, endPoint x: 234, endPoint y: 110, distance: 148.8
click at [99, 66] on link "[PERSON_NAME] Wedding" at bounding box center [138, 74] width 114 height 16
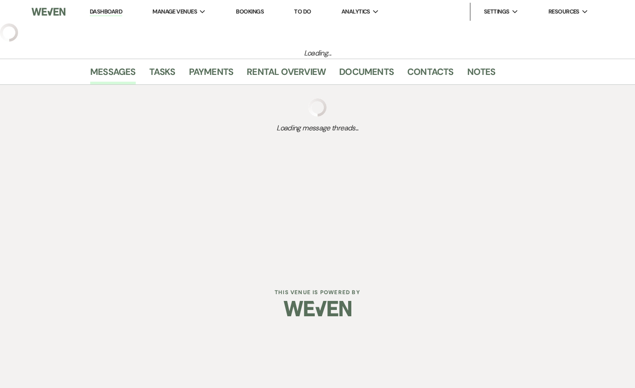
select select "5"
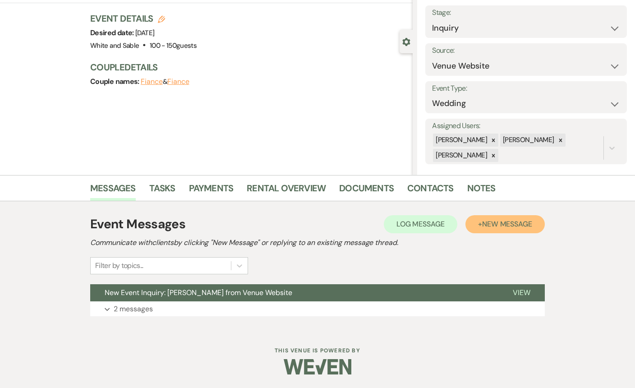
click at [491, 216] on button "+ New Message" at bounding box center [505, 224] width 79 height 18
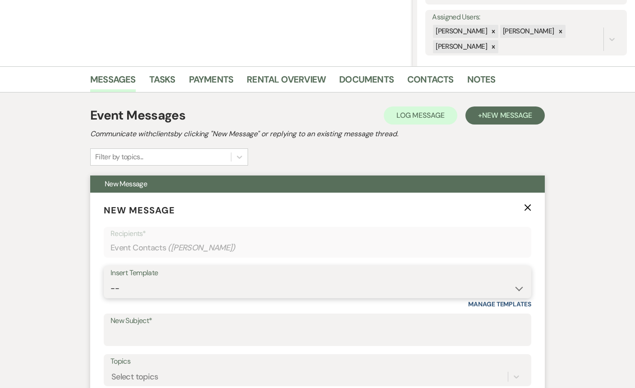
click at [227, 285] on select "-- Inquiry Response (Venue Guide) Schedule - Venue Tour Appt Confirmation Sched…" at bounding box center [318, 289] width 414 height 18
select select "5948"
type input "Interactive 3-D Virtual Tour of White & Sable 🤍🖤"
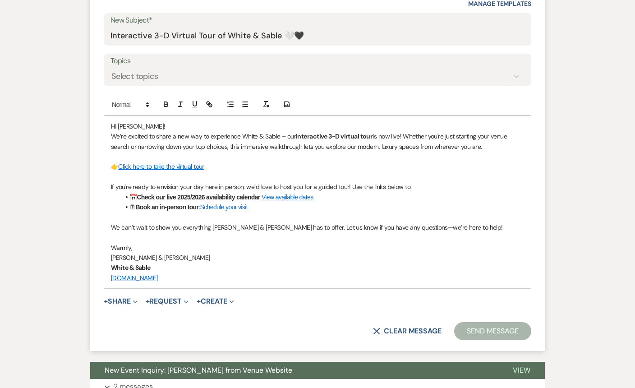
click at [497, 331] on button "Send Message" at bounding box center [492, 331] width 77 height 18
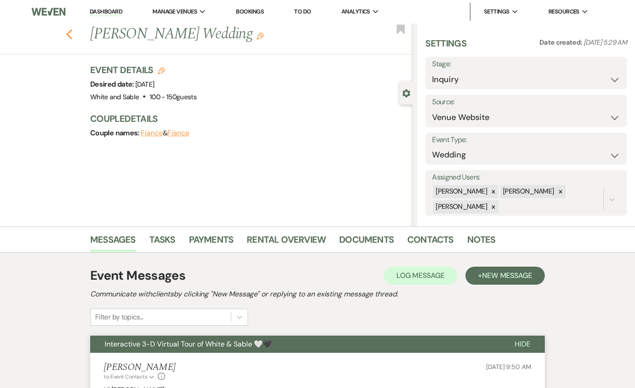
click at [71, 33] on icon "Previous" at bounding box center [69, 34] width 7 height 11
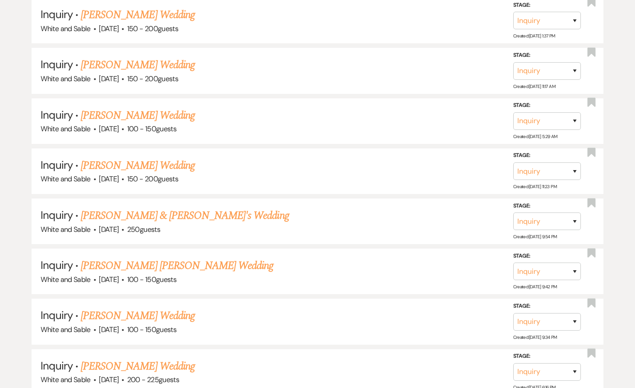
scroll to position [2712, 0]
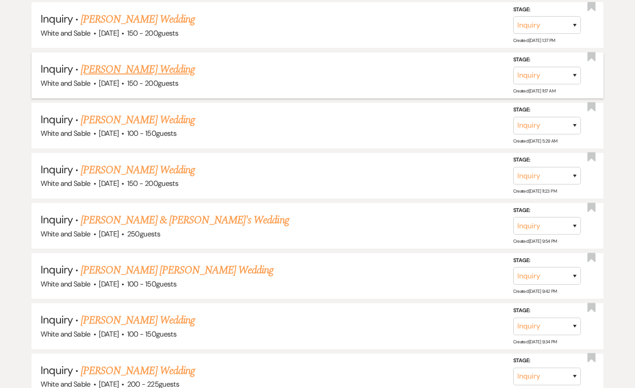
click at [142, 61] on link "[PERSON_NAME] Wedding" at bounding box center [138, 69] width 114 height 16
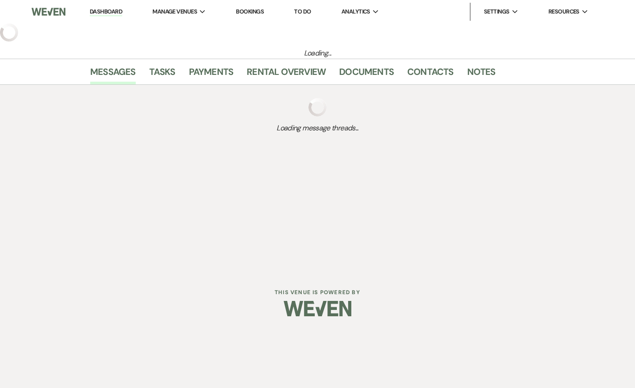
select select "5"
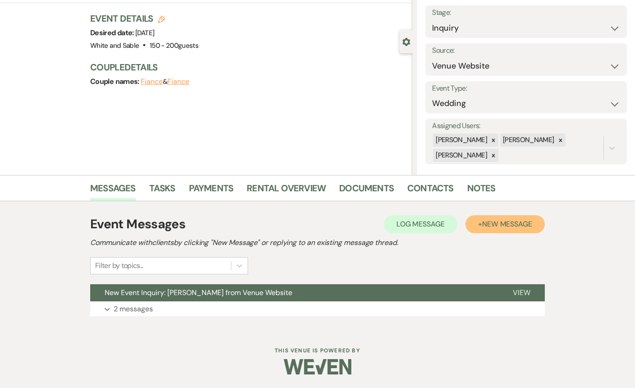
click at [487, 219] on span "New Message" at bounding box center [507, 223] width 50 height 9
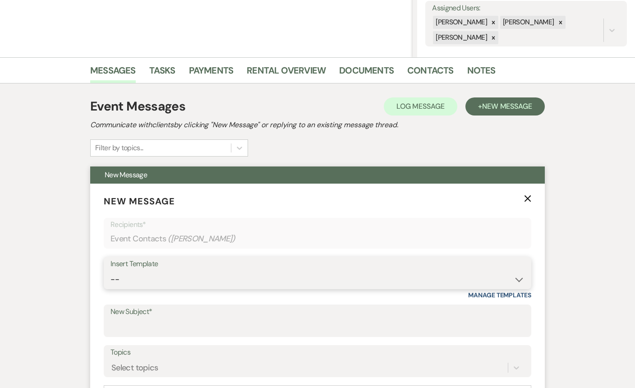
click at [168, 277] on select "-- Inquiry Response (Venue Guide) Schedule - Venue Tour Appt Confirmation Sched…" at bounding box center [318, 280] width 414 height 18
select select "5948"
type input "Interactive 3-D Virtual Tour of White & Sable 🤍🖤"
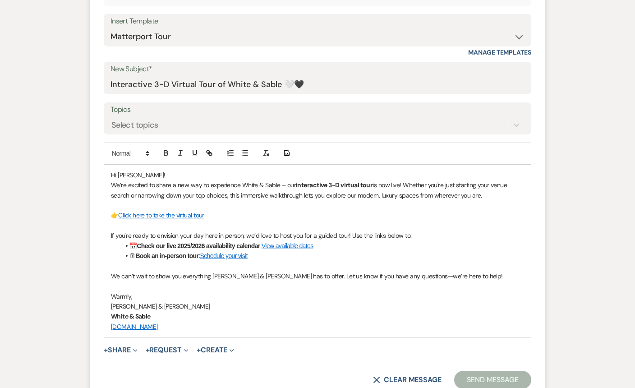
click at [496, 379] on button "Send Message" at bounding box center [492, 380] width 77 height 18
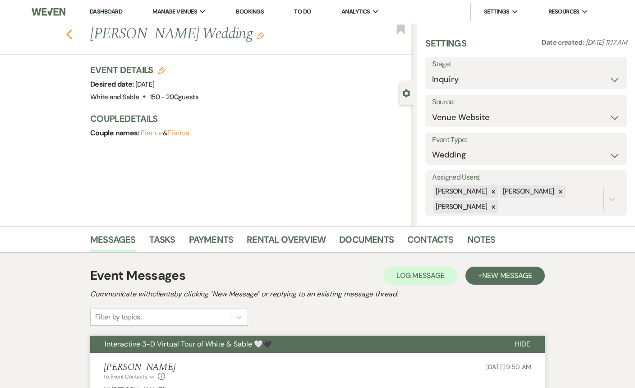
click at [67, 29] on icon "Previous" at bounding box center [69, 34] width 7 height 11
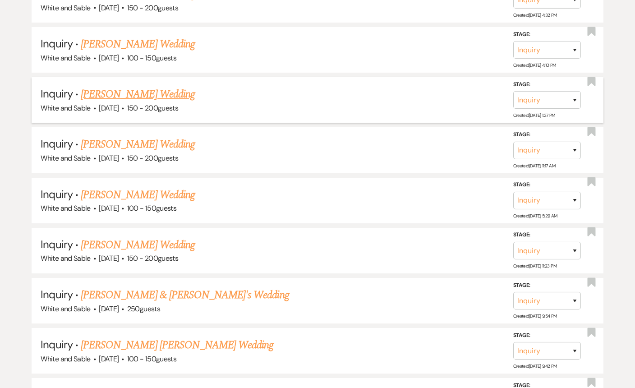
click at [110, 86] on link "[PERSON_NAME] Wedding" at bounding box center [138, 94] width 114 height 16
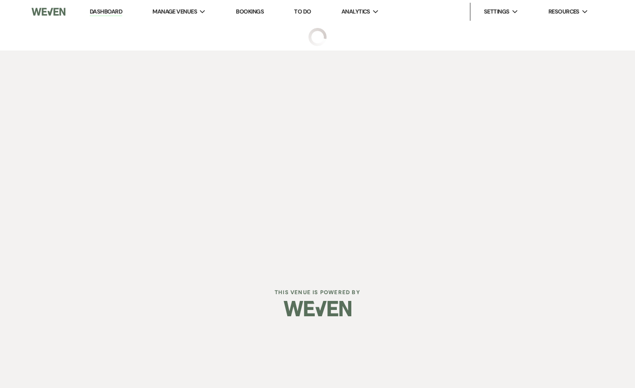
select select "5"
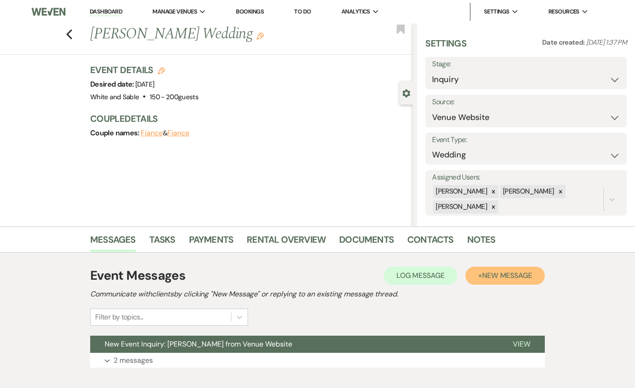
click at [499, 283] on button "+ New Message" at bounding box center [505, 276] width 79 height 18
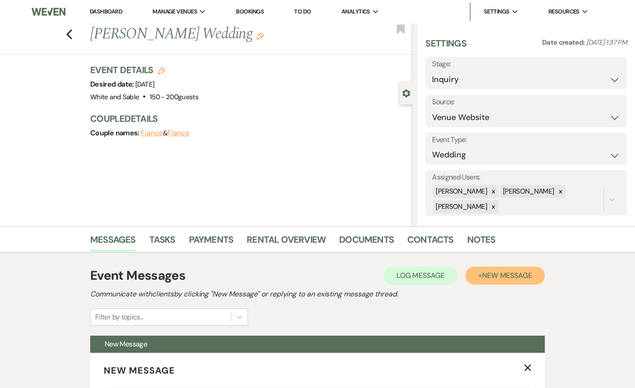
click at [499, 283] on button "+ New Message" at bounding box center [505, 276] width 79 height 18
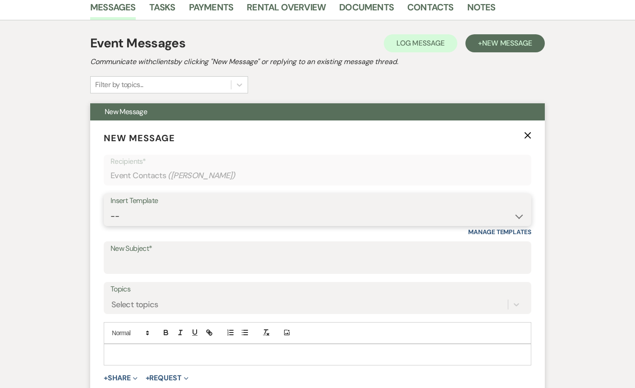
click at [241, 223] on select "-- Inquiry Response (Venue Guide) Schedule - Venue Tour Appt Confirmation Sched…" at bounding box center [318, 217] width 414 height 18
select select "5948"
type input "Interactive 3-D Virtual Tour of White & Sable 🤍🖤"
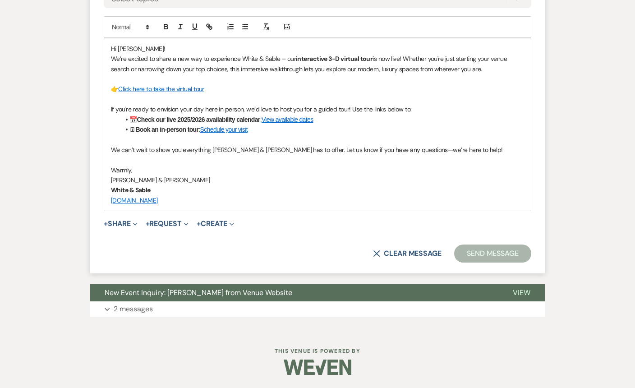
click at [469, 253] on button "Send Message" at bounding box center [492, 254] width 77 height 18
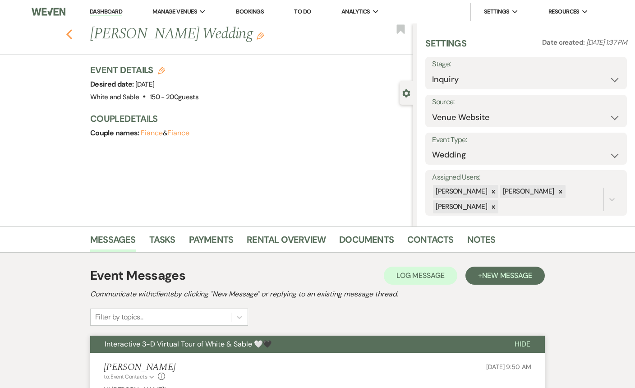
click at [70, 32] on icon "Previous" at bounding box center [69, 34] width 7 height 11
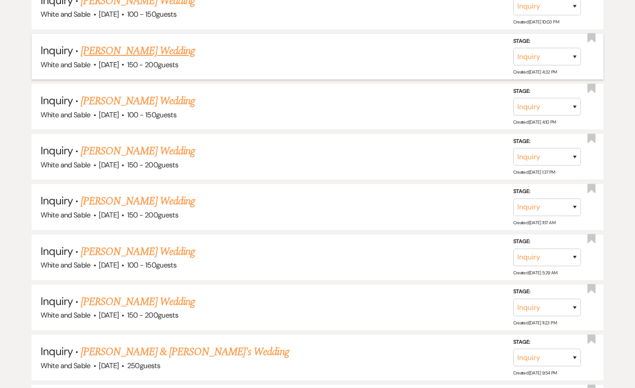
click at [139, 43] on link "[PERSON_NAME] Wedding" at bounding box center [138, 51] width 114 height 16
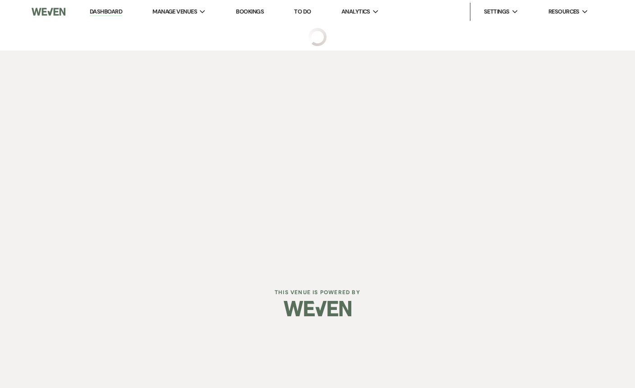
select select "5"
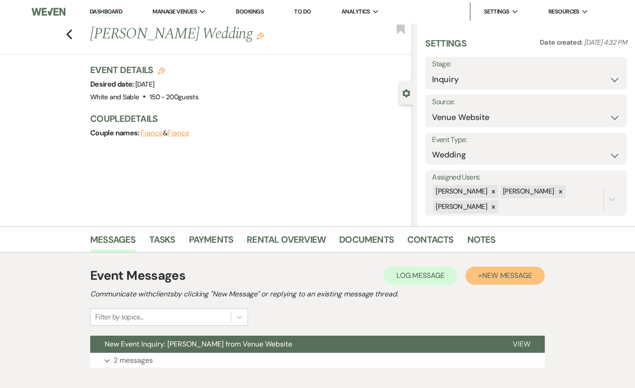
click at [528, 272] on span "New Message" at bounding box center [507, 275] width 50 height 9
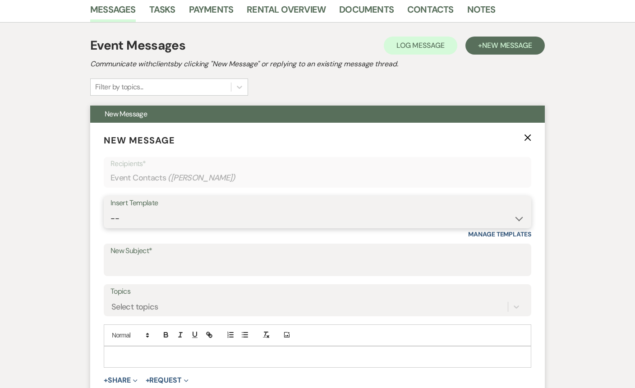
click at [243, 224] on select "-- Inquiry Response (Venue Guide) Schedule - Venue Tour Appt Confirmation Sched…" at bounding box center [318, 219] width 414 height 18
select select "5948"
type input "Interactive 3-D Virtual Tour of White & Sable 🤍🖤"
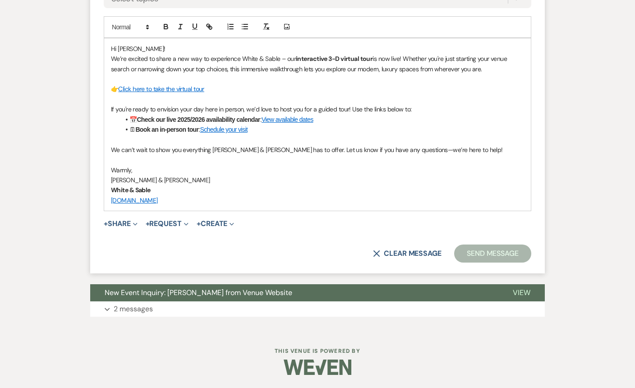
click at [477, 256] on button "Send Message" at bounding box center [492, 254] width 77 height 18
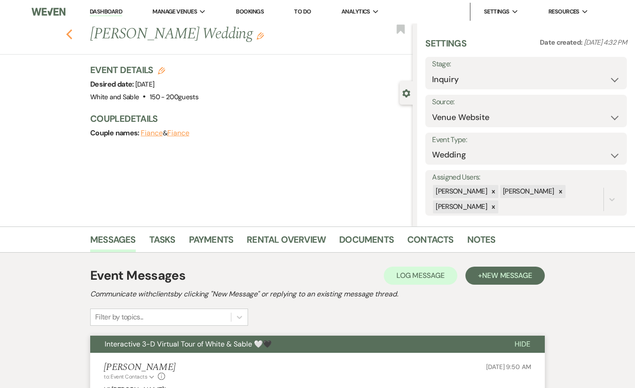
click at [70, 34] on icon "Previous" at bounding box center [69, 34] width 7 height 11
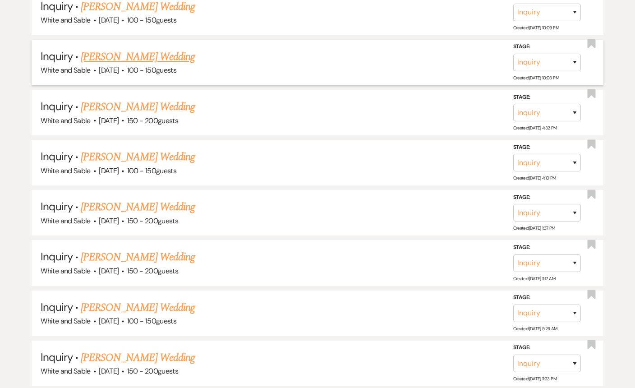
click at [125, 49] on link "[PERSON_NAME] Wedding" at bounding box center [138, 57] width 114 height 16
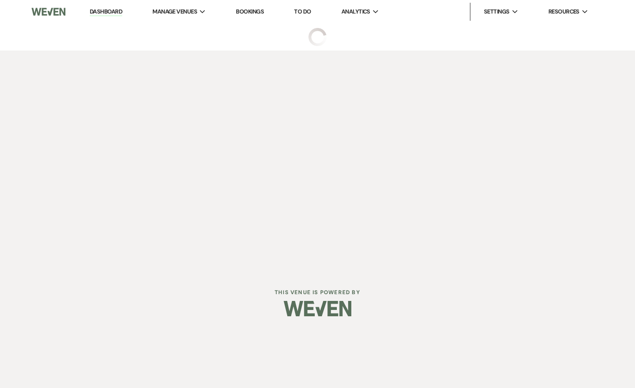
select select "5"
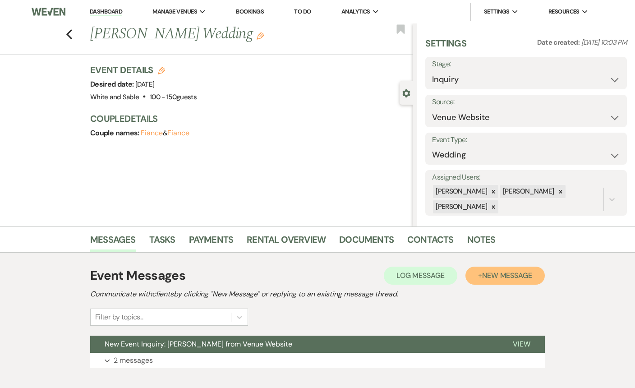
click at [506, 273] on span "New Message" at bounding box center [507, 275] width 50 height 9
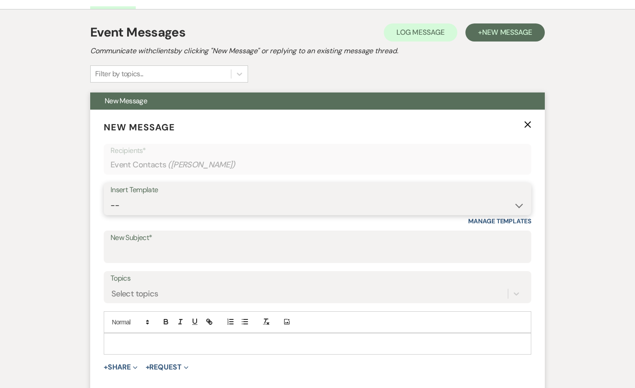
click at [218, 206] on select "-- Inquiry Response (Venue Guide) Schedule - Venue Tour Appt Confirmation Sched…" at bounding box center [318, 206] width 414 height 18
select select "5948"
type input "Interactive 3-D Virtual Tour of White & Sable 🤍🖤"
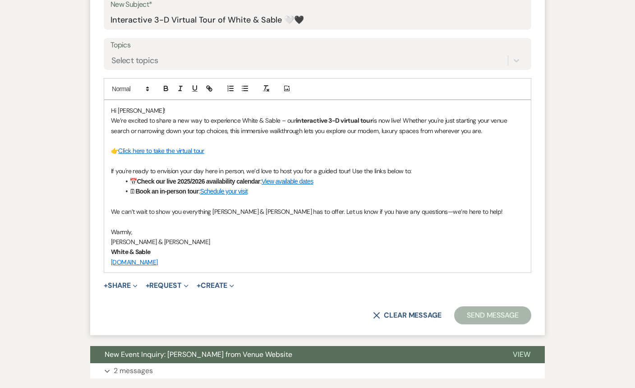
click at [475, 314] on button "Send Message" at bounding box center [492, 315] width 77 height 18
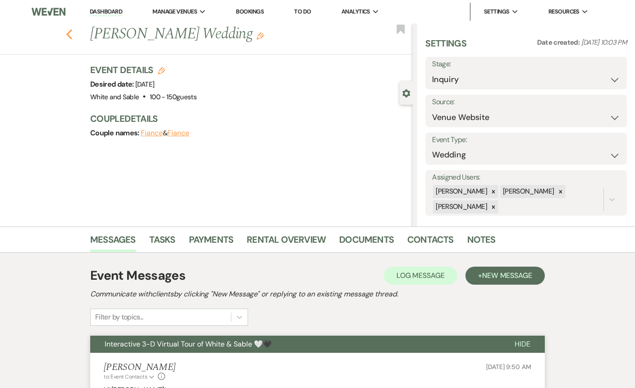
click at [69, 32] on use "button" at bounding box center [69, 34] width 6 height 10
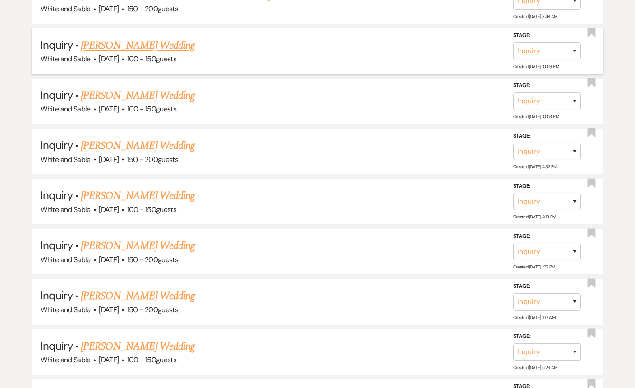
click at [163, 37] on link "[PERSON_NAME] Wedding" at bounding box center [138, 45] width 114 height 16
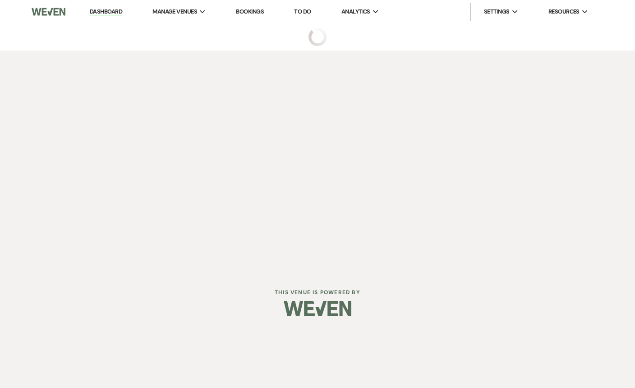
select select "5"
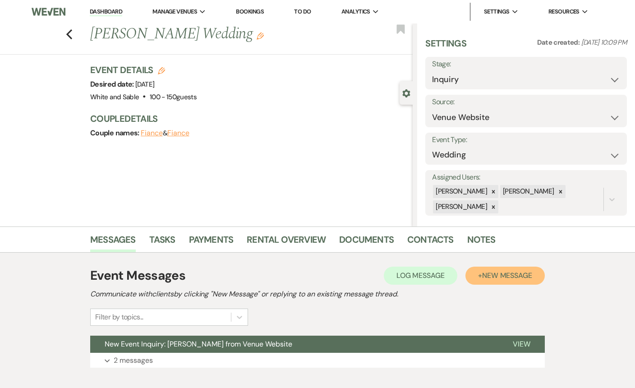
click at [528, 272] on span "New Message" at bounding box center [507, 275] width 50 height 9
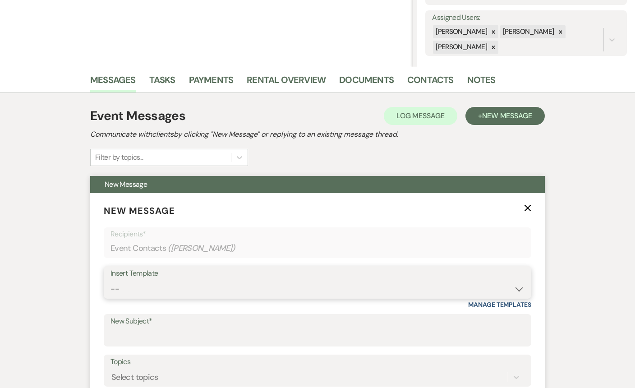
click at [246, 293] on select "-- Inquiry Response (Venue Guide) Schedule - Venue Tour Appt Confirmation Sched…" at bounding box center [318, 289] width 414 height 18
select select "5948"
type input "Interactive 3-D Virtual Tour of White & Sable 🤍🖤"
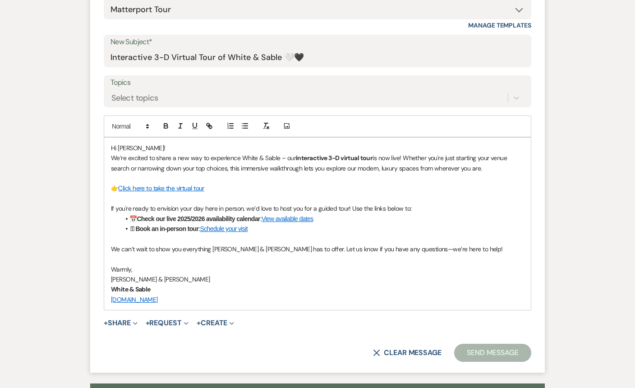
click at [483, 356] on button "Send Message" at bounding box center [492, 353] width 77 height 18
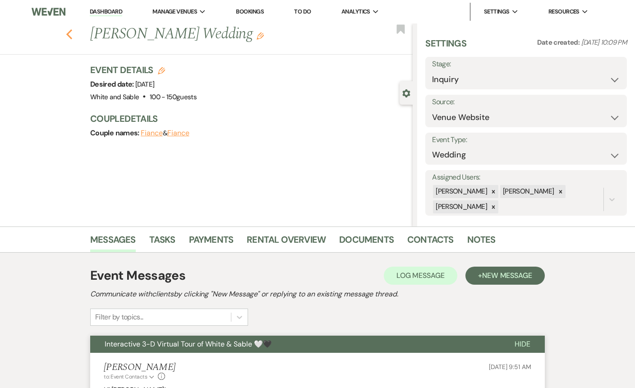
click at [70, 37] on use "button" at bounding box center [69, 34] width 6 height 10
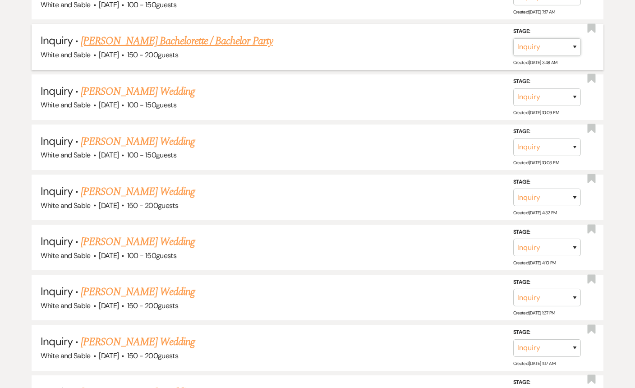
click at [521, 38] on select "Inquiry Follow Up Tour Requested Tour Confirmed Toured Proposal Sent Booked Lost" at bounding box center [548, 47] width 68 height 18
select select "8"
click at [569, 37] on button "Save" at bounding box center [563, 46] width 45 height 18
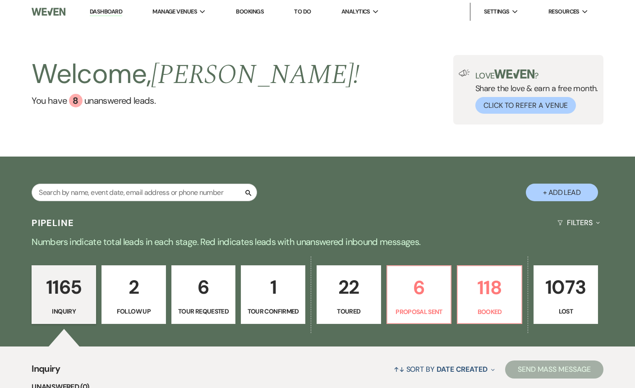
click at [274, 296] on p "1" at bounding box center [273, 287] width 53 height 30
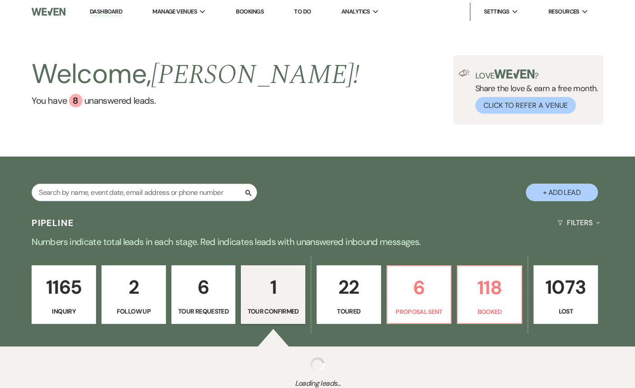
select select "4"
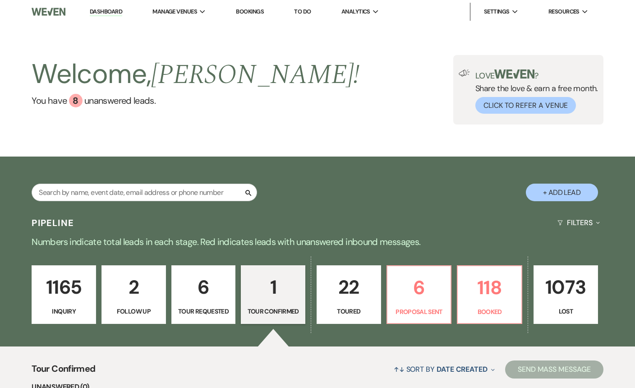
click at [333, 314] on p "Toured" at bounding box center [349, 311] width 53 height 10
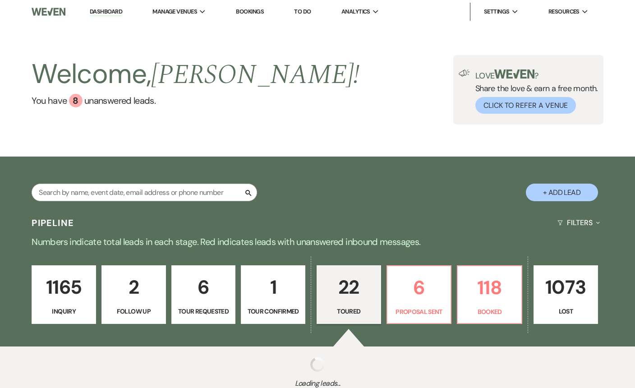
select select "5"
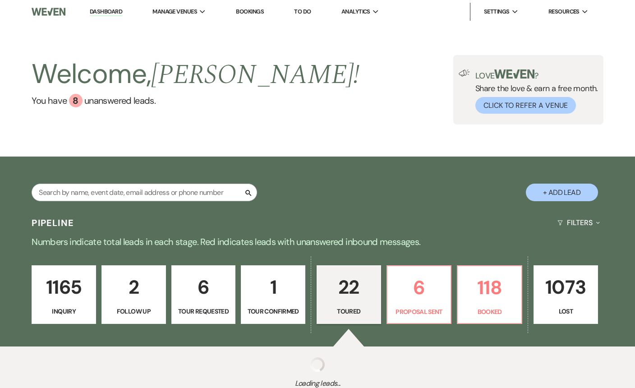
select select "5"
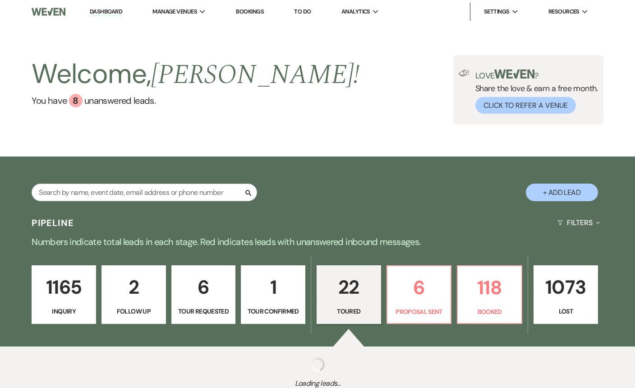
select select "5"
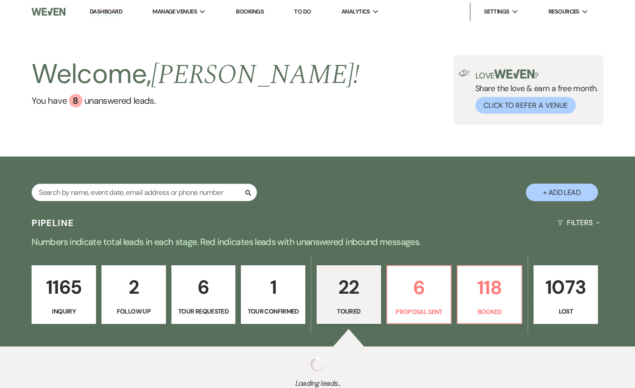
select select "5"
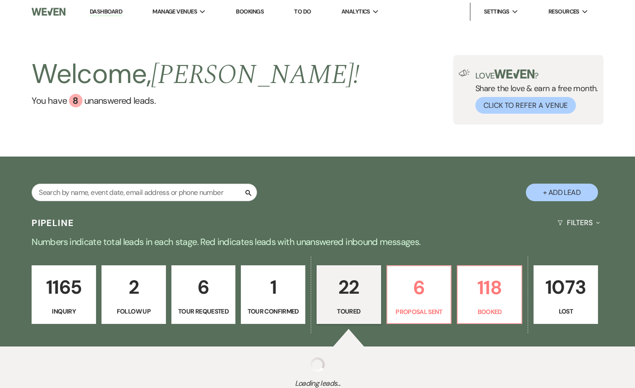
select select "5"
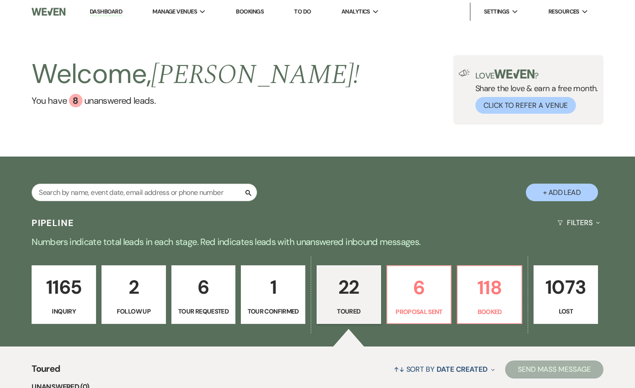
click at [187, 301] on p "6" at bounding box center [203, 287] width 53 height 30
select select "2"
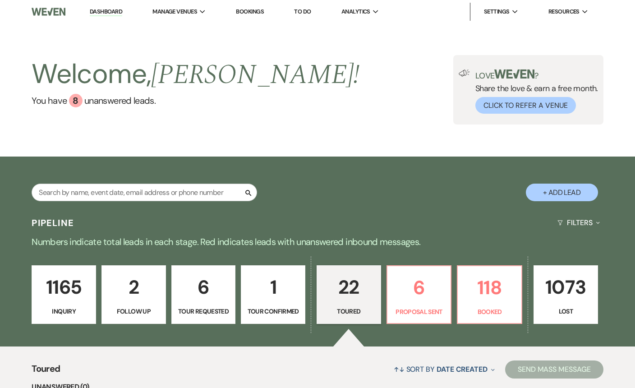
select select "2"
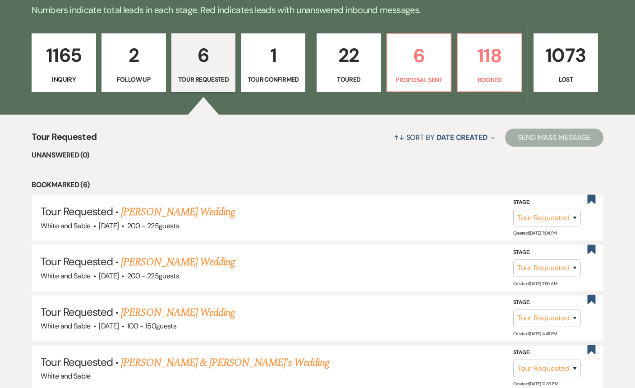
scroll to position [232, 0]
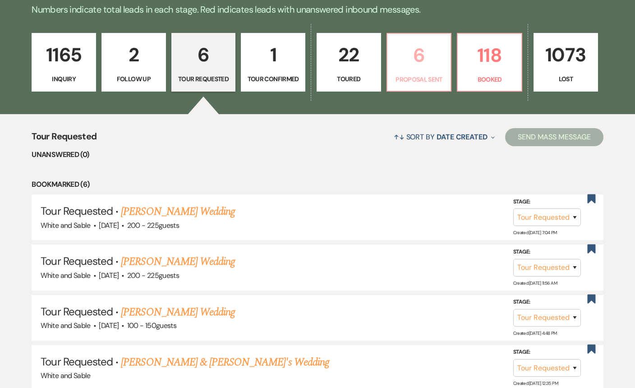
click at [432, 63] on p "6" at bounding box center [419, 55] width 53 height 30
select select "6"
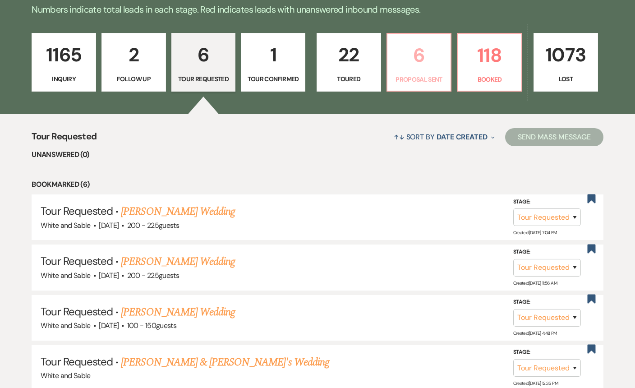
select select "6"
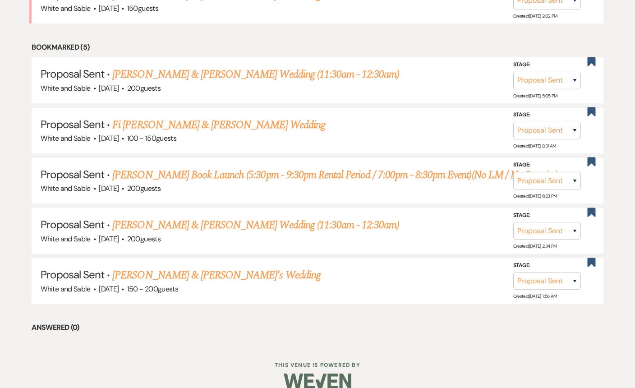
scroll to position [424, 0]
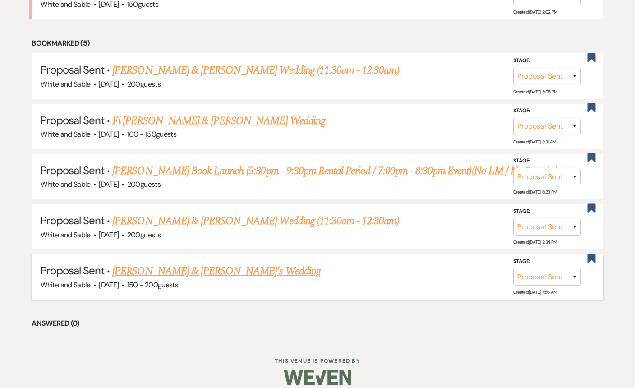
click at [200, 265] on link "[PERSON_NAME] & [PERSON_NAME]'s Wedding" at bounding box center [216, 271] width 209 height 16
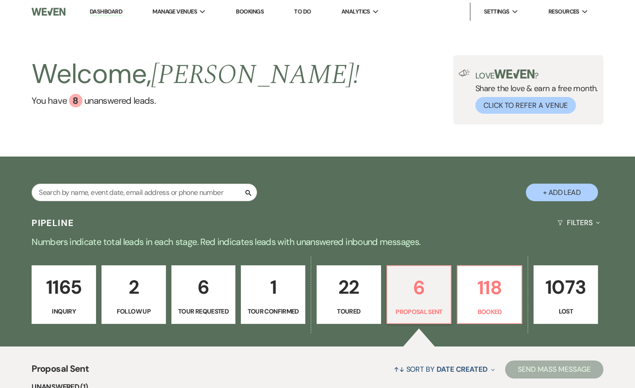
select select "6"
select select "7"
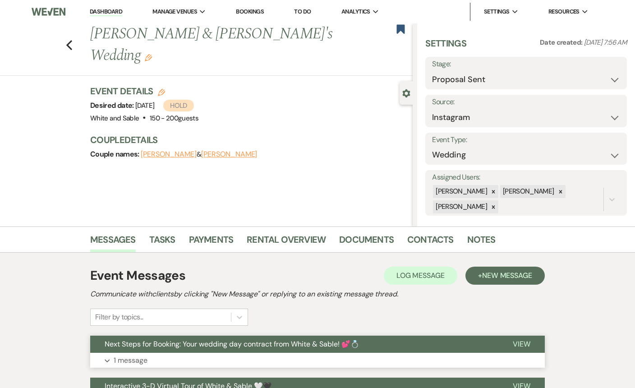
click at [205, 337] on button "Next Steps for Booking: Your wedding day contract from White & Sable! 💕💍" at bounding box center [294, 344] width 408 height 17
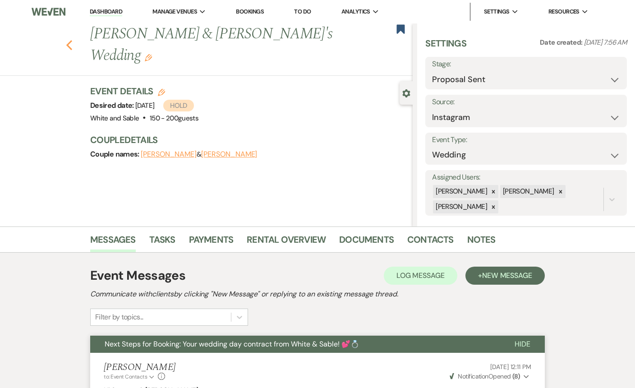
click at [70, 40] on icon "Previous" at bounding box center [69, 45] width 7 height 11
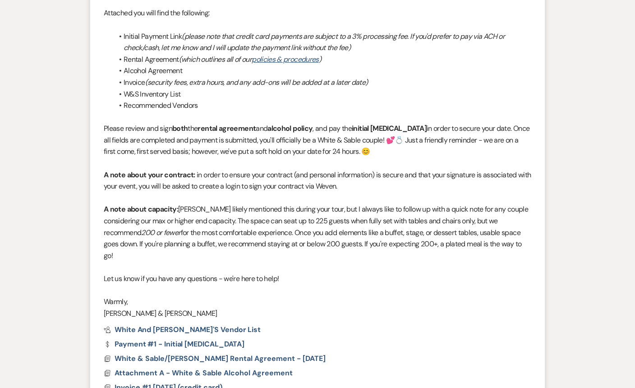
select select "6"
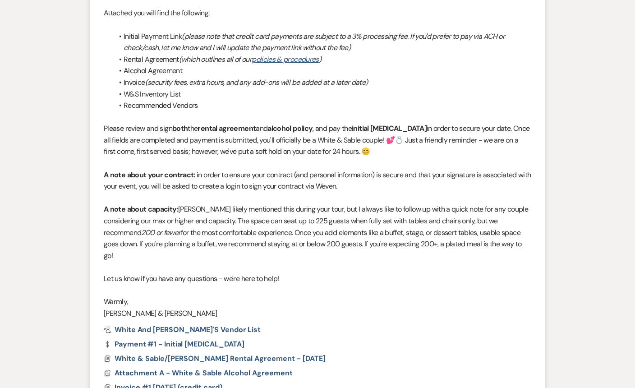
select select "6"
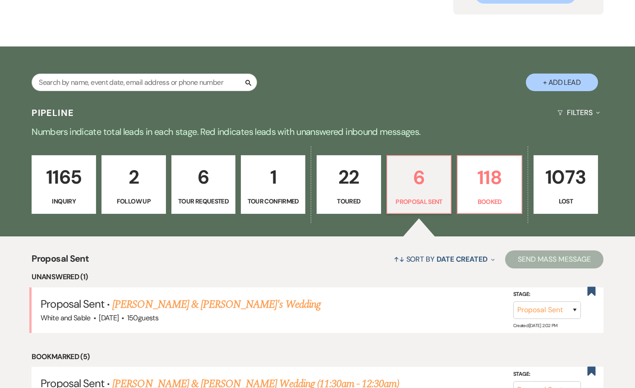
scroll to position [0, 0]
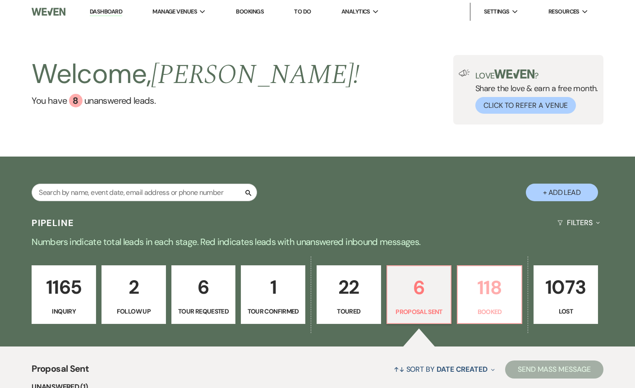
click at [496, 287] on p "118" at bounding box center [490, 288] width 53 height 30
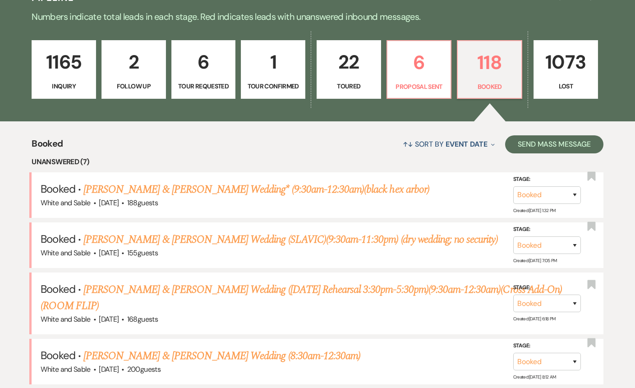
scroll to position [226, 0]
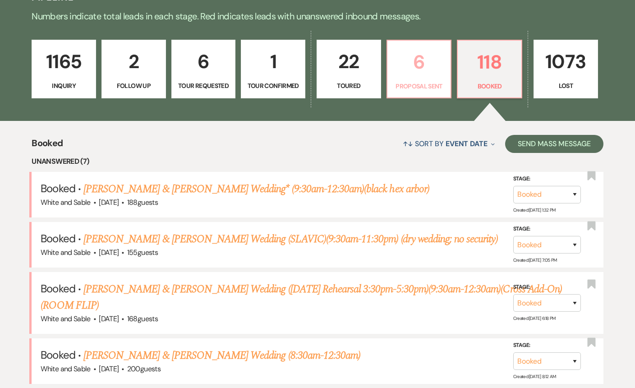
click at [414, 84] on p "Proposal Sent" at bounding box center [419, 86] width 53 height 10
select select "6"
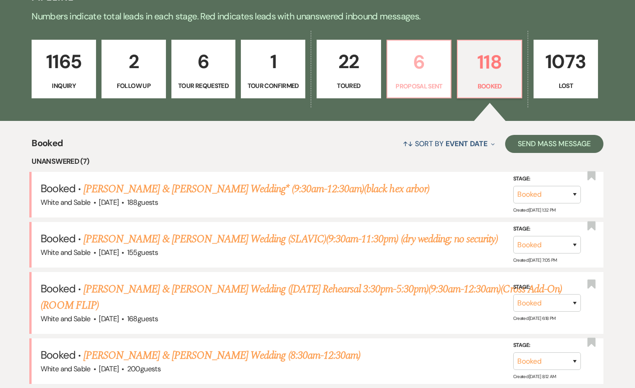
select select "6"
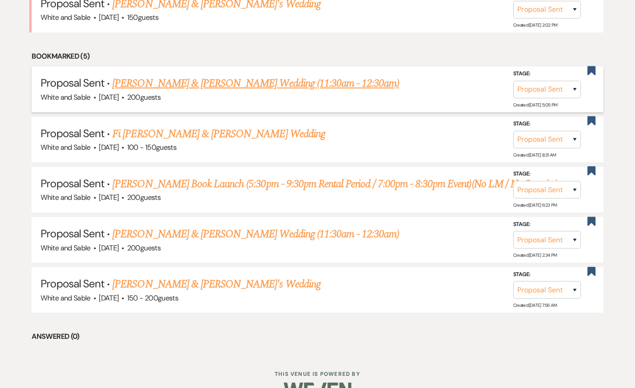
scroll to position [431, 0]
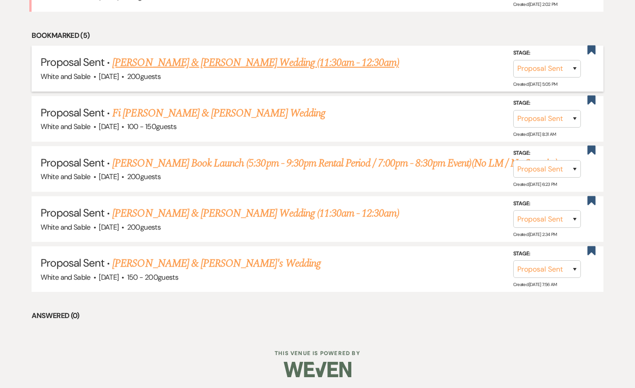
click at [193, 59] on link "[PERSON_NAME] & [PERSON_NAME] Wedding (11:30am - 12:30am)" at bounding box center [255, 63] width 287 height 16
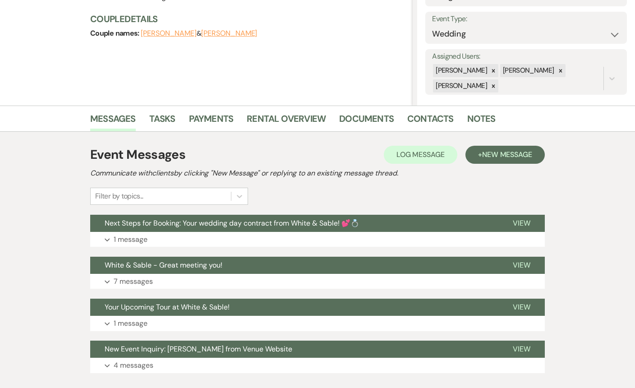
scroll to position [141, 0]
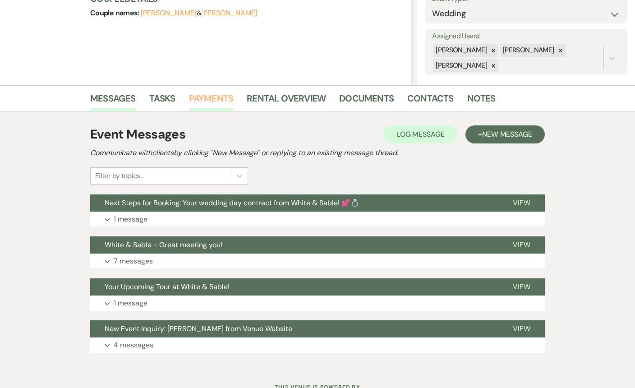
click at [227, 102] on link "Payments" at bounding box center [211, 101] width 45 height 20
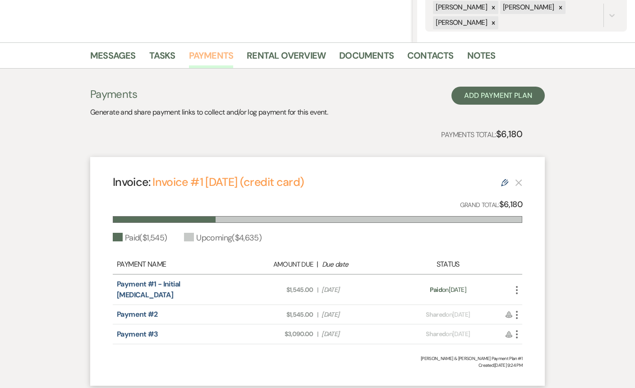
scroll to position [184, 0]
click at [282, 56] on link "Rental Overview" at bounding box center [286, 59] width 79 height 20
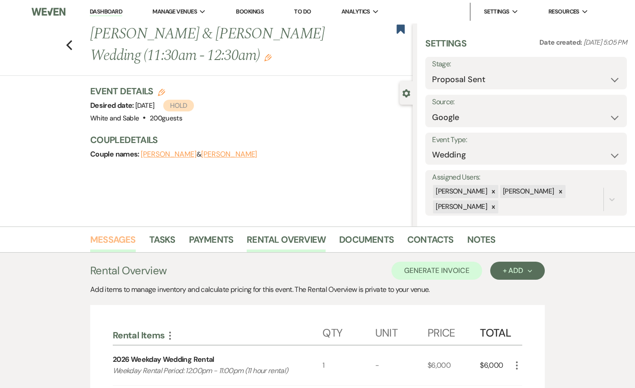
click at [120, 234] on link "Messages" at bounding box center [113, 242] width 46 height 20
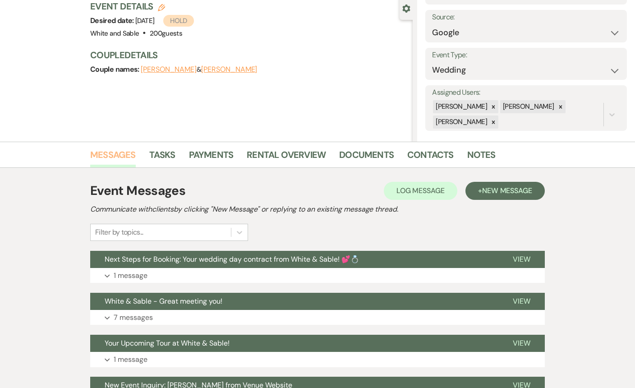
scroll to position [139, 0]
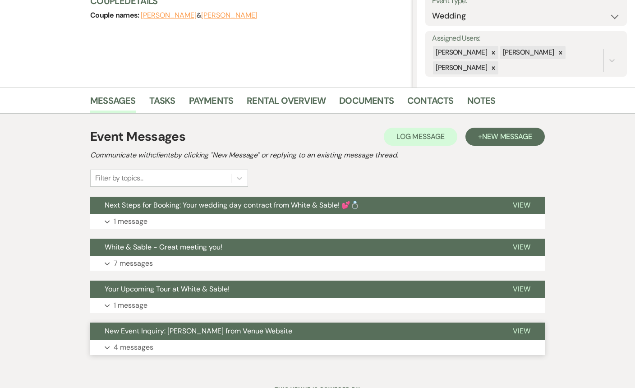
click at [158, 340] on button "Expand 4 messages" at bounding box center [317, 347] width 455 height 15
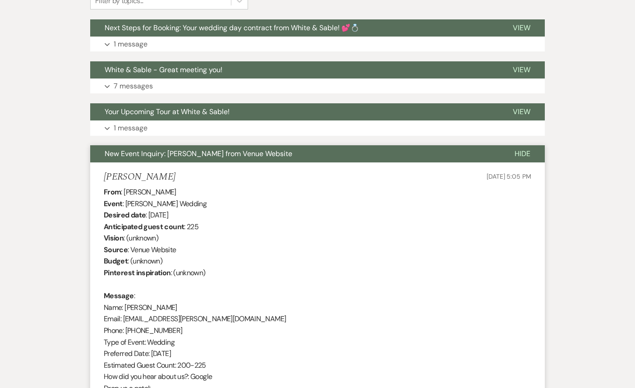
scroll to position [377, 0]
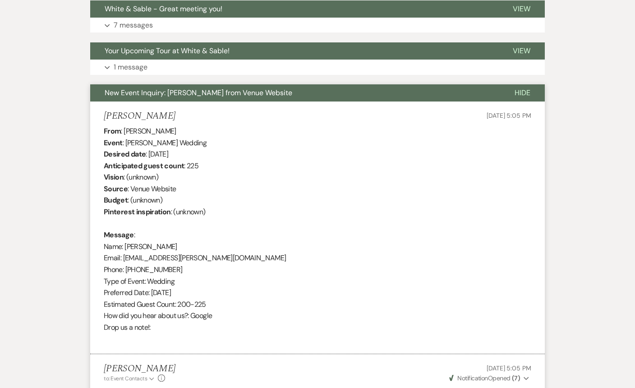
click at [231, 112] on div "[PERSON_NAME] [DATE] 5:05 PM" at bounding box center [318, 116] width 428 height 11
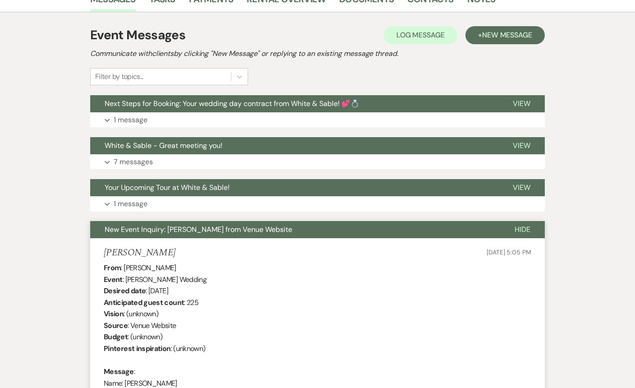
scroll to position [0, 0]
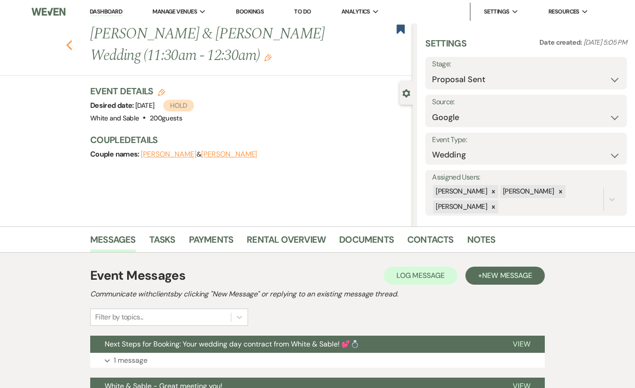
click at [66, 47] on icon "Previous" at bounding box center [69, 45] width 7 height 11
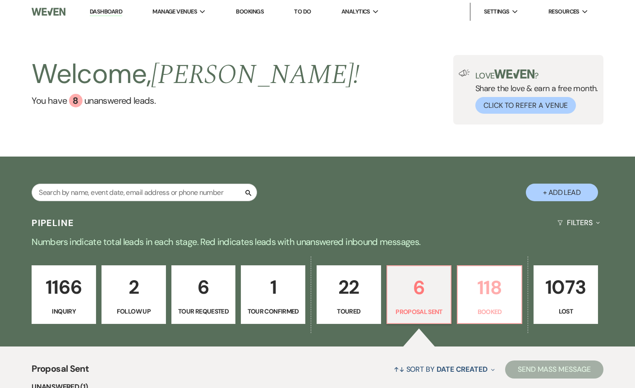
click at [513, 308] on p "Booked" at bounding box center [490, 312] width 53 height 10
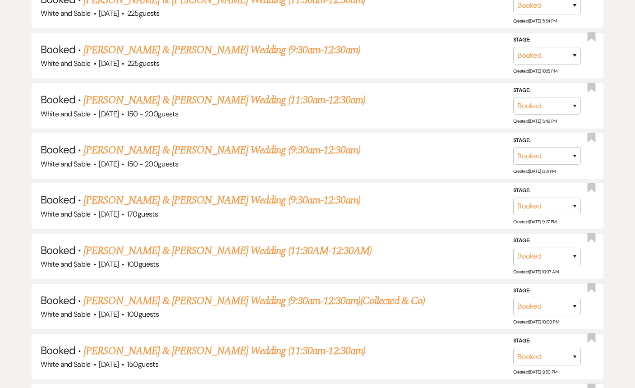
scroll to position [4004, 0]
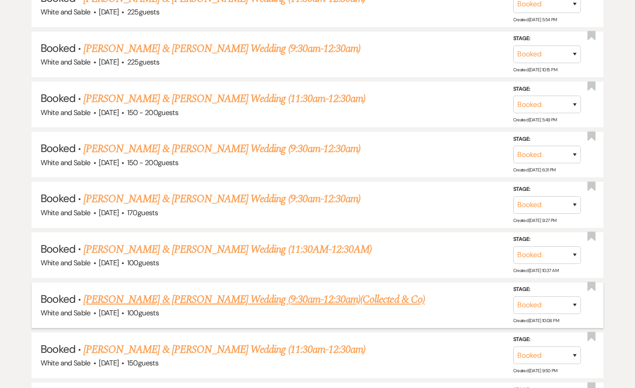
click at [201, 292] on link "[PERSON_NAME] & [PERSON_NAME] Wedding (9:30am-12:30am)(Collected & Co)" at bounding box center [254, 300] width 342 height 16
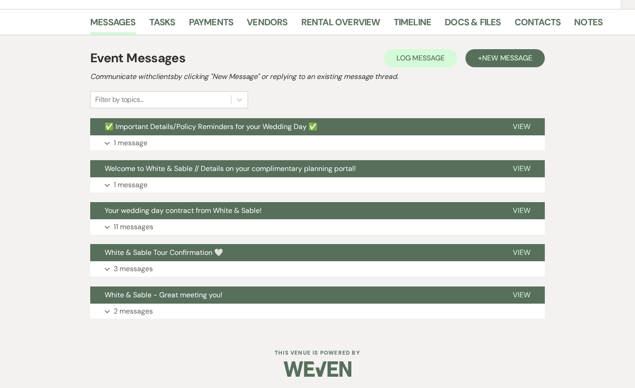
scroll to position [163, 0]
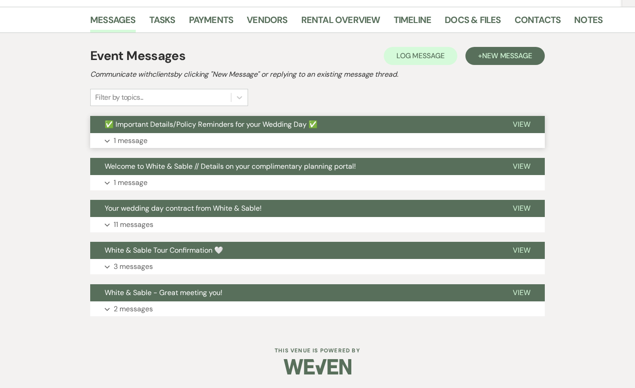
click at [265, 123] on span "✅ Important Details/Policy Reminders for your Wedding Day ✅" at bounding box center [211, 124] width 213 height 9
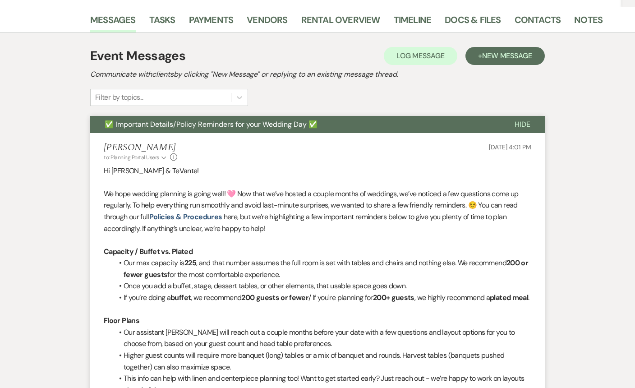
click at [265, 123] on span "✅ Important Details/Policy Reminders for your Wedding Day ✅" at bounding box center [211, 124] width 213 height 9
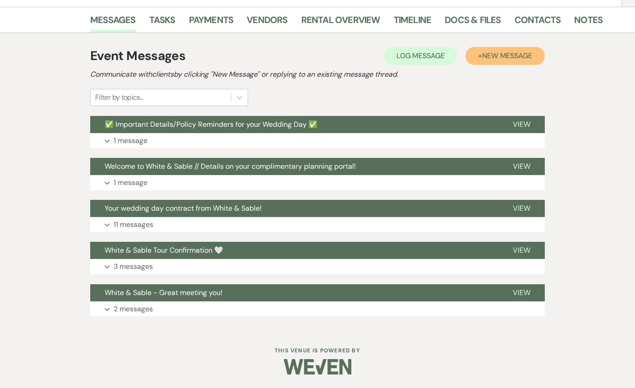
click at [486, 57] on span "New Message" at bounding box center [507, 55] width 50 height 9
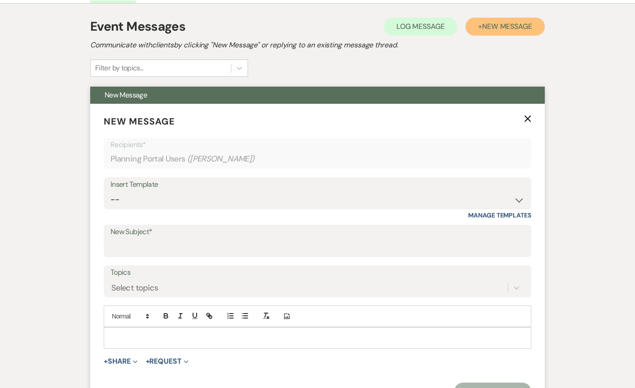
scroll to position [199, 0]
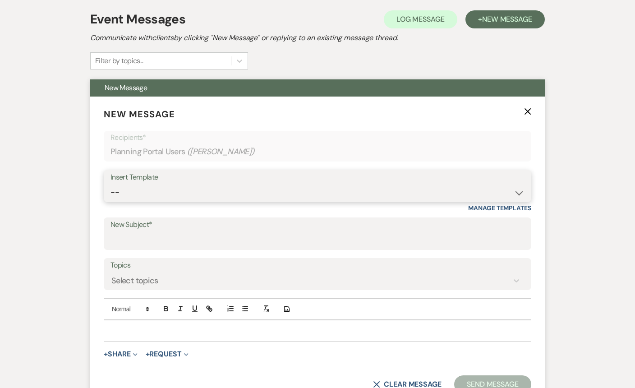
click at [120, 195] on select "-- Inquiry Response (Venue Guide) Schedule - Venue Tour Appt Confirmation Sched…" at bounding box center [318, 193] width 414 height 18
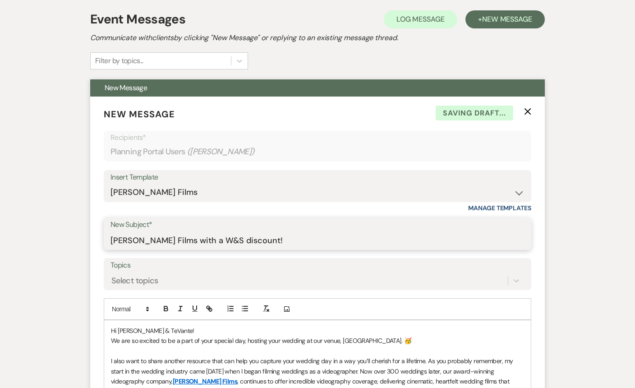
click at [256, 243] on input "[PERSON_NAME] Films with a W&S discount!" at bounding box center [318, 241] width 414 height 18
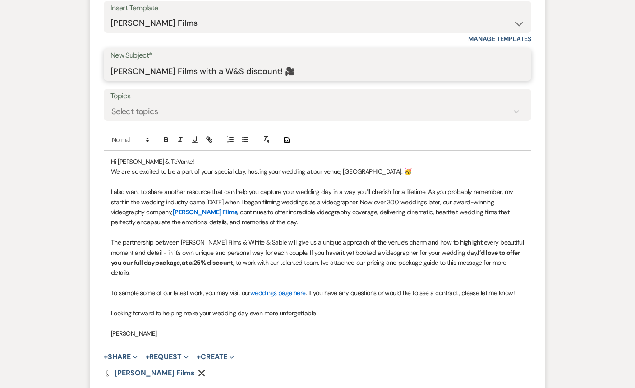
scroll to position [371, 0]
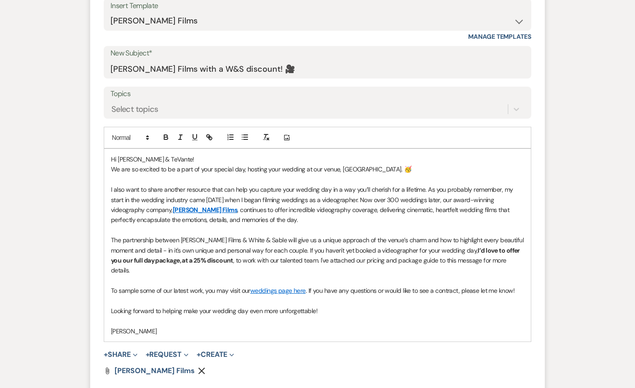
click at [293, 287] on link "weddings page here" at bounding box center [278, 291] width 56 height 8
click at [284, 297] on link "[URL][DOMAIN_NAME]" at bounding box center [256, 298] width 57 height 12
click at [311, 220] on p "I also want to share another resource that can help you capture your wedding da…" at bounding box center [317, 205] width 413 height 41
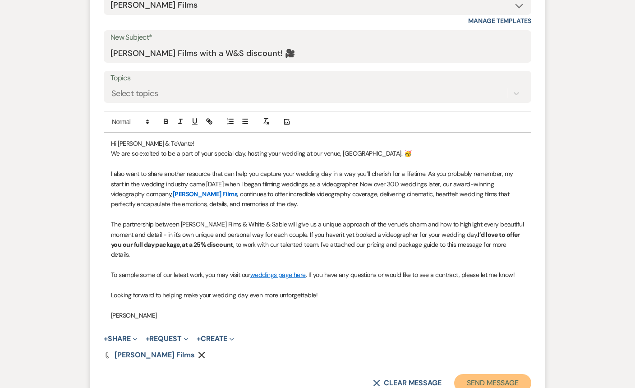
click at [473, 374] on button "Send Message" at bounding box center [492, 383] width 77 height 18
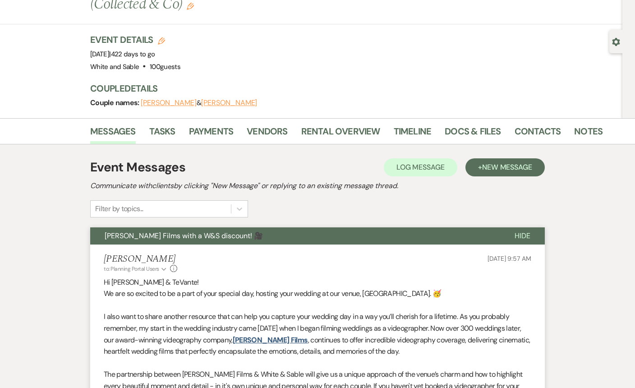
scroll to position [0, 0]
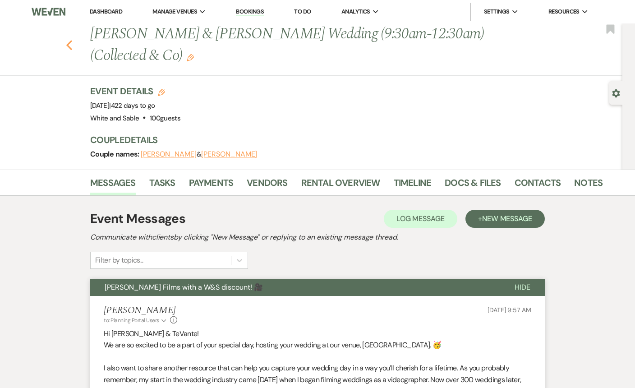
click at [70, 45] on icon "Previous" at bounding box center [69, 45] width 7 height 11
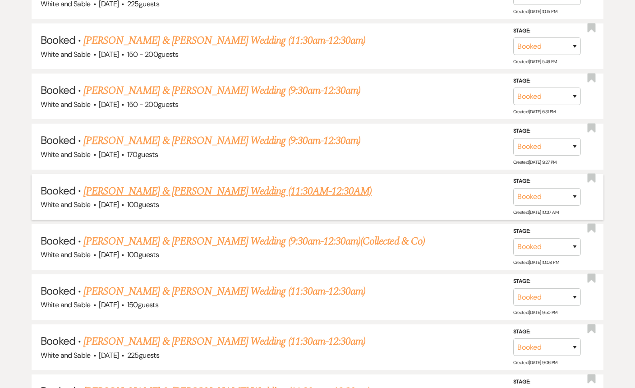
scroll to position [4063, 0]
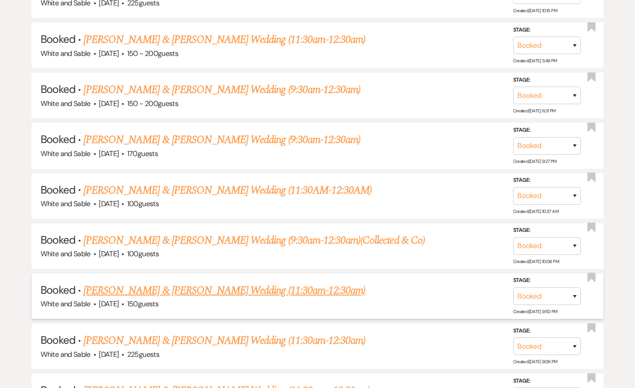
click at [222, 283] on link "[PERSON_NAME] & [PERSON_NAME] Wedding (11:30am-12:30am)" at bounding box center [224, 291] width 282 height 16
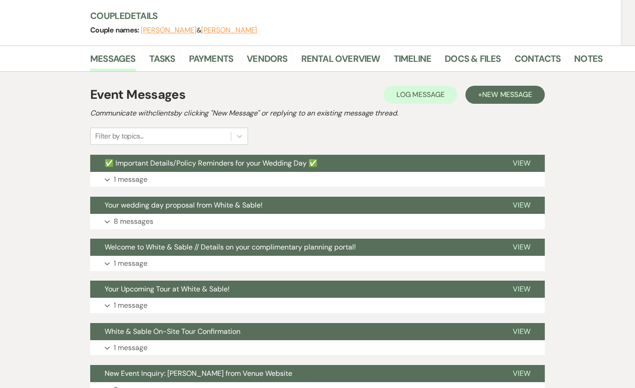
scroll to position [125, 0]
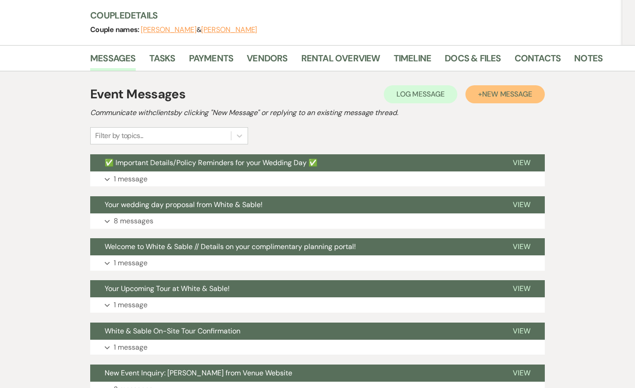
click at [488, 89] on span "New Message" at bounding box center [507, 93] width 50 height 9
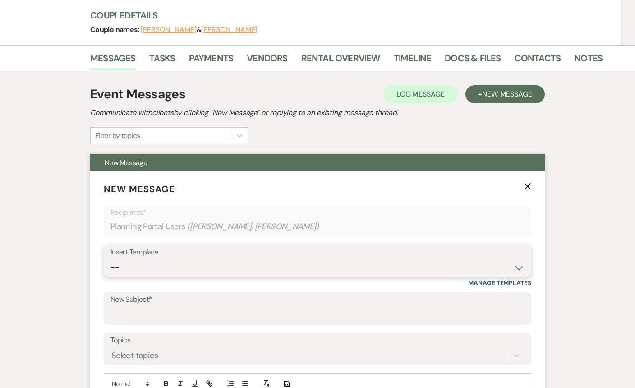
click at [203, 259] on select "-- Inquiry Response (Venue Guide) Schedule - Venue Tour Appt Confirmation Sched…" at bounding box center [318, 268] width 414 height 18
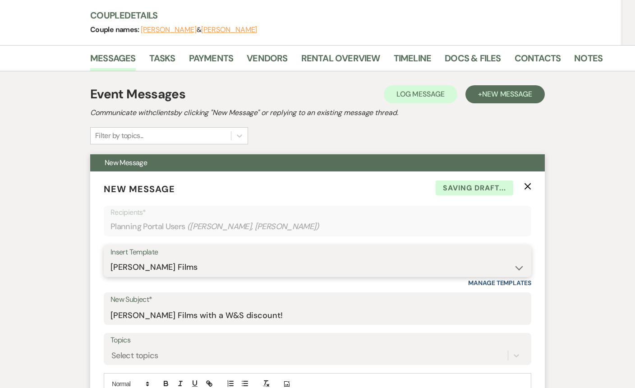
click at [192, 259] on select "-- Inquiry Response (Venue Guide) Schedule - Venue Tour Appt Confirmation Sched…" at bounding box center [318, 268] width 414 height 18
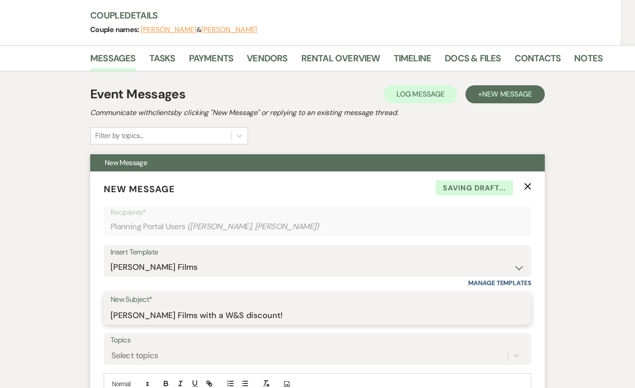
click at [185, 306] on input "[PERSON_NAME] Films with a W&S discount!" at bounding box center [318, 315] width 414 height 18
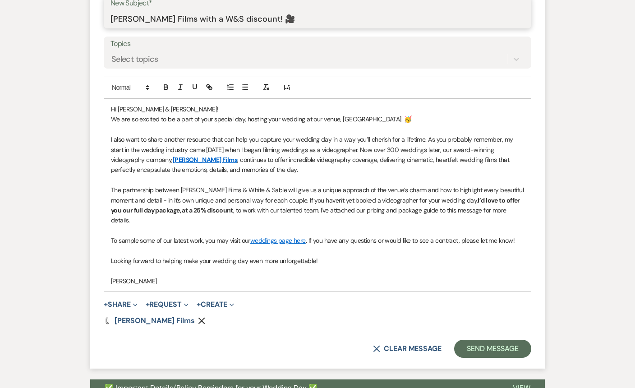
scroll to position [422, 0]
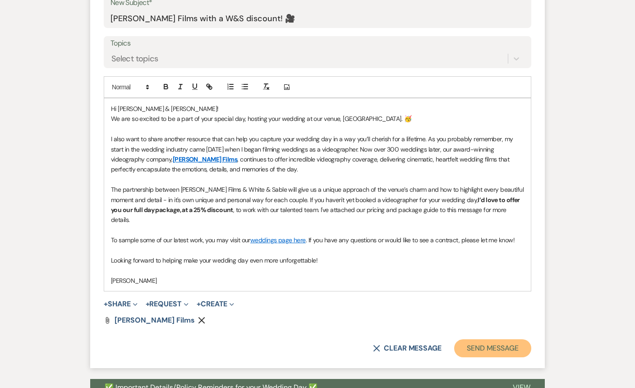
click at [471, 339] on button "Send Message" at bounding box center [492, 348] width 77 height 18
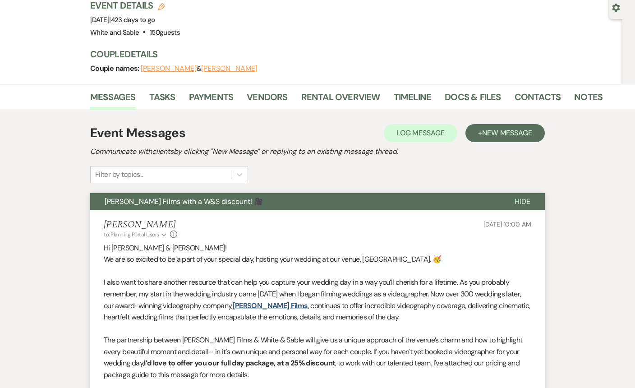
scroll to position [0, 0]
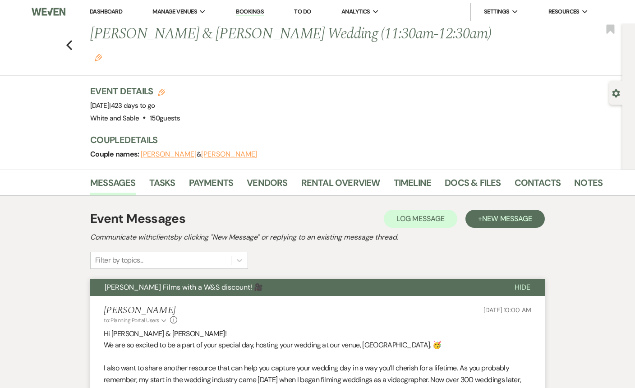
click at [71, 40] on div "Previous [PERSON_NAME] & [PERSON_NAME] Wedding (11:30am-12:30am) Edit Bookmark" at bounding box center [308, 49] width 627 height 52
click at [70, 40] on use "button" at bounding box center [69, 45] width 6 height 10
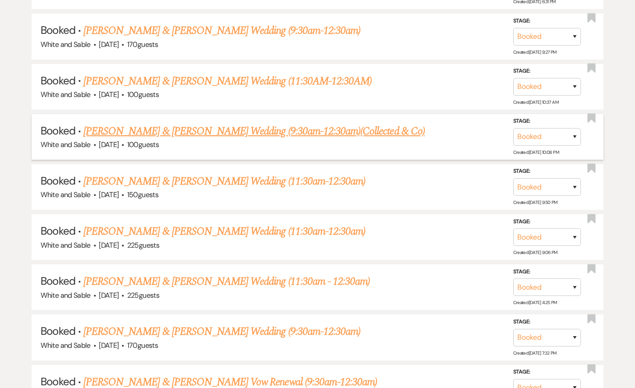
scroll to position [4185, 0]
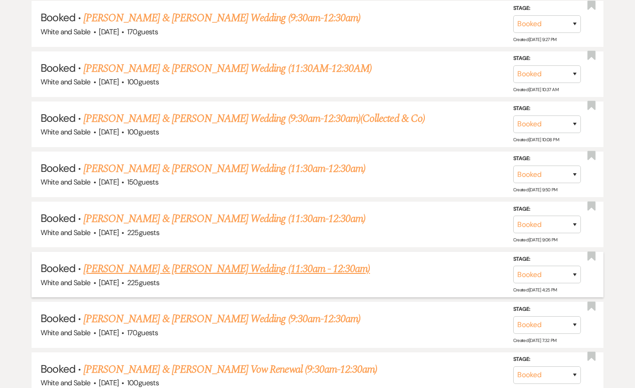
click at [229, 261] on link "[PERSON_NAME] & [PERSON_NAME] Wedding (11:30am - 12:30am)" at bounding box center [226, 269] width 287 height 16
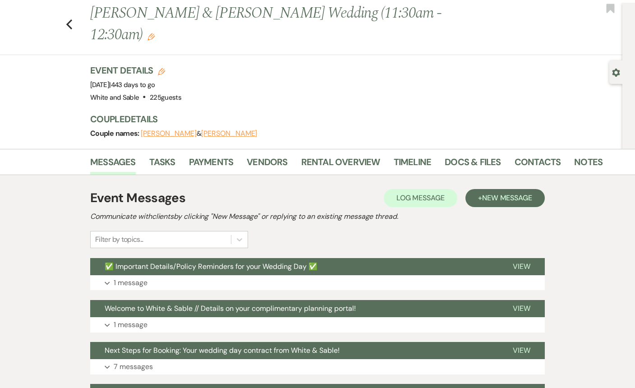
scroll to position [26, 0]
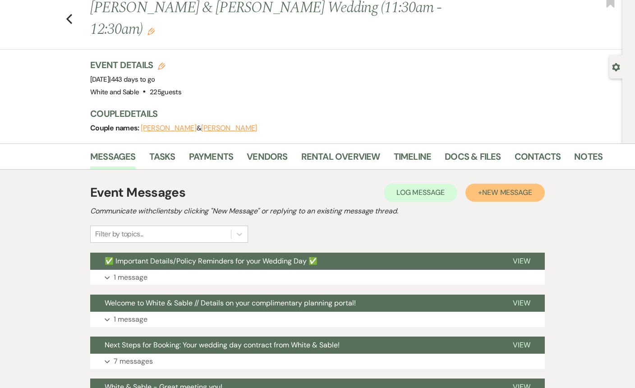
click at [503, 188] on span "New Message" at bounding box center [507, 192] width 50 height 9
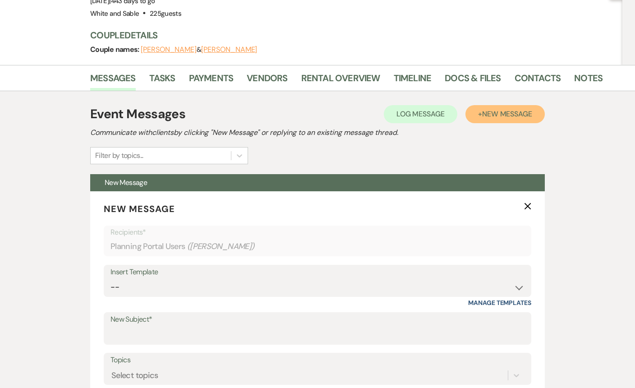
scroll to position [118, 0]
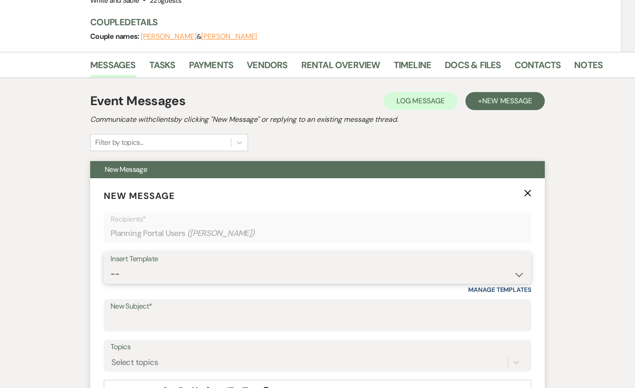
click at [194, 265] on select "-- Inquiry Response (Venue Guide) Schedule - Venue Tour Appt Confirmation Sched…" at bounding box center [318, 274] width 414 height 18
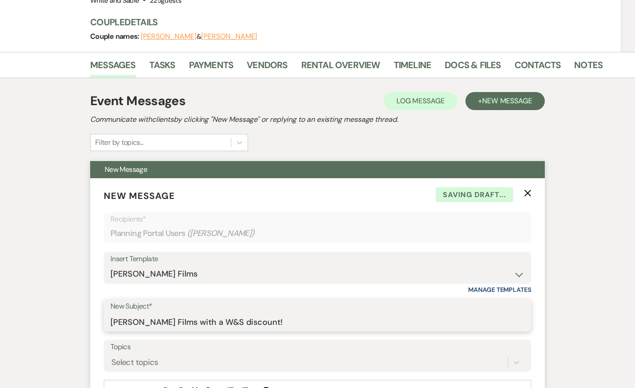
click at [205, 313] on input "[PERSON_NAME] Films with a W&S discount!" at bounding box center [318, 322] width 414 height 18
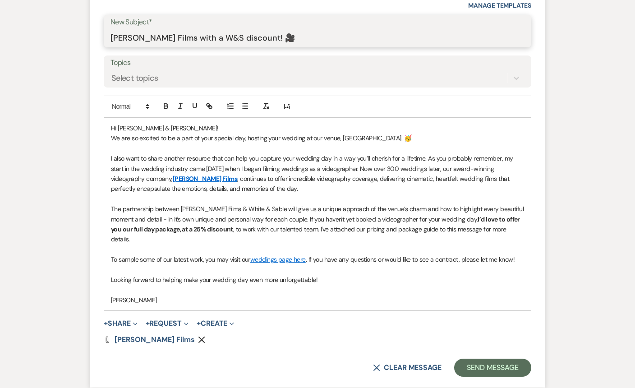
scroll to position [406, 0]
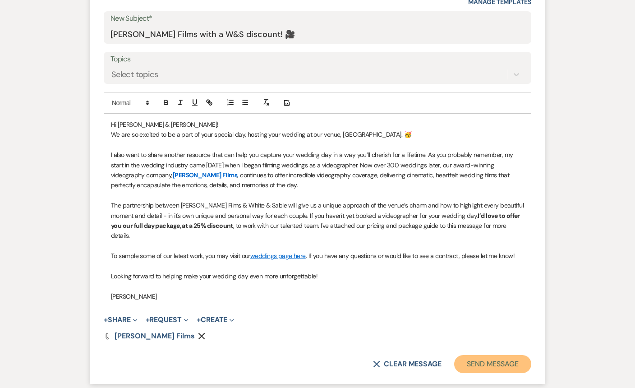
click at [482, 355] on button "Send Message" at bounding box center [492, 364] width 77 height 18
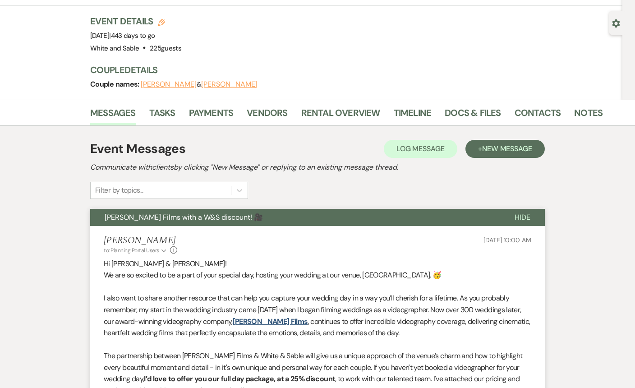
scroll to position [0, 0]
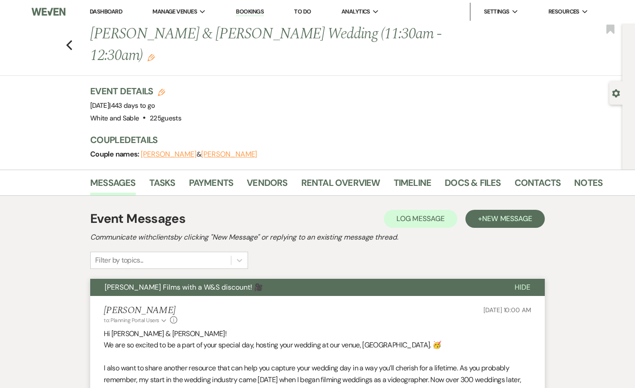
click at [71, 40] on div "Previous [PERSON_NAME] & [PERSON_NAME] Wedding (11:30am - 12:30am) Edit Bookmark" at bounding box center [308, 49] width 627 height 52
click at [70, 40] on icon "Previous" at bounding box center [69, 45] width 7 height 11
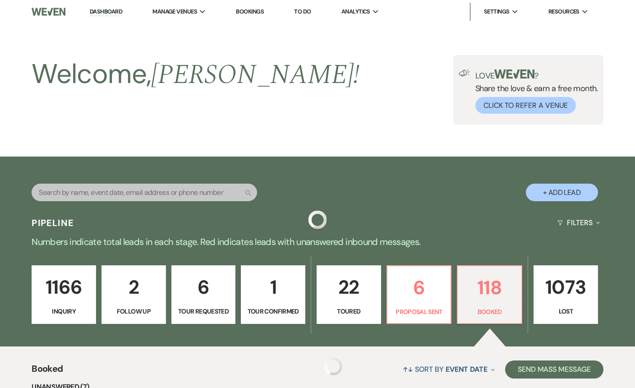
scroll to position [4185, 0]
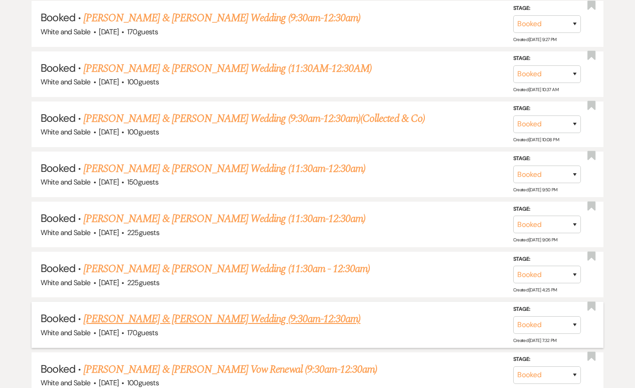
click at [238, 311] on link "[PERSON_NAME] & [PERSON_NAME] Wedding (9:30am-12:30am)" at bounding box center [221, 319] width 277 height 16
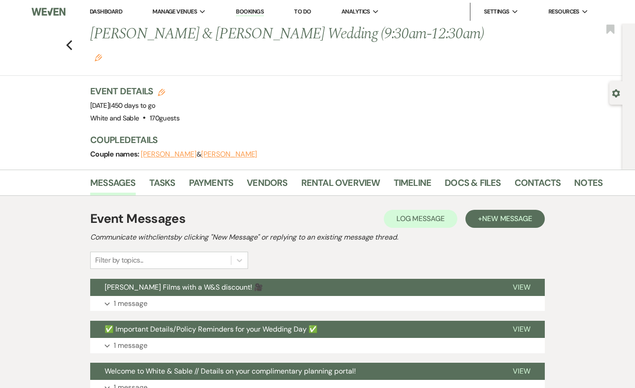
scroll to position [13, 0]
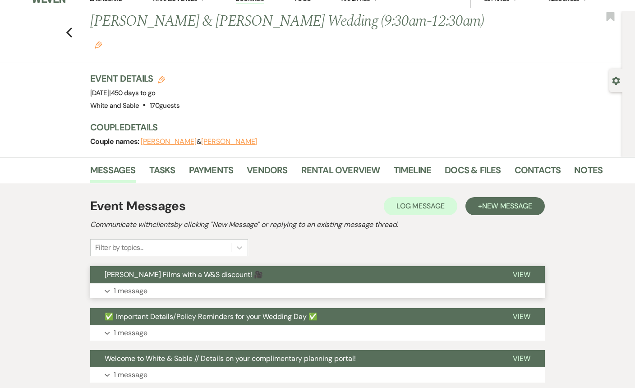
click at [269, 266] on button "[PERSON_NAME] Films with a W&S discount! 🎥" at bounding box center [294, 274] width 408 height 17
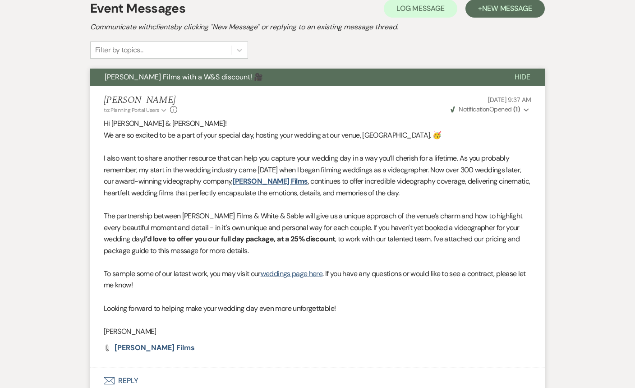
scroll to position [0, 0]
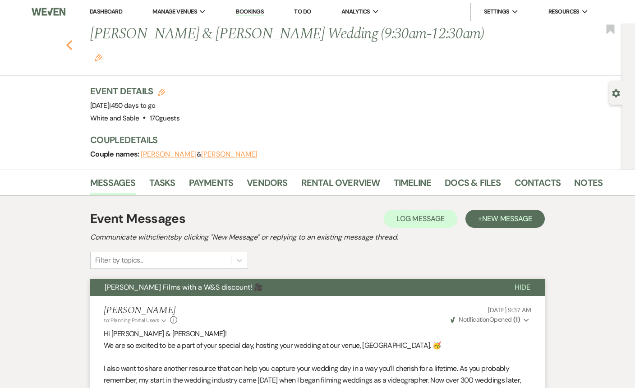
click at [69, 40] on icon "Previous" at bounding box center [69, 45] width 7 height 11
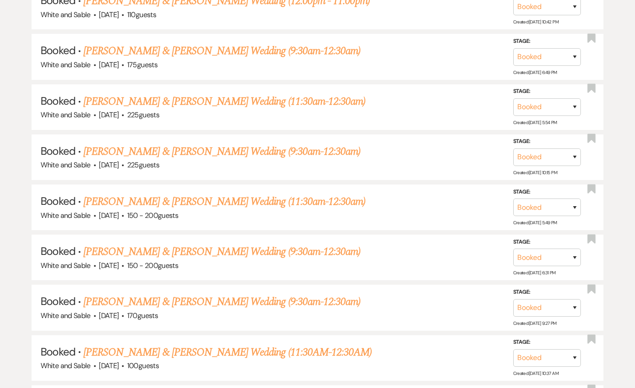
scroll to position [3904, 0]
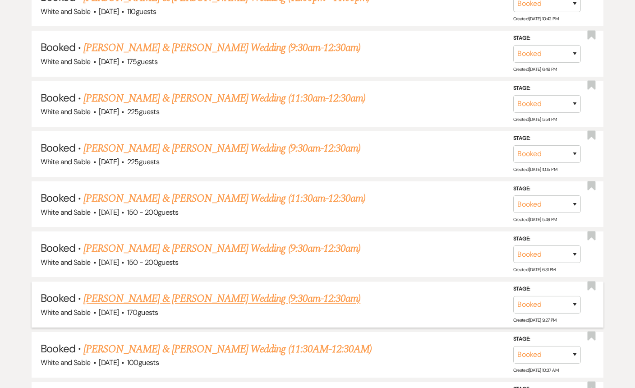
click at [204, 291] on link "[PERSON_NAME] & [PERSON_NAME] Wedding (9:30am-12:30am)" at bounding box center [221, 299] width 277 height 16
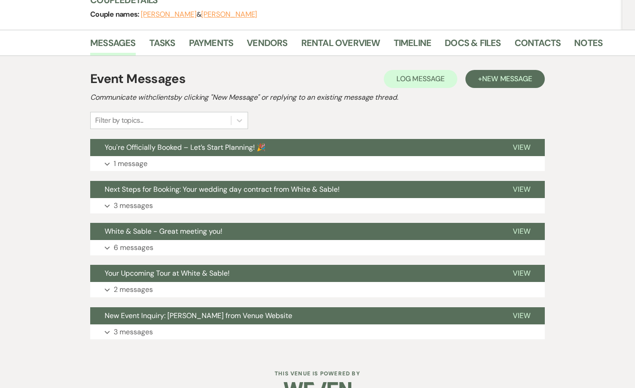
scroll to position [141, 0]
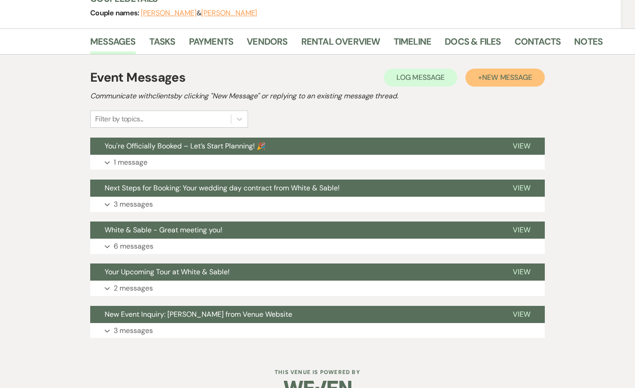
click at [485, 73] on span "New Message" at bounding box center [507, 77] width 50 height 9
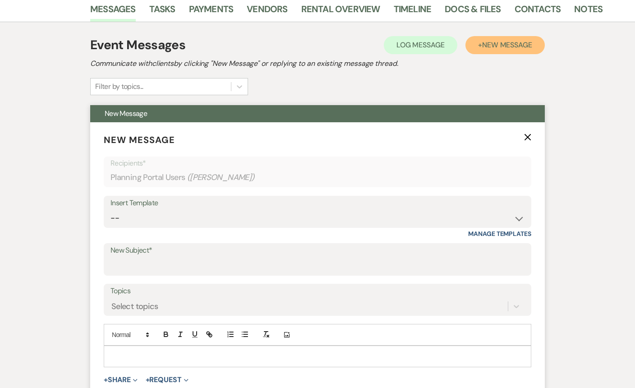
scroll to position [187, 0]
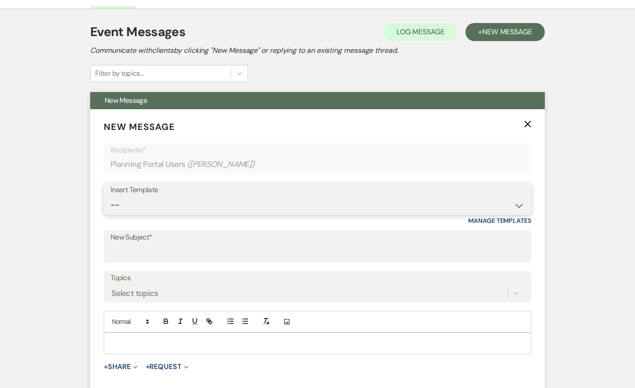
click at [190, 196] on select "-- Inquiry Response (Venue Guide) Schedule - Venue Tour Appt Confirmation Sched…" at bounding box center [318, 205] width 414 height 18
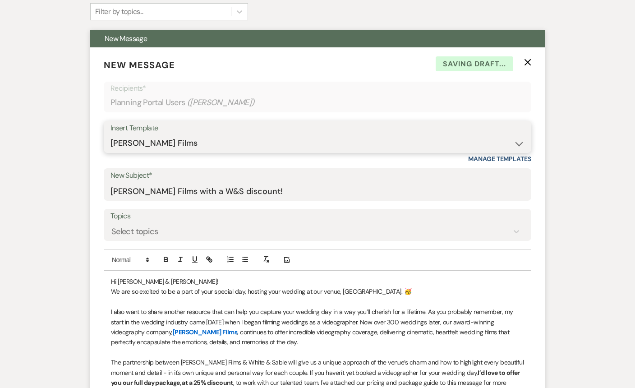
scroll to position [265, 0]
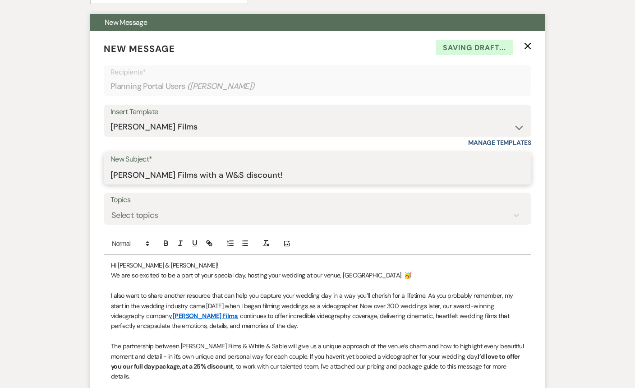
click at [221, 166] on input "[PERSON_NAME] Films with a W&S discount!" at bounding box center [318, 175] width 414 height 18
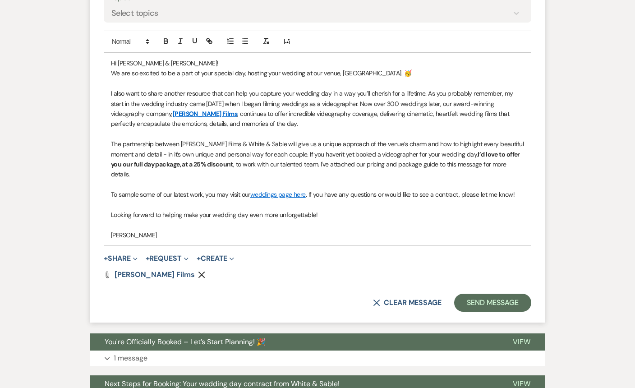
scroll to position [464, 0]
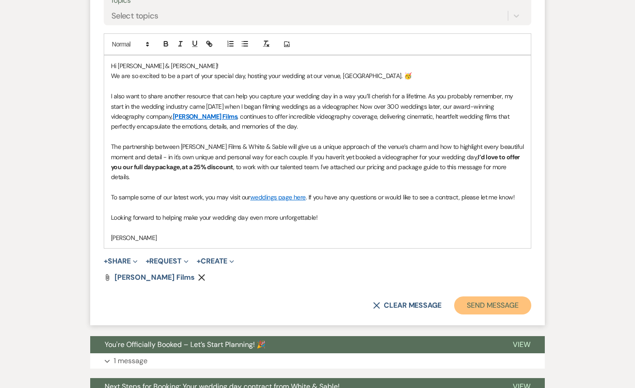
click at [468, 297] on button "Send Message" at bounding box center [492, 306] width 77 height 18
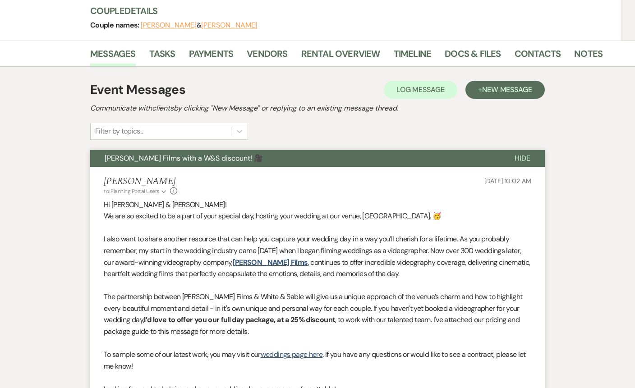
scroll to position [0, 0]
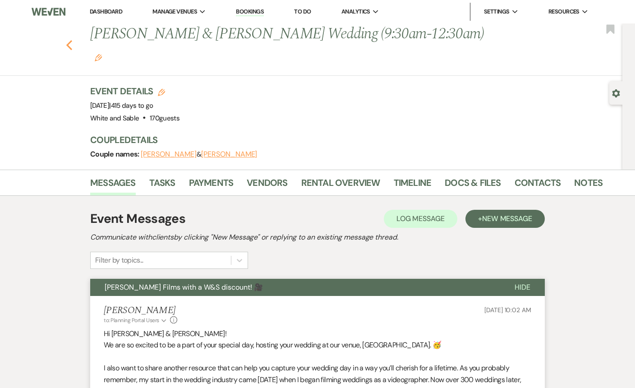
click at [69, 40] on icon "Previous" at bounding box center [69, 45] width 7 height 11
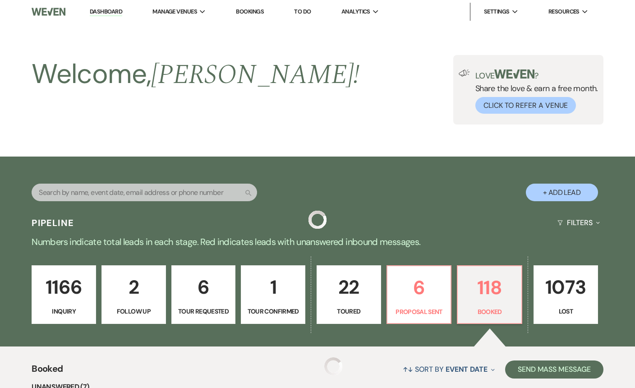
scroll to position [3904, 0]
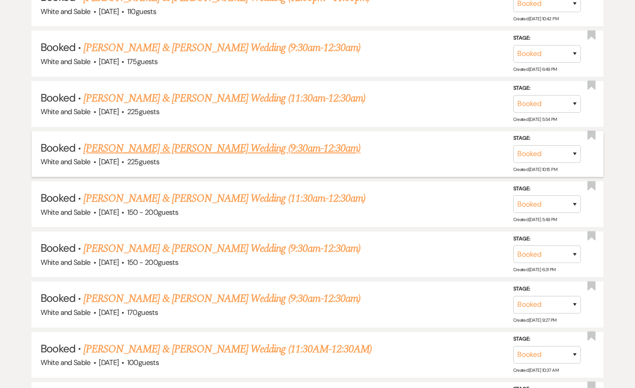
click at [255, 140] on link "[PERSON_NAME] & [PERSON_NAME] Wedding (9:30am-12:30am)" at bounding box center [221, 148] width 277 height 16
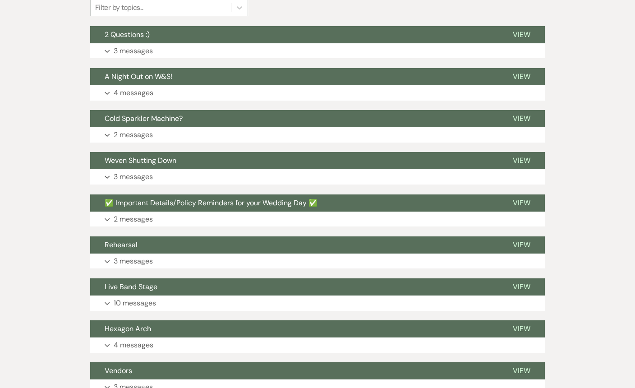
scroll to position [266, 0]
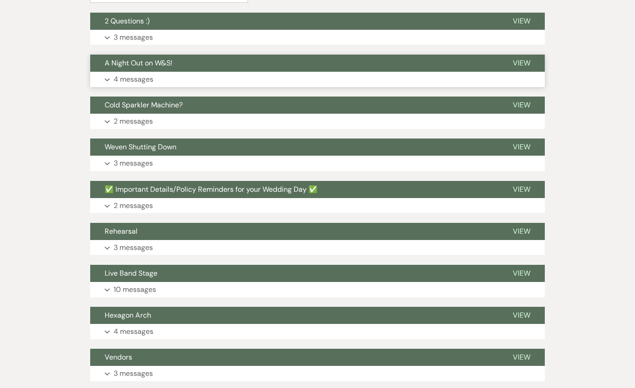
click at [241, 55] on button "A Night Out on W&S!" at bounding box center [294, 63] width 408 height 17
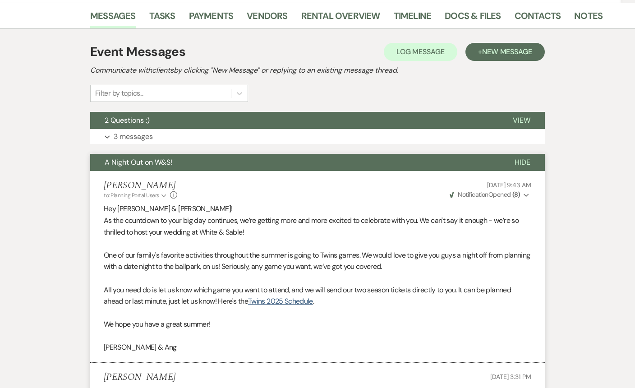
scroll to position [163, 0]
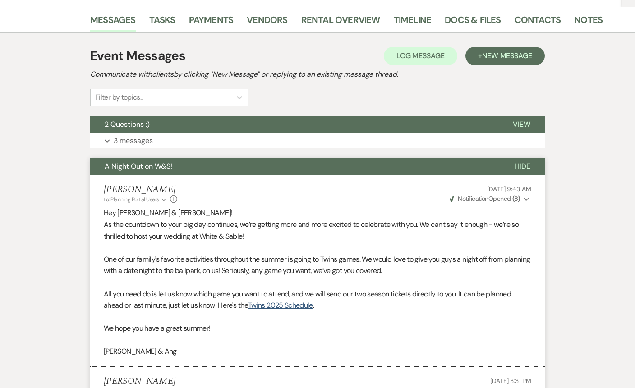
click at [241, 158] on button "A Night Out on W&S!" at bounding box center [295, 166] width 410 height 17
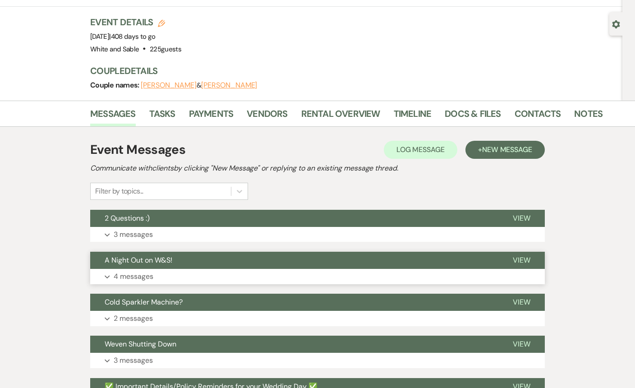
scroll to position [0, 0]
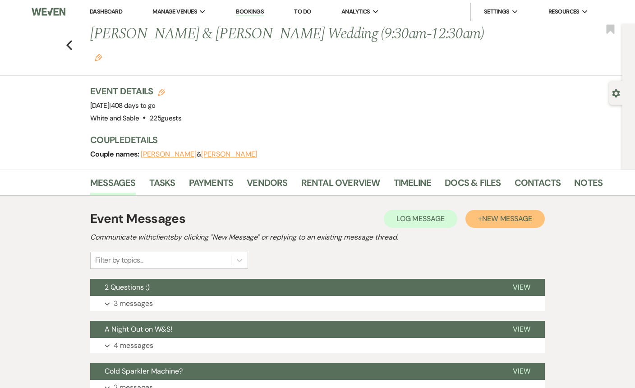
click at [502, 214] on span "New Message" at bounding box center [507, 218] width 50 height 9
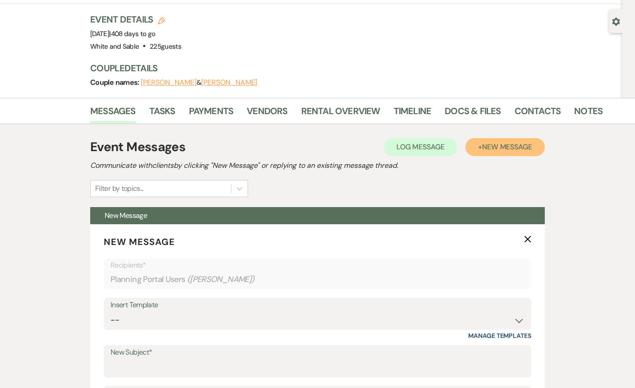
scroll to position [87, 0]
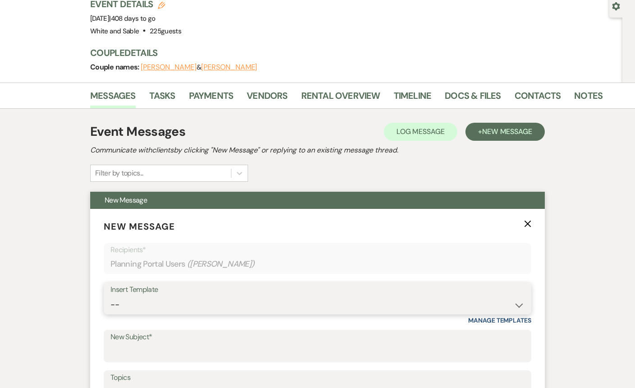
click at [177, 296] on select "-- Inquiry Response (Venue Guide) Schedule - Venue Tour Appt Confirmation Sched…" at bounding box center [318, 305] width 414 height 18
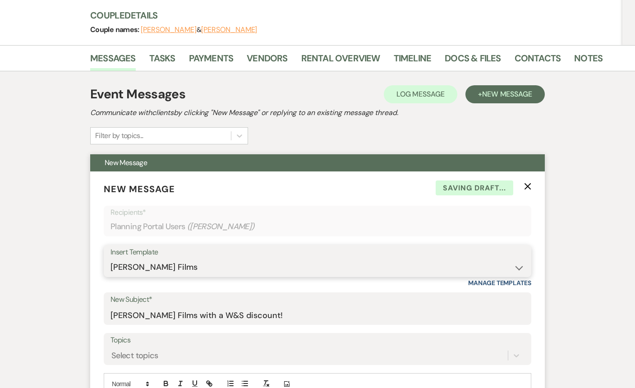
scroll to position [170, 0]
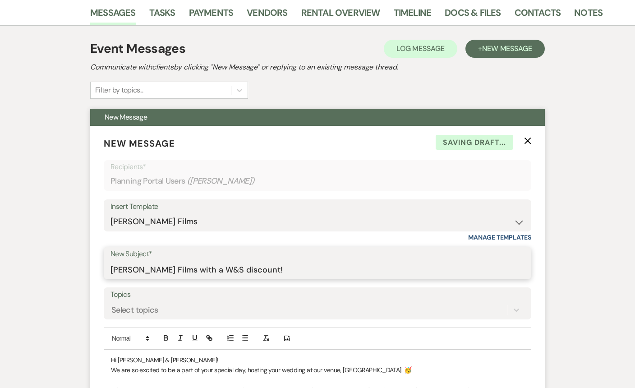
click at [206, 261] on input "[PERSON_NAME] Films with a W&S discount!" at bounding box center [318, 270] width 414 height 18
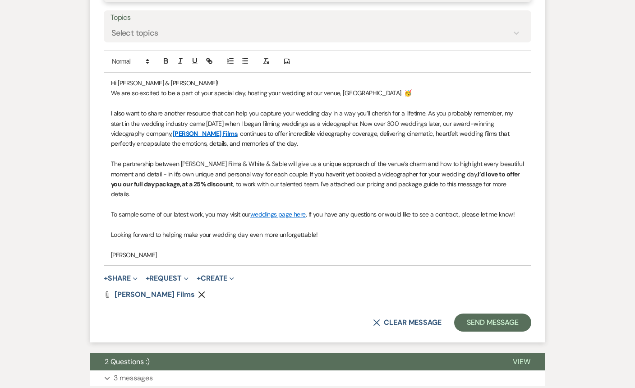
scroll to position [456, 0]
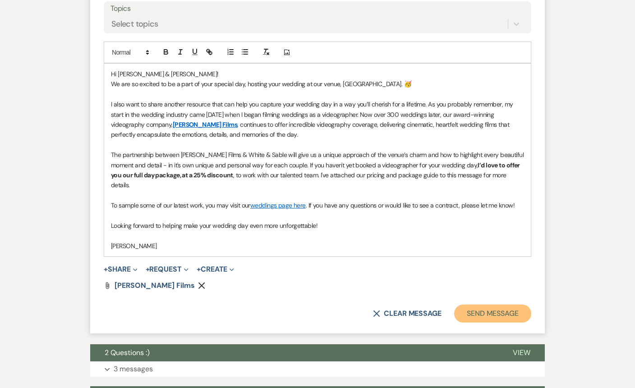
click at [478, 305] on button "Send Message" at bounding box center [492, 314] width 77 height 18
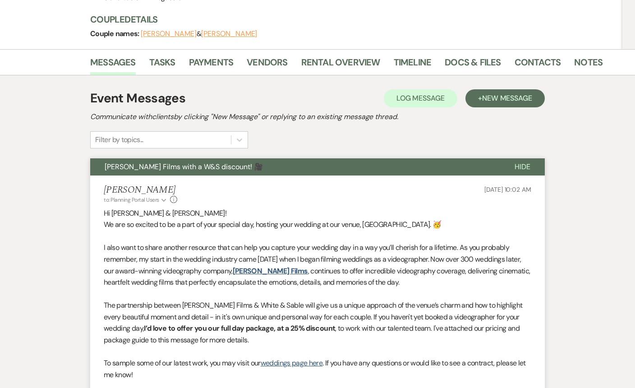
scroll to position [0, 0]
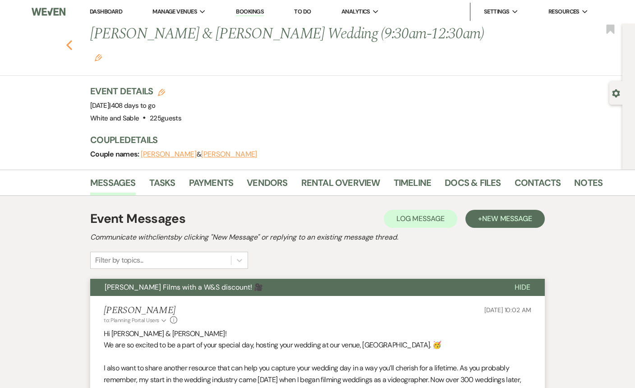
click at [68, 40] on use "button" at bounding box center [69, 45] width 6 height 10
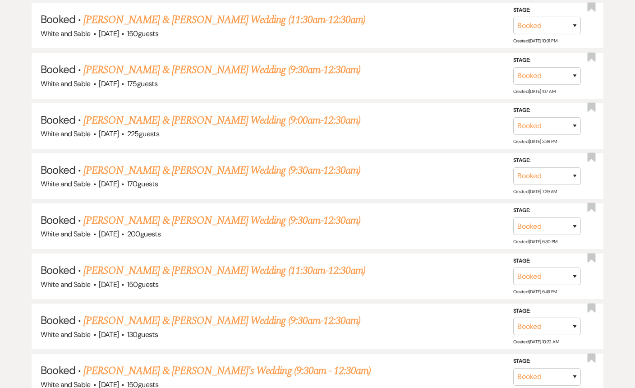
scroll to position [3326, 0]
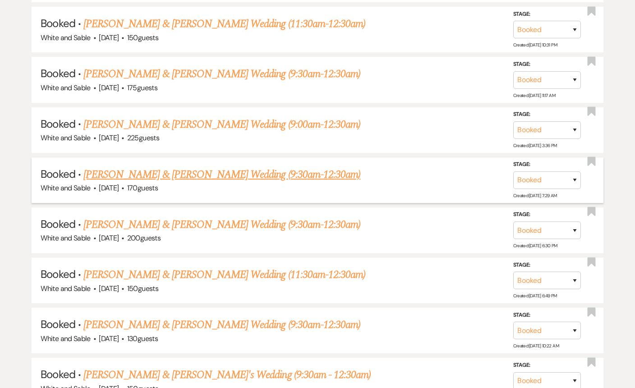
click at [213, 167] on link "[PERSON_NAME] & [PERSON_NAME] Wedding (9:30am-12:30am)" at bounding box center [221, 175] width 277 height 16
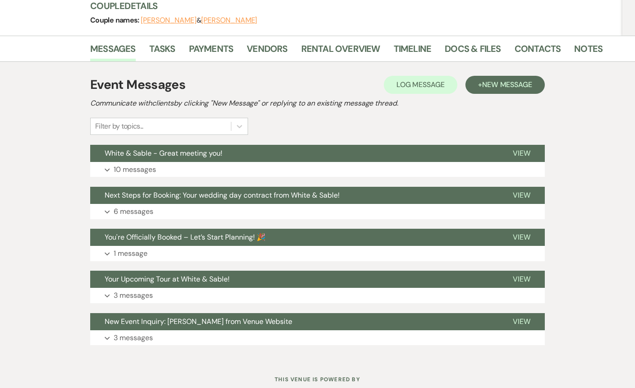
scroll to position [141, 0]
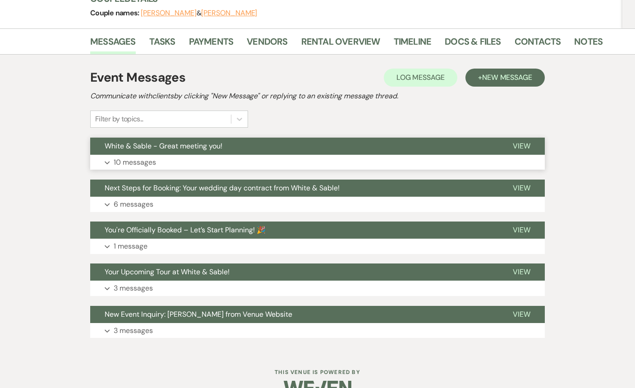
click at [409, 138] on button "White & Sable - Great meeting you!" at bounding box center [294, 146] width 408 height 17
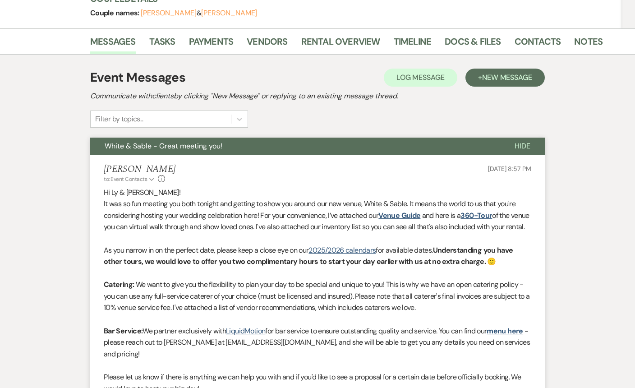
click at [409, 138] on button "White & Sable - Great meeting you!" at bounding box center [295, 146] width 410 height 17
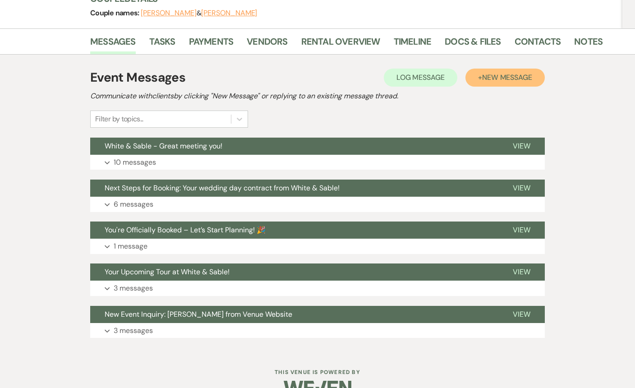
click at [497, 73] on span "New Message" at bounding box center [507, 77] width 50 height 9
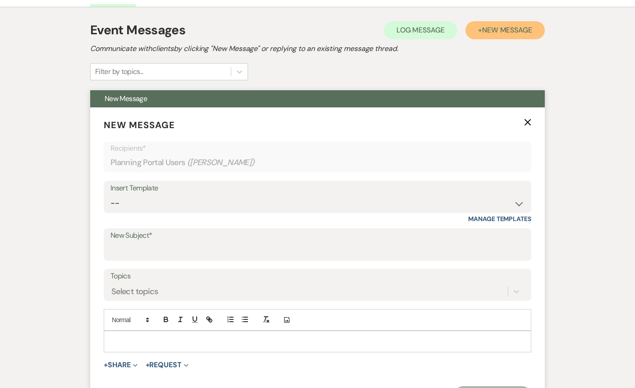
scroll to position [209, 0]
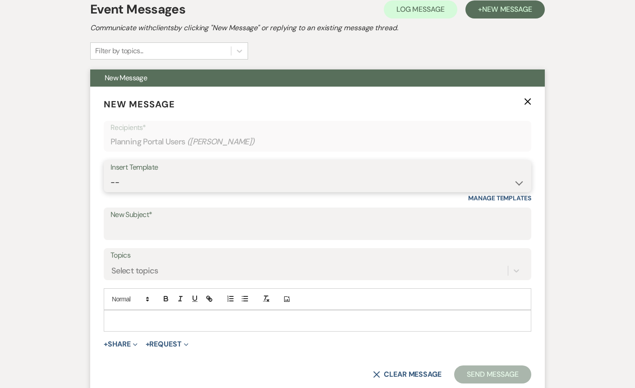
click at [214, 174] on select "-- Inquiry Response (Venue Guide) Schedule - Venue Tour Appt Confirmation Sched…" at bounding box center [318, 183] width 414 height 18
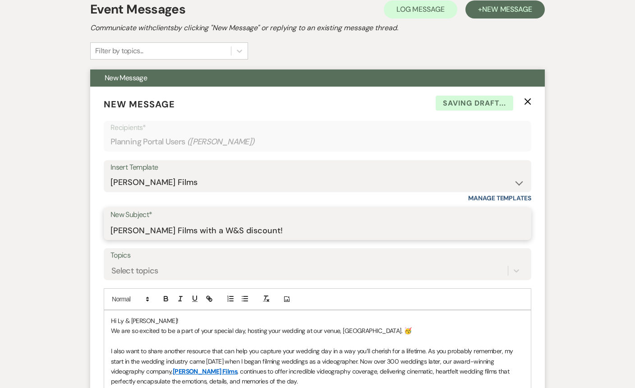
click at [203, 222] on input "[PERSON_NAME] Films with a W&S discount!" at bounding box center [318, 231] width 414 height 18
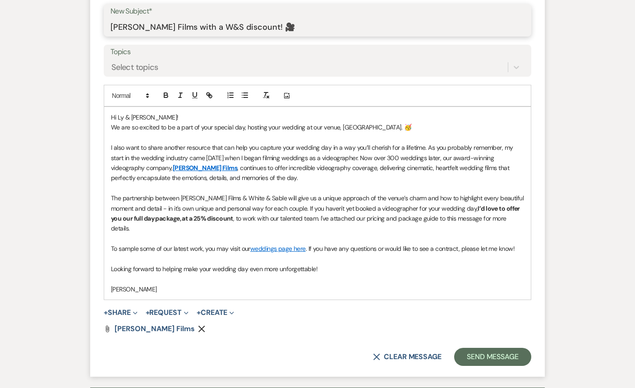
scroll to position [418, 0]
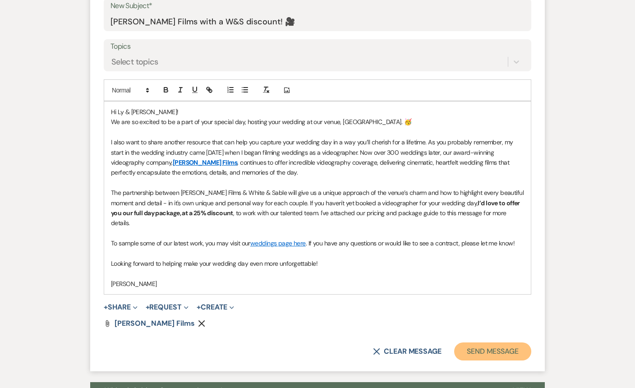
click at [471, 343] on button "Send Message" at bounding box center [492, 352] width 77 height 18
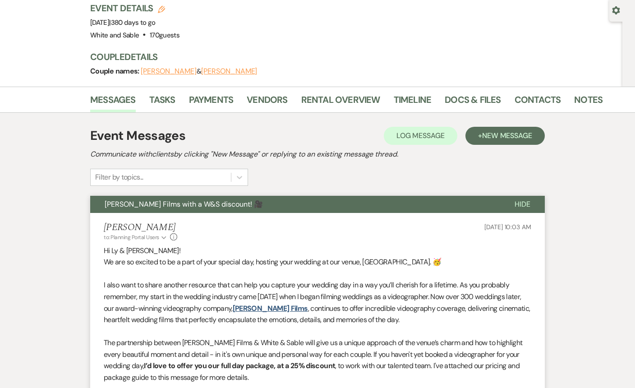
scroll to position [0, 0]
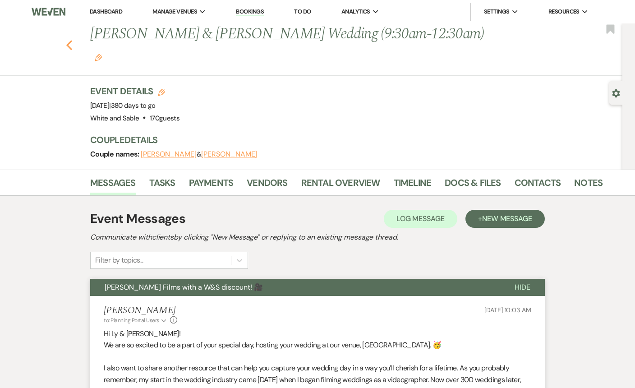
click at [70, 40] on icon "Previous" at bounding box center [69, 45] width 7 height 11
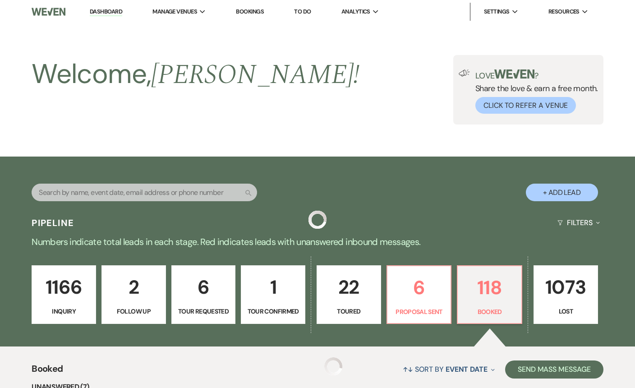
scroll to position [3326, 0]
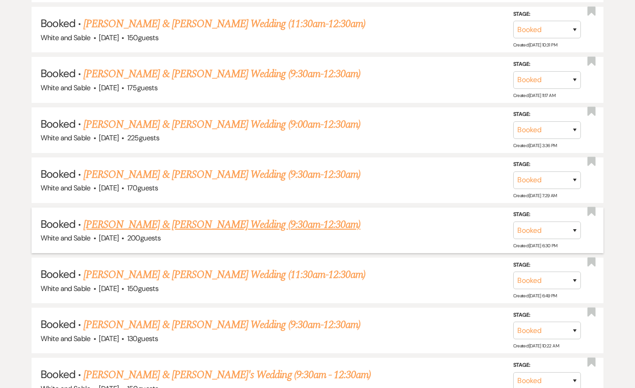
click at [171, 217] on link "[PERSON_NAME] & [PERSON_NAME] Wedding (9:30am-12:30am)" at bounding box center [221, 225] width 277 height 16
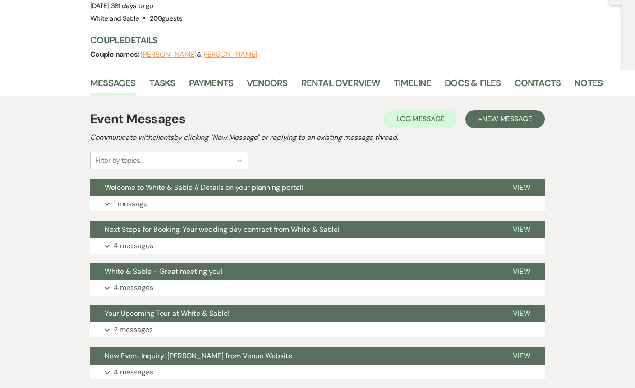
scroll to position [94, 0]
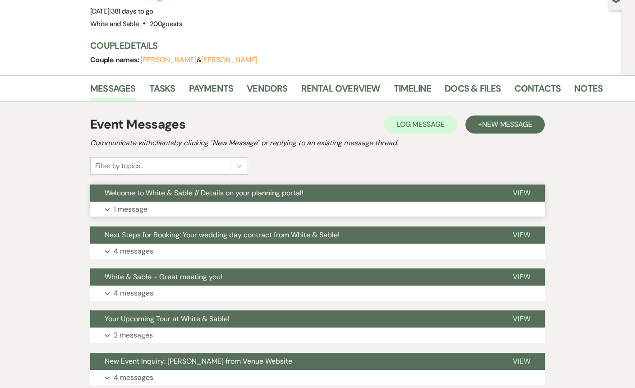
click at [191, 202] on button "Expand 1 message" at bounding box center [317, 209] width 455 height 15
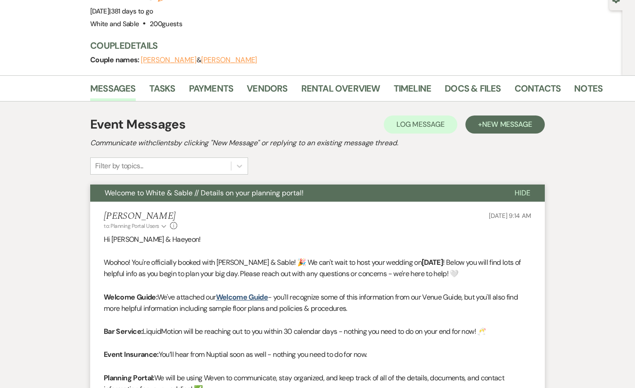
click at [379, 185] on button "Welcome to White & Sable // Details on your planning portal!" at bounding box center [295, 193] width 410 height 17
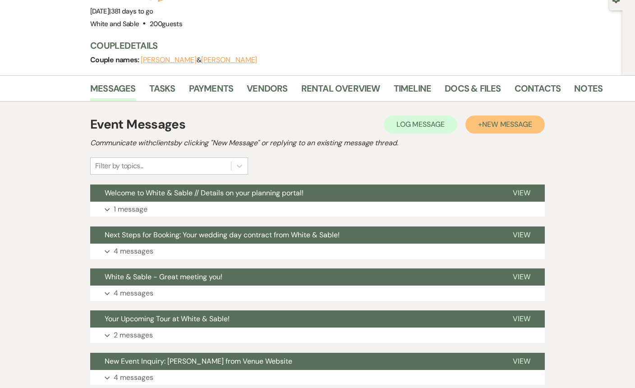
click at [491, 116] on button "+ New Message" at bounding box center [505, 125] width 79 height 18
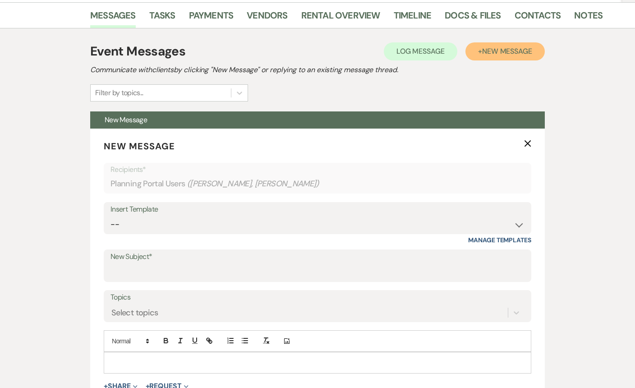
scroll to position [199, 0]
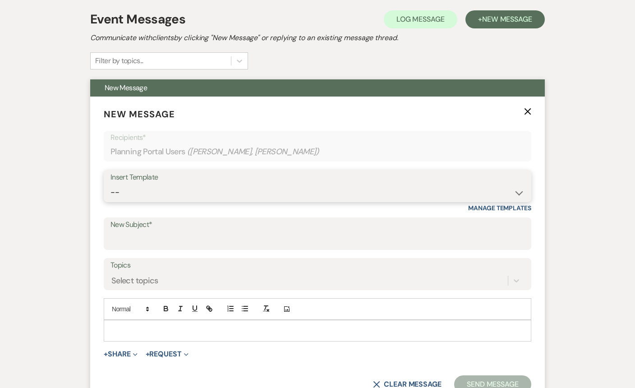
click at [210, 184] on select "-- Inquiry Response (Venue Guide) Schedule - Venue Tour Appt Confirmation Sched…" at bounding box center [318, 193] width 414 height 18
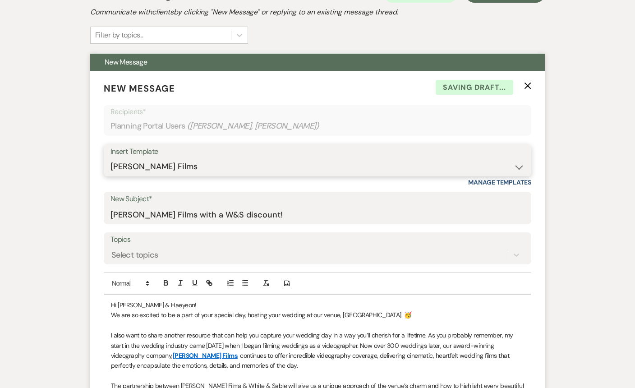
scroll to position [240, 0]
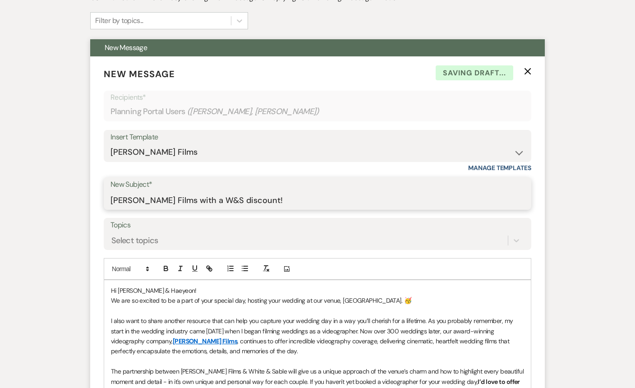
click at [201, 191] on input "[PERSON_NAME] Films with a W&S discount!" at bounding box center [318, 200] width 414 height 18
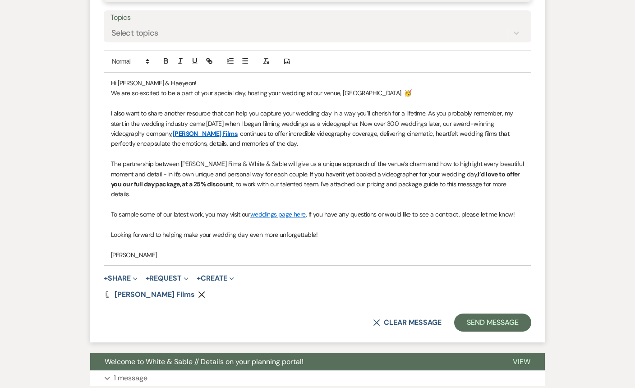
scroll to position [465, 0]
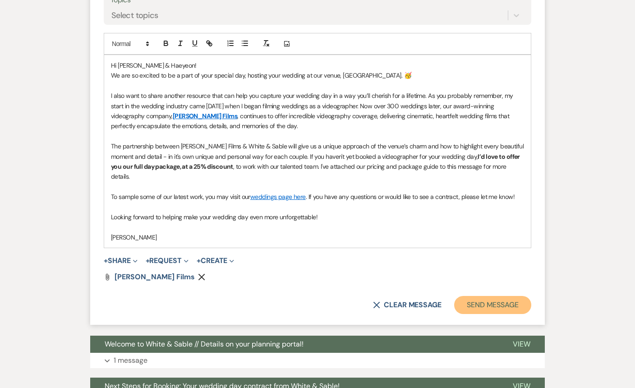
click at [466, 296] on button "Send Message" at bounding box center [492, 305] width 77 height 18
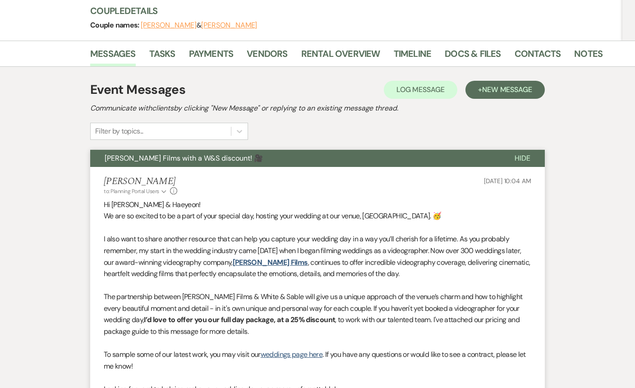
scroll to position [0, 0]
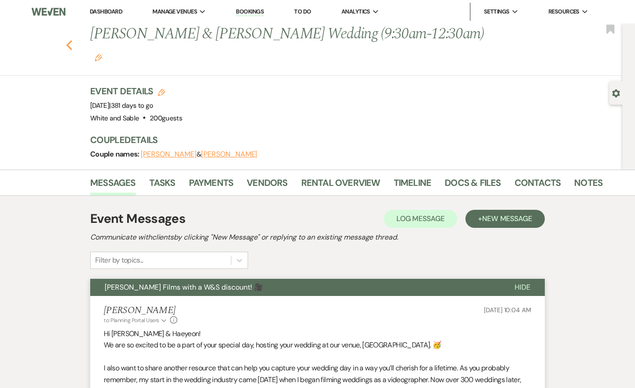
click at [69, 40] on icon "Previous" at bounding box center [69, 45] width 7 height 11
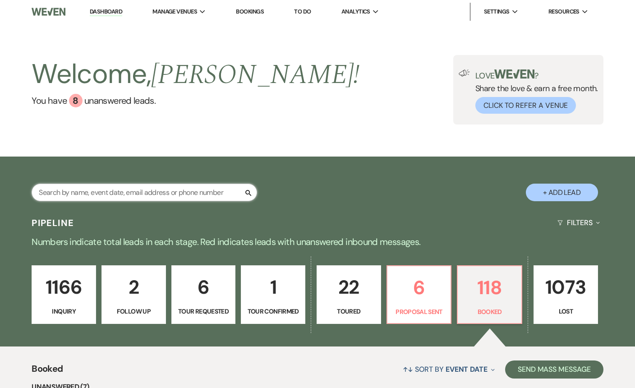
click at [179, 199] on input "text" at bounding box center [145, 193] width 226 height 18
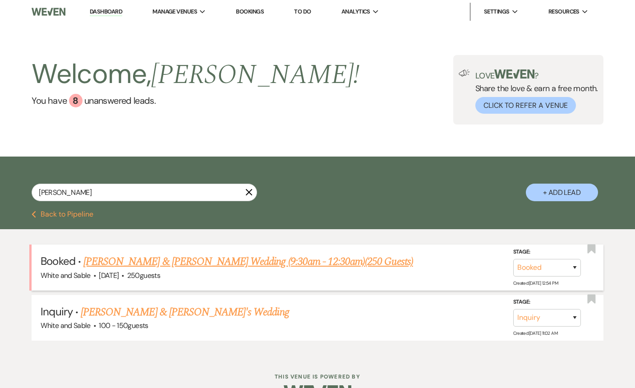
click at [134, 265] on link "[PERSON_NAME] & [PERSON_NAME] Wedding (9:30am - 12:30am)(250 Guests)" at bounding box center [248, 262] width 330 height 16
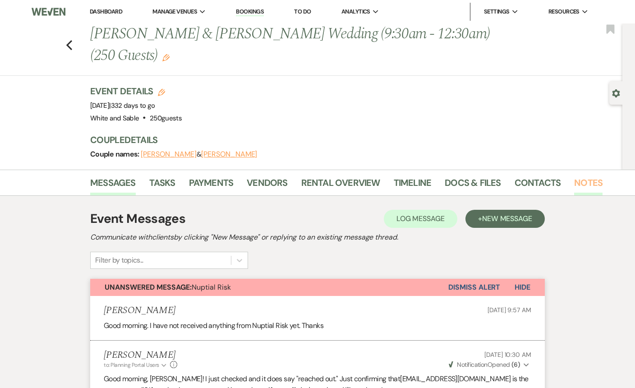
click at [585, 181] on link "Notes" at bounding box center [589, 186] width 28 height 20
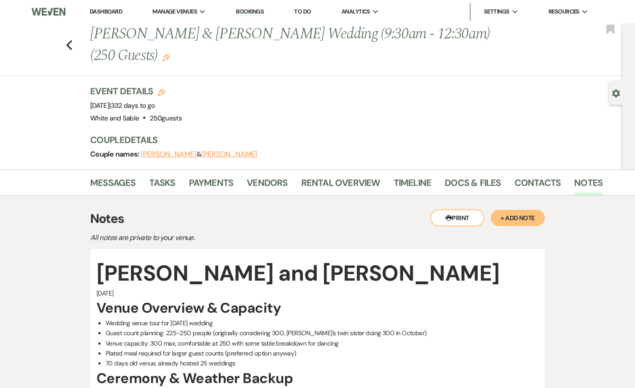
click at [505, 218] on button "+ Add Note" at bounding box center [518, 218] width 54 height 16
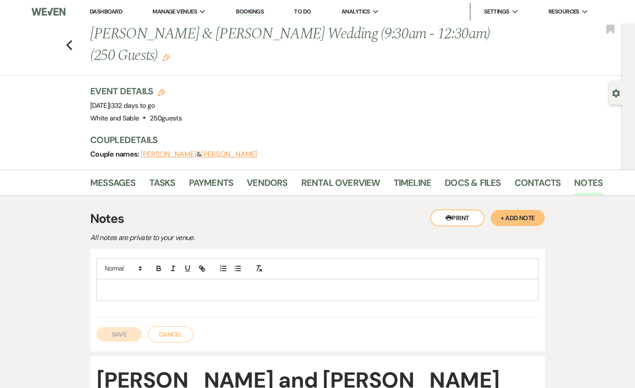
click at [371, 285] on p at bounding box center [318, 290] width 428 height 10
drag, startPoint x: 274, startPoint y: 290, endPoint x: 81, endPoint y: 288, distance: 192.3
copy p "Security - "Might have" said security is optional :)"
click at [125, 332] on button "Save" at bounding box center [119, 334] width 45 height 14
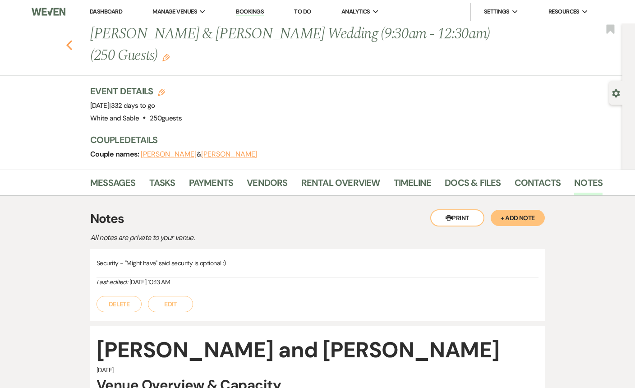
click at [67, 46] on icon "Previous" at bounding box center [69, 45] width 7 height 11
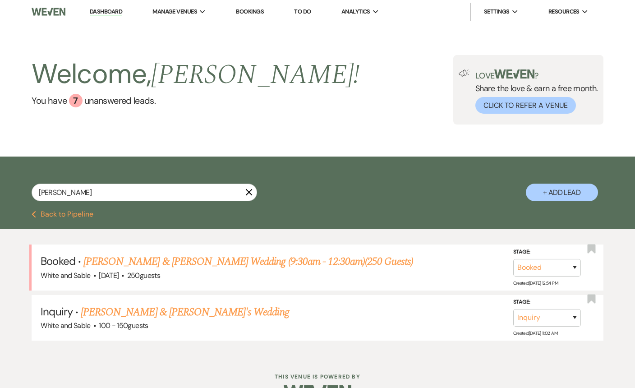
click at [158, 202] on div "[PERSON_NAME] X" at bounding box center [145, 196] width 226 height 25
click at [158, 194] on input "[PERSON_NAME]" at bounding box center [145, 193] width 226 height 18
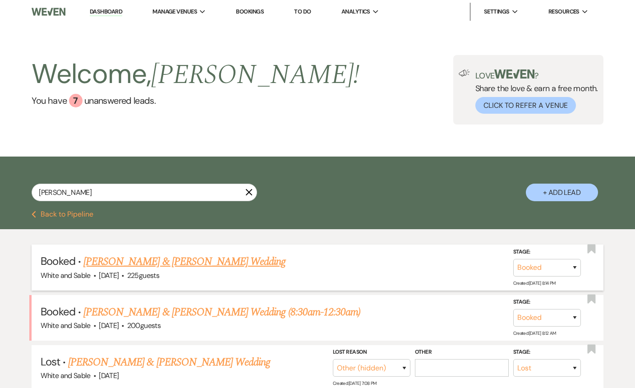
click at [156, 263] on link "[PERSON_NAME] & [PERSON_NAME] Wedding" at bounding box center [184, 262] width 202 height 16
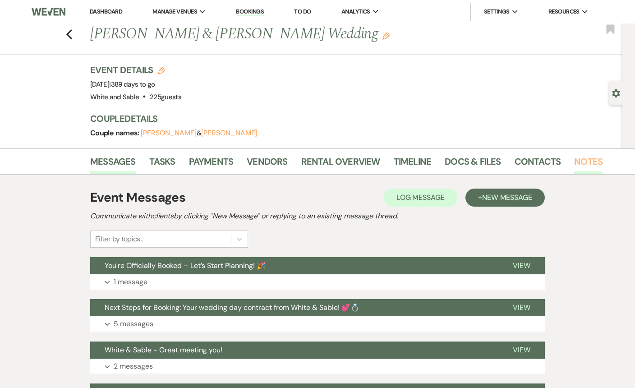
click at [588, 160] on link "Notes" at bounding box center [589, 164] width 28 height 20
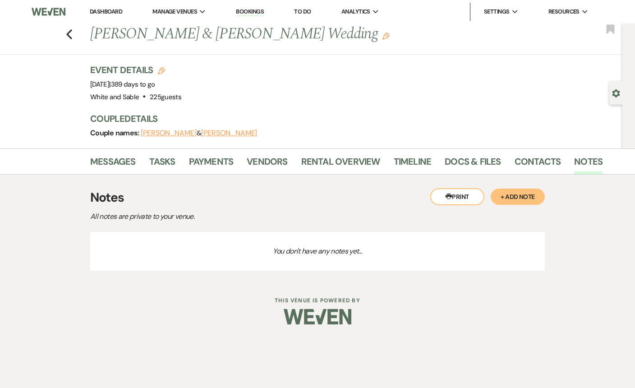
click at [520, 195] on button "+ Add Note" at bounding box center [518, 197] width 54 height 16
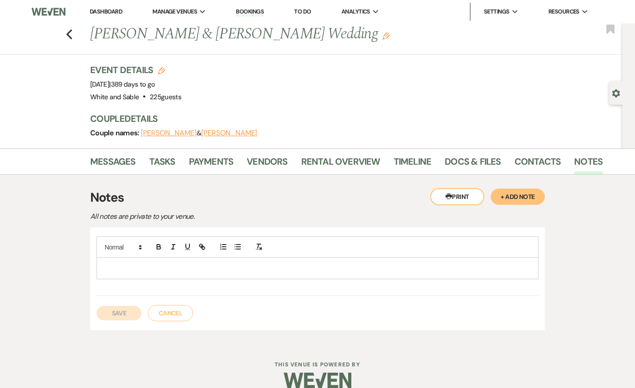
click at [366, 276] on div at bounding box center [317, 268] width 441 height 21
click at [133, 312] on button "Save" at bounding box center [119, 313] width 45 height 14
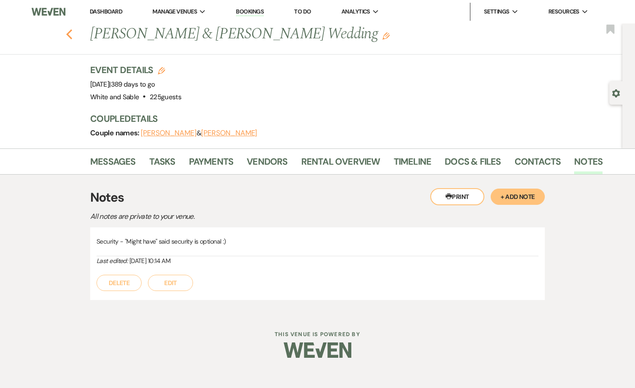
click at [70, 33] on icon "Previous" at bounding box center [69, 34] width 7 height 11
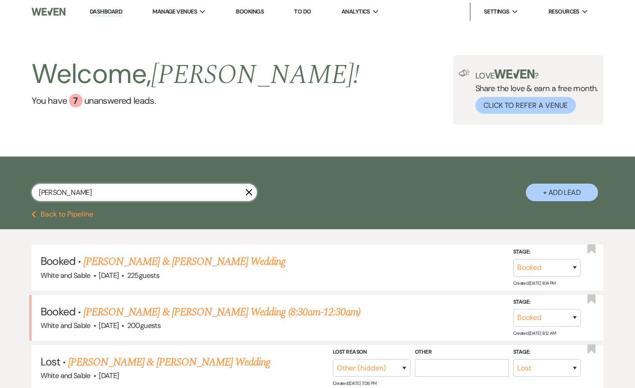
click at [119, 195] on input "[PERSON_NAME]" at bounding box center [145, 193] width 226 height 18
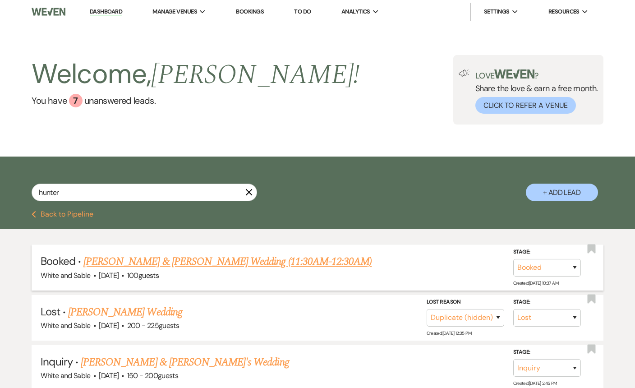
click at [137, 266] on link "[PERSON_NAME] & [PERSON_NAME] Wedding (11:30AM-12:30AM)" at bounding box center [227, 262] width 288 height 16
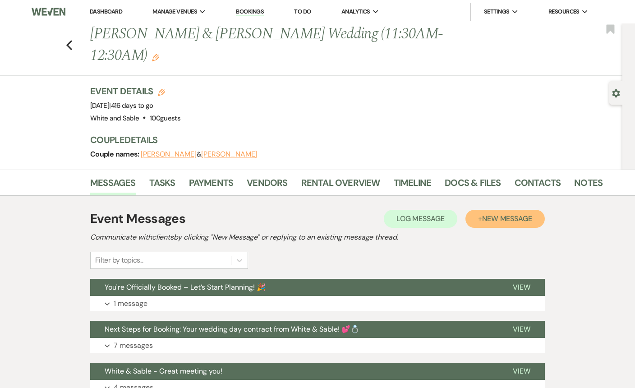
click at [503, 210] on button "+ New Message" at bounding box center [505, 219] width 79 height 18
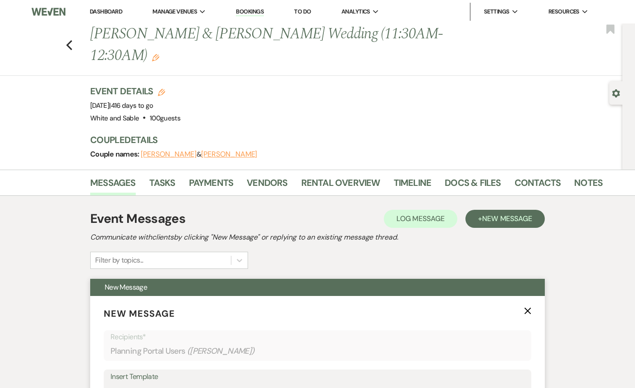
click at [525, 307] on icon "X" at bounding box center [527, 310] width 7 height 7
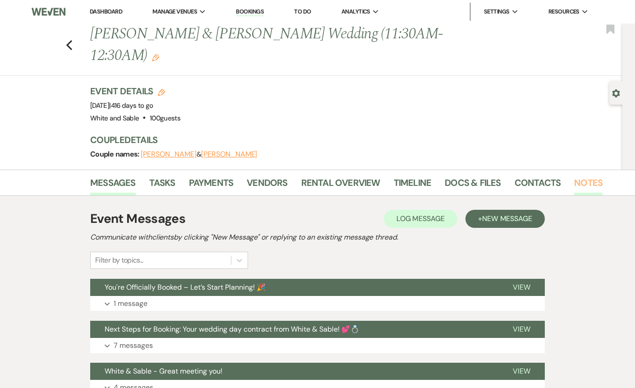
click at [575, 176] on link "Notes" at bounding box center [589, 186] width 28 height 20
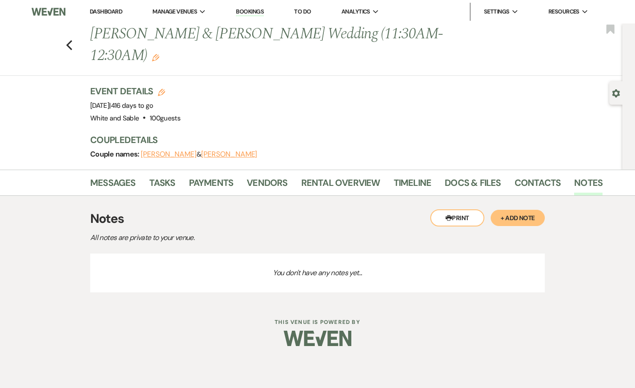
click at [516, 210] on button "+ Add Note" at bounding box center [518, 218] width 54 height 16
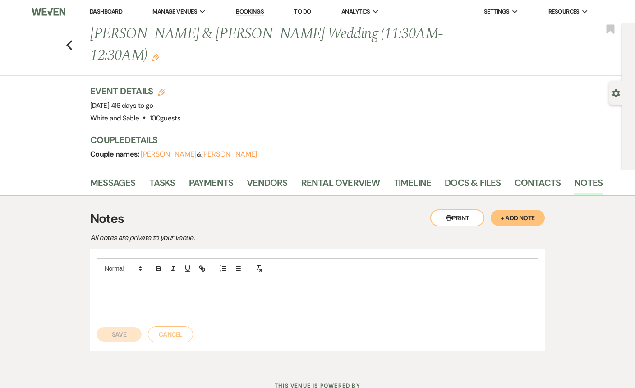
click at [247, 285] on p at bounding box center [318, 290] width 428 height 10
click at [134, 327] on button "Save" at bounding box center [119, 334] width 45 height 14
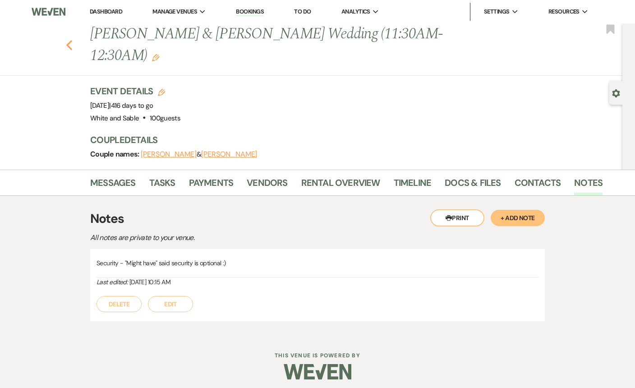
click at [69, 40] on icon "Previous" at bounding box center [69, 45] width 7 height 11
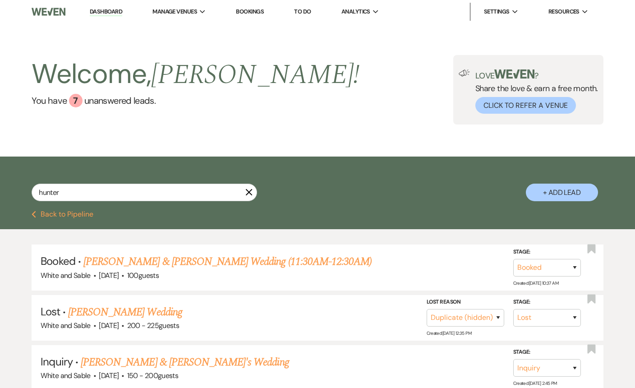
click at [92, 6] on li "Dashboard" at bounding box center [106, 12] width 42 height 18
click at [95, 13] on link "Dashboard" at bounding box center [106, 12] width 32 height 9
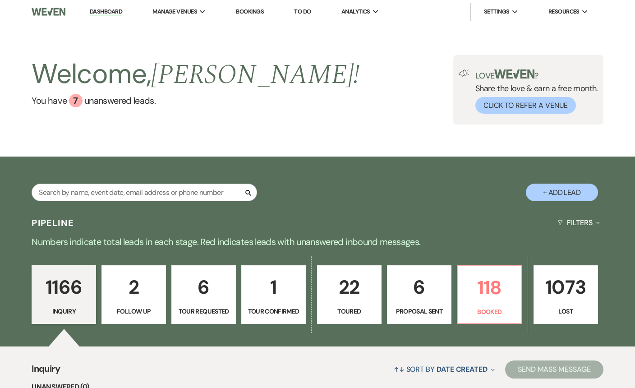
click at [428, 310] on p "Proposal Sent" at bounding box center [419, 311] width 53 height 10
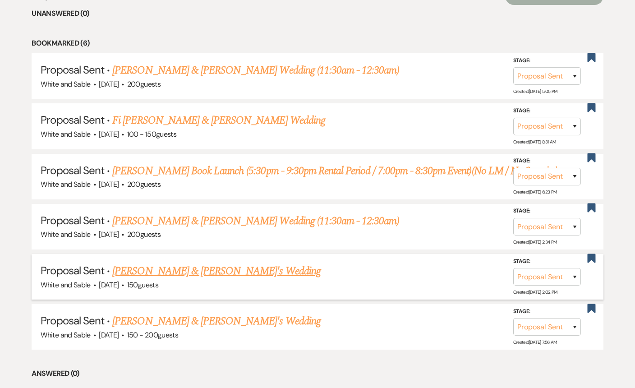
scroll to position [361, 0]
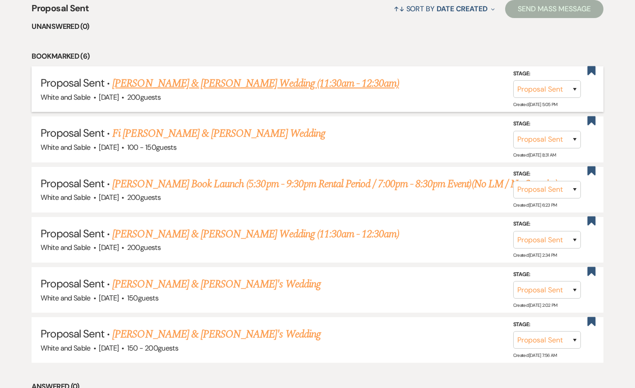
click at [221, 86] on link "[PERSON_NAME] & [PERSON_NAME] Wedding (11:30am - 12:30am)" at bounding box center [255, 83] width 287 height 16
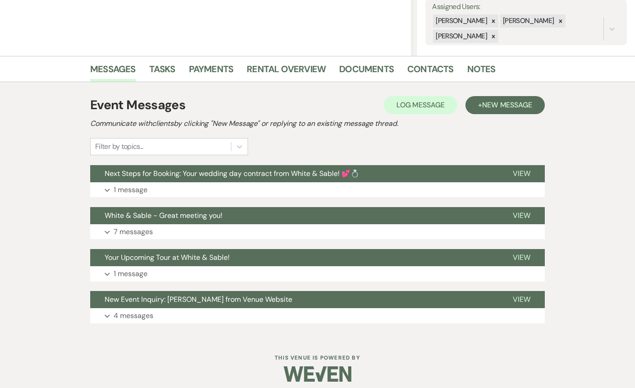
scroll to position [177, 0]
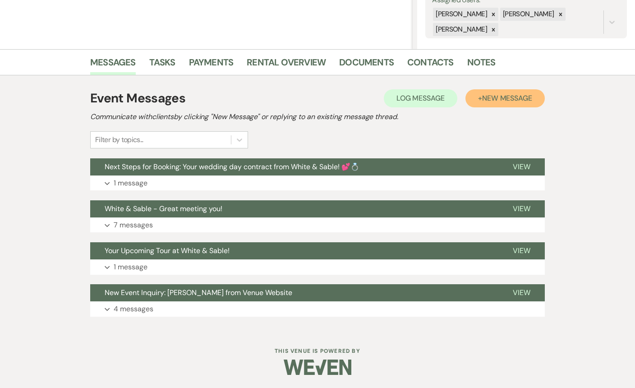
click at [499, 99] on span "New Message" at bounding box center [507, 97] width 50 height 9
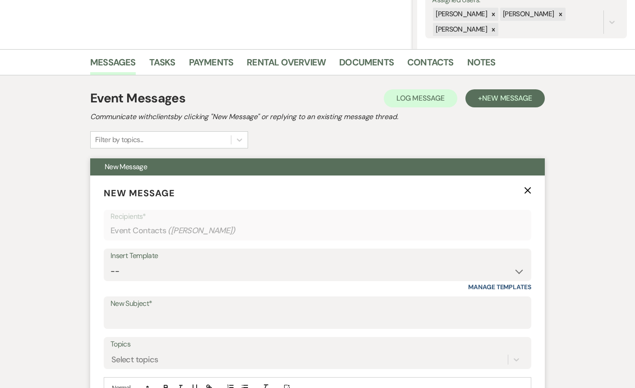
click at [525, 188] on icon "X" at bounding box center [527, 190] width 7 height 7
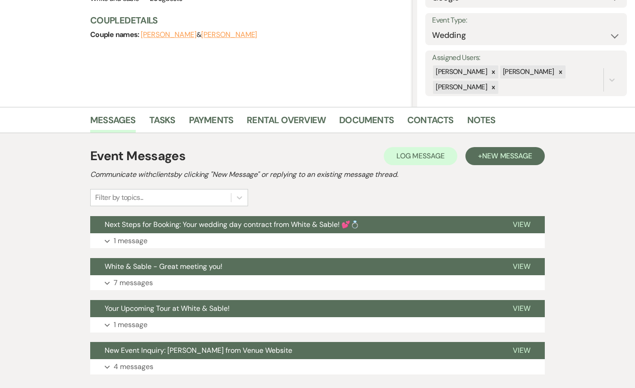
scroll to position [90, 0]
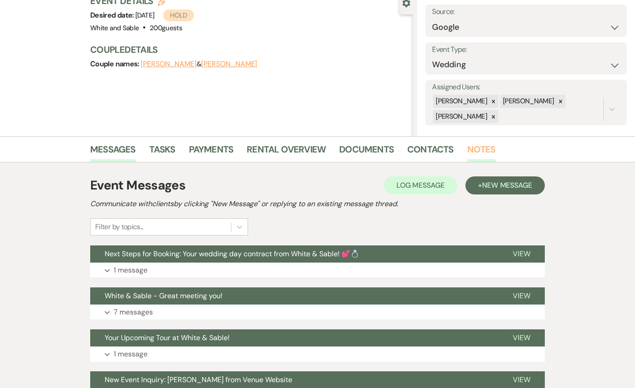
click at [477, 155] on link "Notes" at bounding box center [482, 152] width 28 height 20
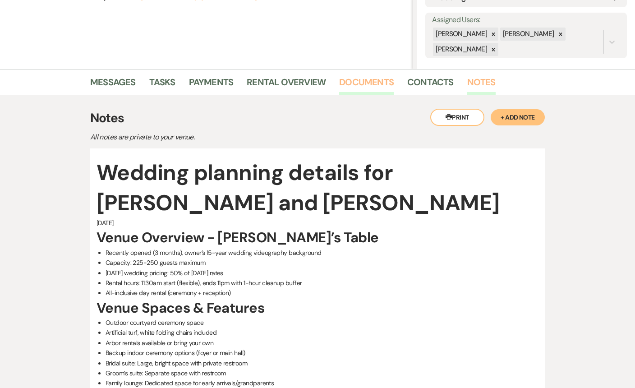
scroll to position [148, 0]
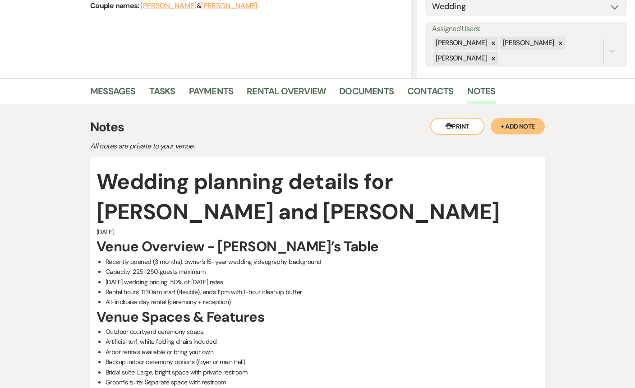
click at [528, 126] on button "+ Add Note" at bounding box center [518, 126] width 54 height 16
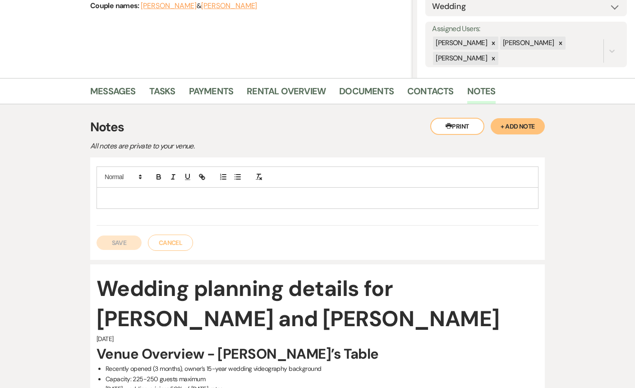
click at [340, 197] on p at bounding box center [318, 198] width 428 height 10
click at [123, 246] on button "Save" at bounding box center [119, 243] width 45 height 14
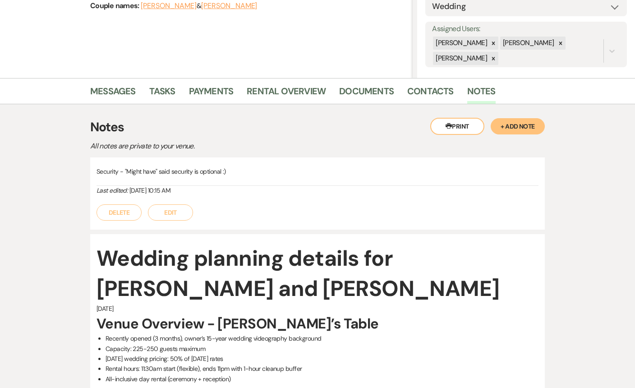
scroll to position [0, 0]
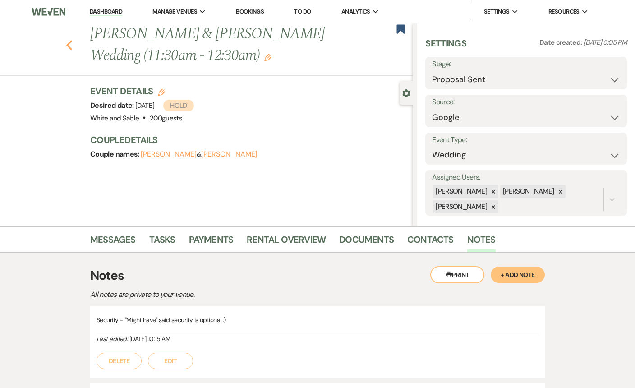
click at [66, 44] on use "button" at bounding box center [69, 45] width 6 height 10
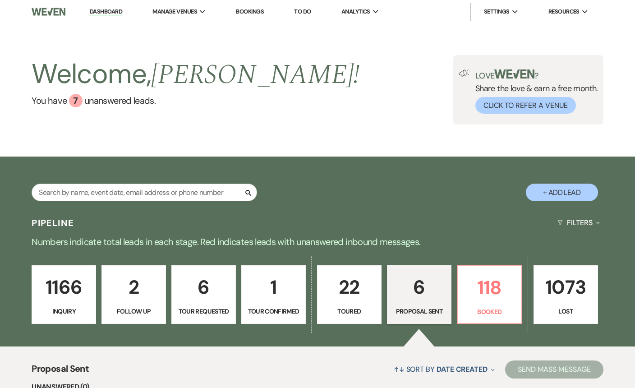
click at [65, 292] on p "1166" at bounding box center [63, 287] width 53 height 30
